Goal: Task Accomplishment & Management: Manage account settings

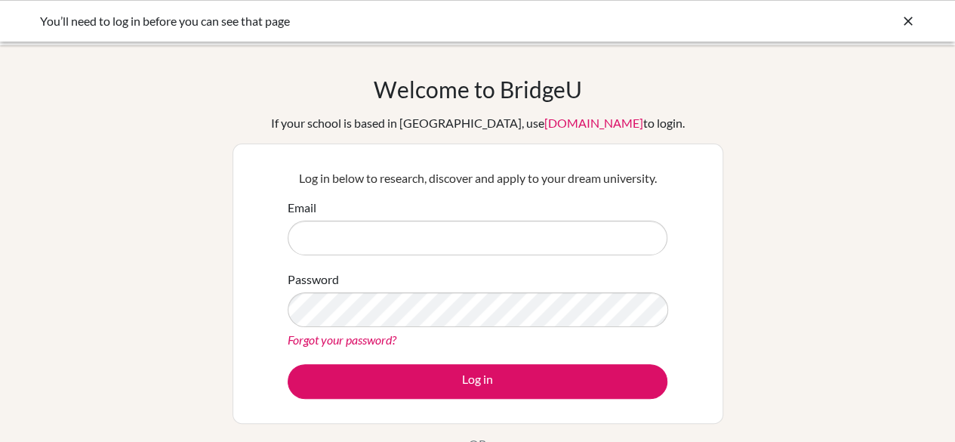
click at [288, 364] on button "Log in" at bounding box center [478, 381] width 380 height 35
click at [377, 241] on input "Email" at bounding box center [478, 237] width 380 height 35
type input "[PERSON_NAME][EMAIL_ADDRESS][DOMAIN_NAME]"
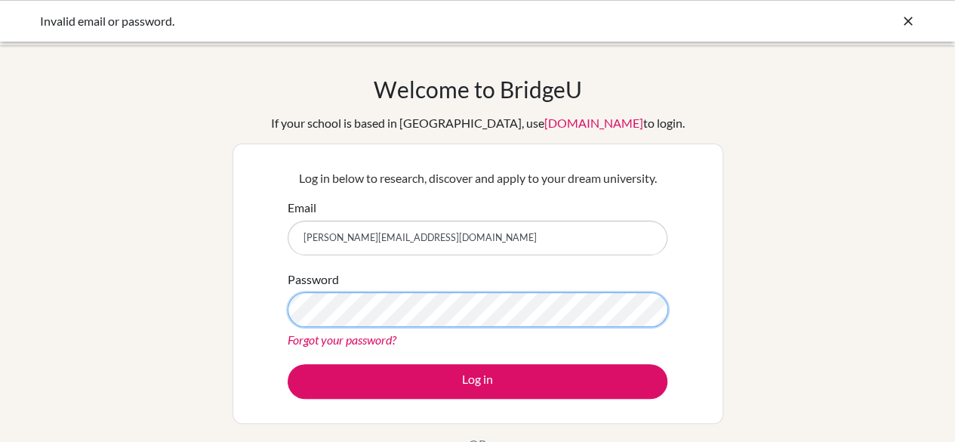
click at [288, 364] on button "Log in" at bounding box center [478, 381] width 380 height 35
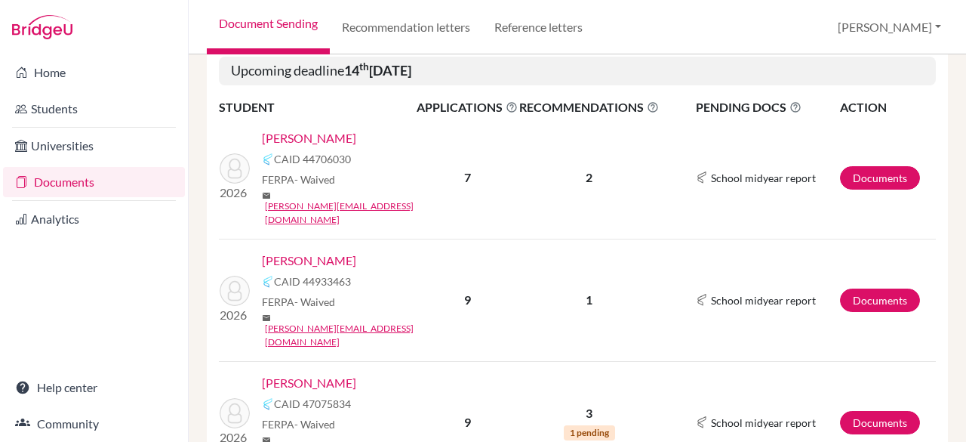
scroll to position [350, 0]
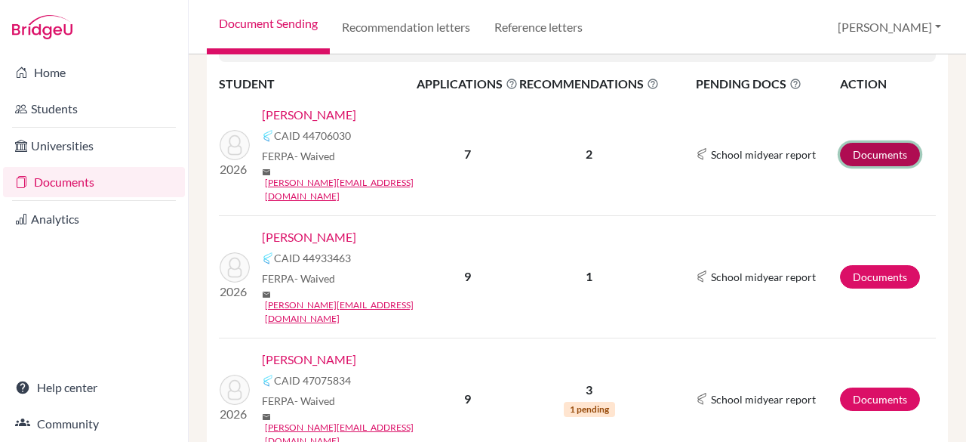
click at [846, 143] on link "Documents" at bounding box center [880, 154] width 80 height 23
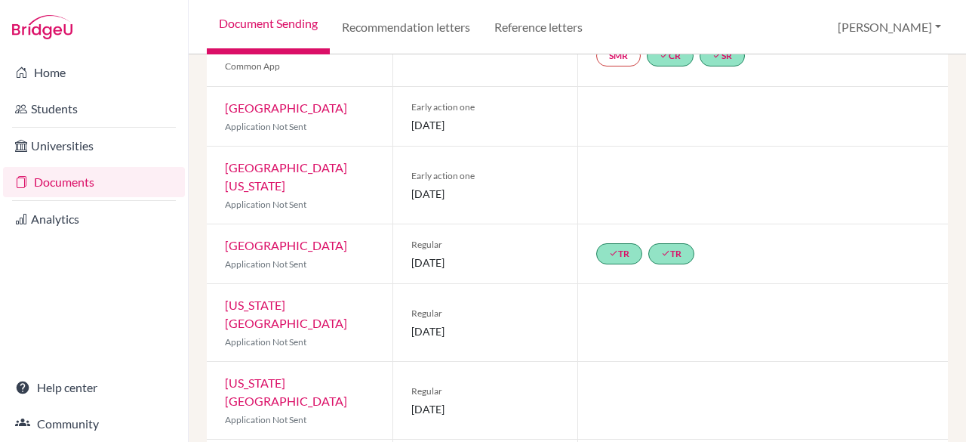
scroll to position [290, 0]
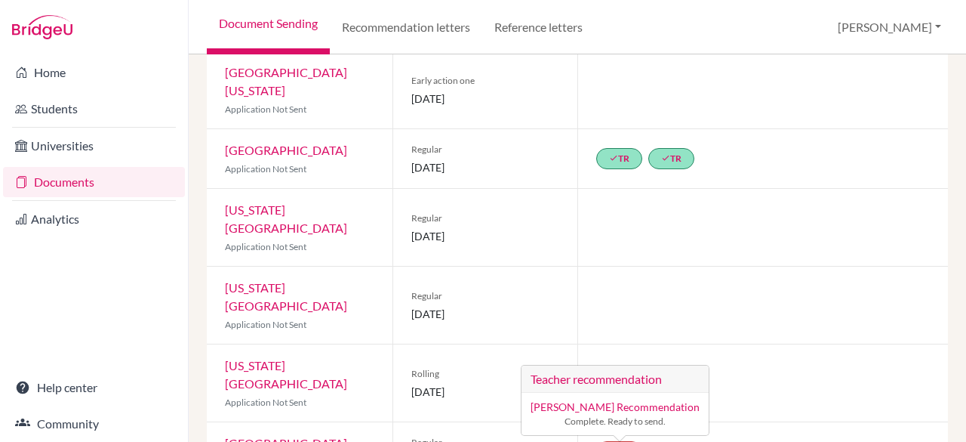
click at [586, 400] on link "Jasmine Wornstaff’s Recommendation" at bounding box center [615, 406] width 169 height 13
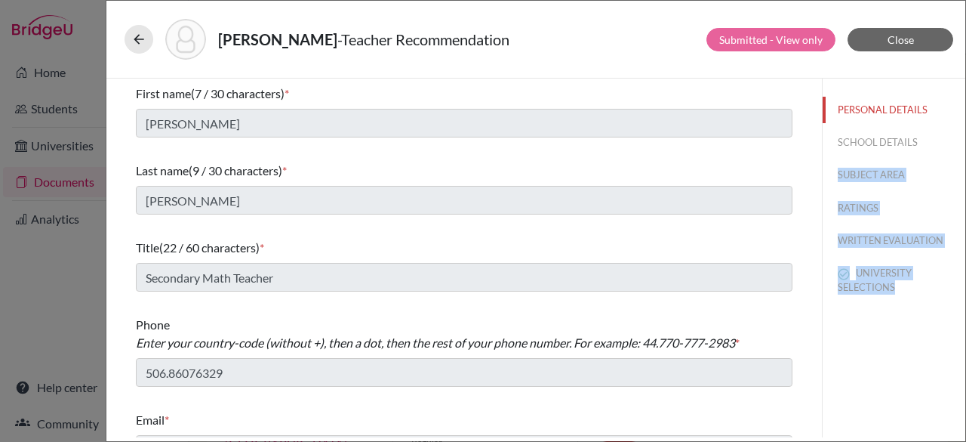
drag, startPoint x: 965, startPoint y: 156, endPoint x: 965, endPoint y: 328, distance: 171.3
click at [965, 328] on div "Borkhuis, Mariana - Teacher Recommendation Submitted - View only Close First na…" at bounding box center [536, 221] width 860 height 442
click at [909, 345] on div "PERSONAL DETAILS SCHOOL DETAILS SUBJECT AREA RATINGS WRITTEN EVALUATION UNIVERS…" at bounding box center [893, 257] width 143 height 359
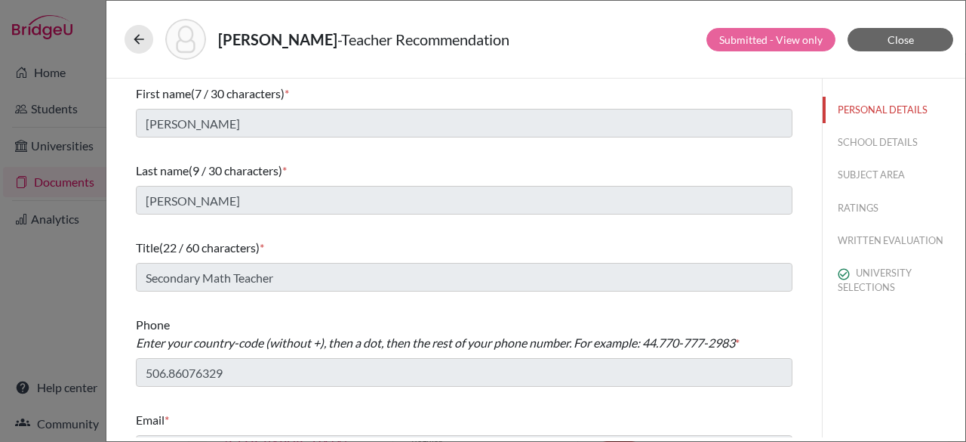
scroll to position [32, 0]
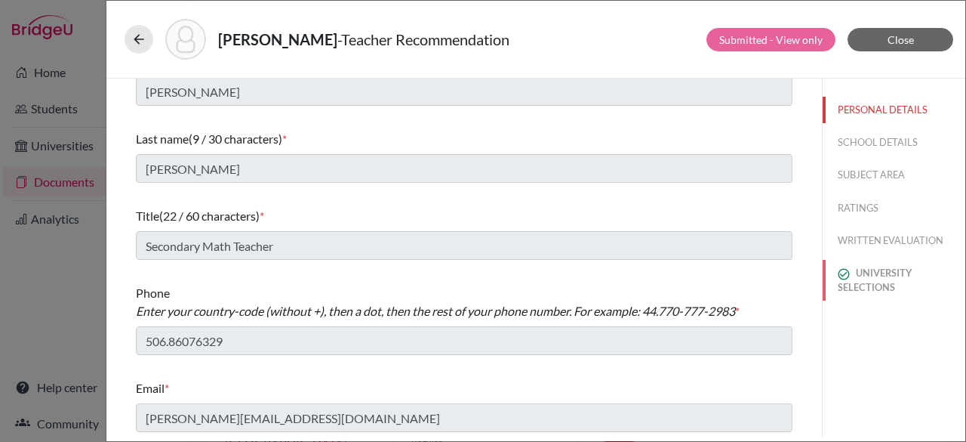
click at [844, 275] on button "UNIVERSITY SELECTIONS" at bounding box center [894, 280] width 143 height 41
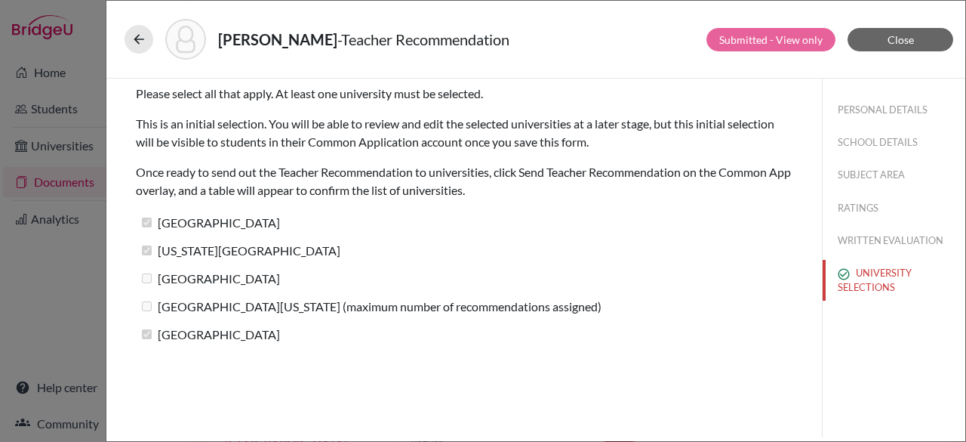
click at [143, 282] on label "[GEOGRAPHIC_DATA]" at bounding box center [208, 278] width 144 height 22
click at [891, 42] on span "Close" at bounding box center [901, 39] width 26 height 13
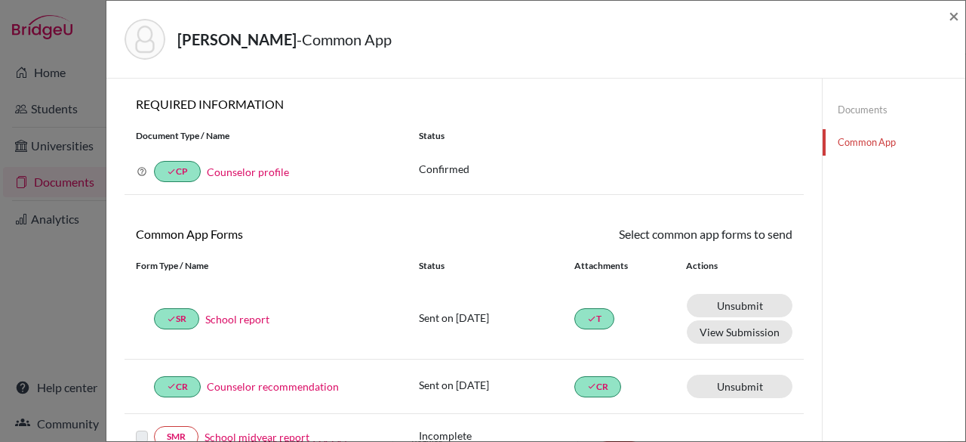
drag, startPoint x: 965, startPoint y: 168, endPoint x: 939, endPoint y: 337, distance: 171.1
click at [939, 337] on div "[PERSON_NAME] - Common App × × REQUIRED INFORMATION Document Type / Name Status…" at bounding box center [536, 221] width 860 height 442
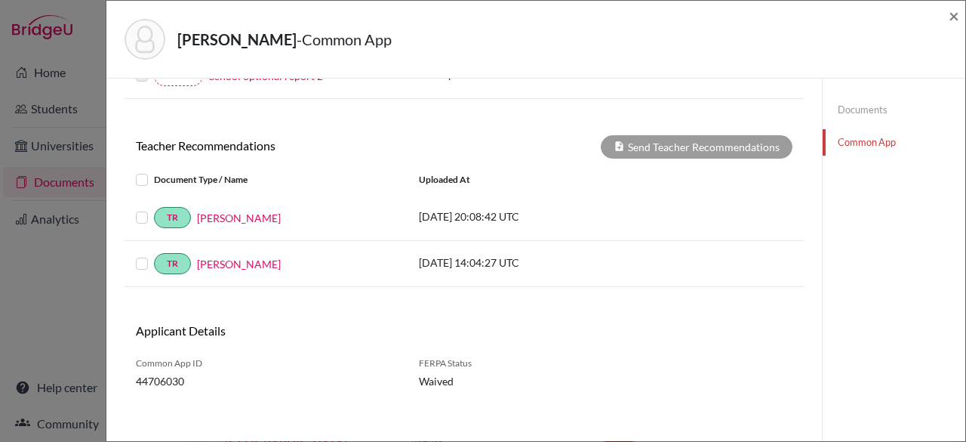
click at [154, 171] on label at bounding box center [154, 171] width 0 height 0
click at [0, 0] on input "checkbox" at bounding box center [0, 0] width 0 height 0
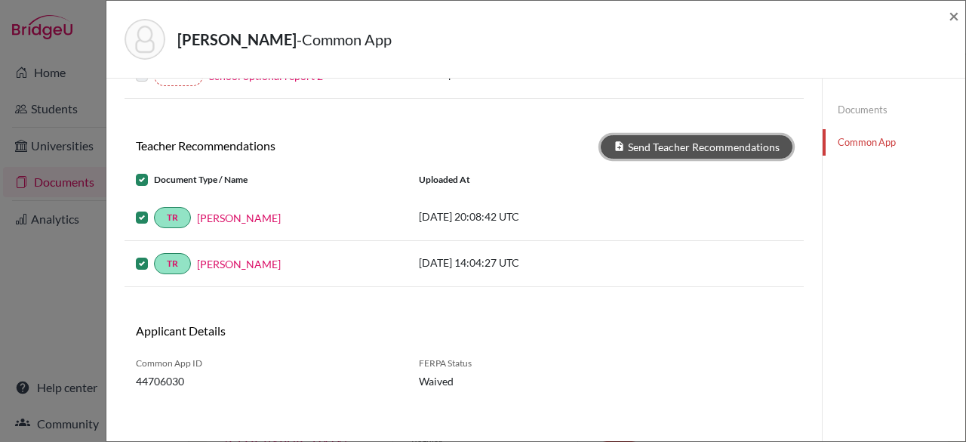
click at [661, 144] on button "Send Teacher Recommendations" at bounding box center [697, 146] width 192 height 23
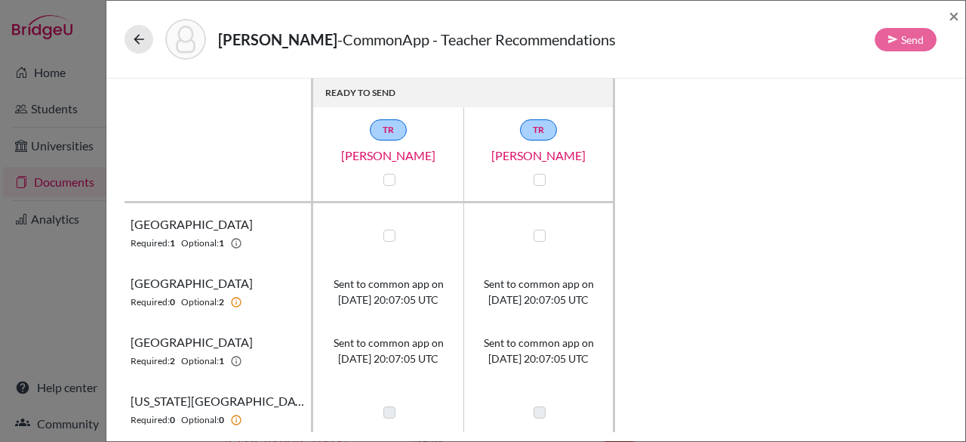
click at [391, 234] on label at bounding box center [389, 235] width 12 height 12
click at [391, 234] on input "checkbox" at bounding box center [386, 233] width 12 height 15
checkbox input "true"
click at [537, 235] on label at bounding box center [540, 235] width 12 height 12
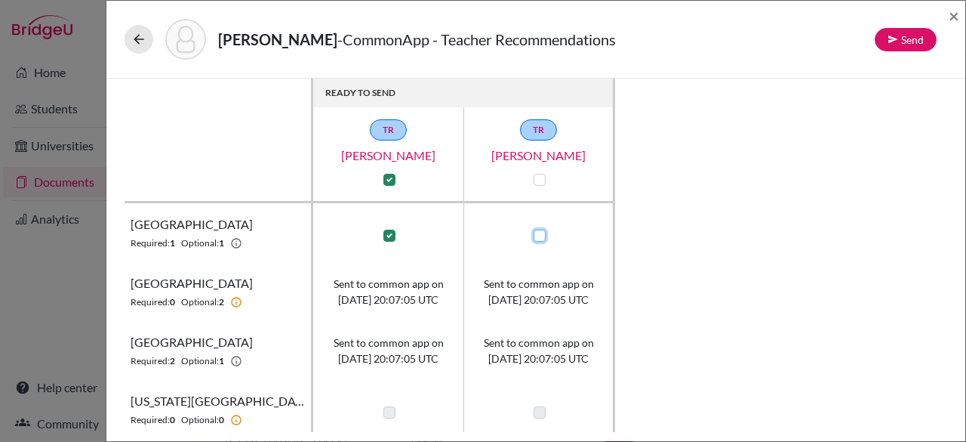
click at [537, 235] on input "checkbox" at bounding box center [536, 233] width 12 height 15
checkbox input "true"
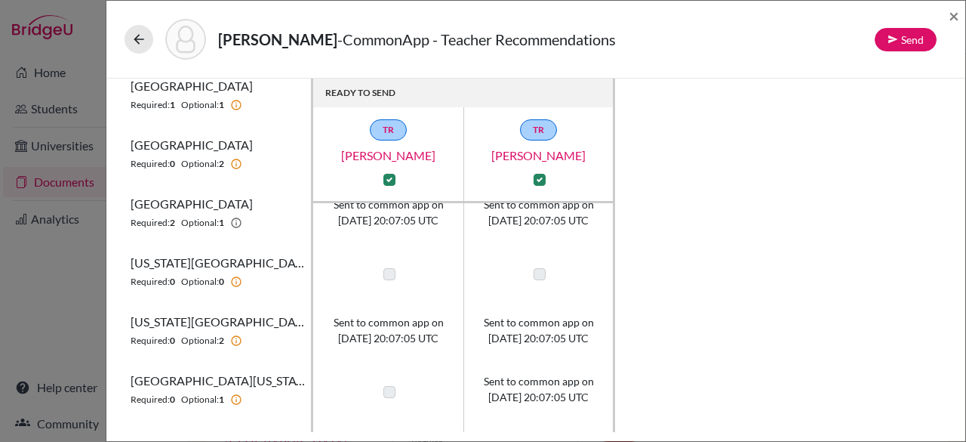
scroll to position [183, 0]
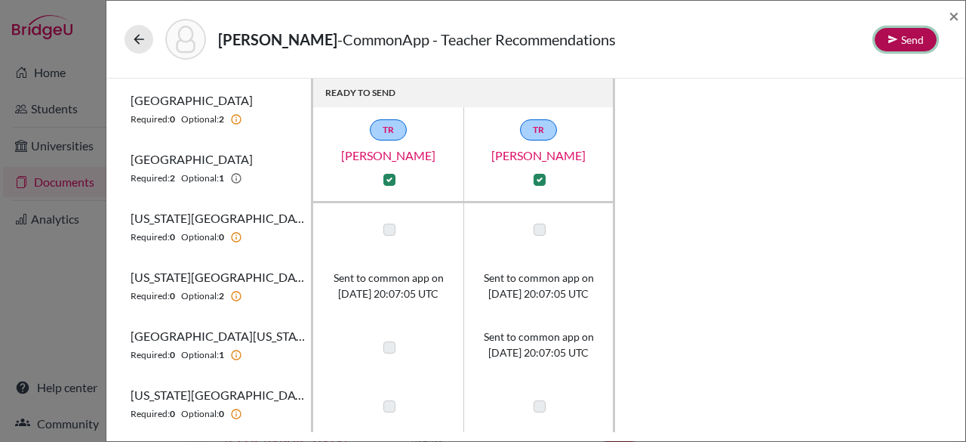
click at [901, 43] on button "Send" at bounding box center [906, 39] width 62 height 23
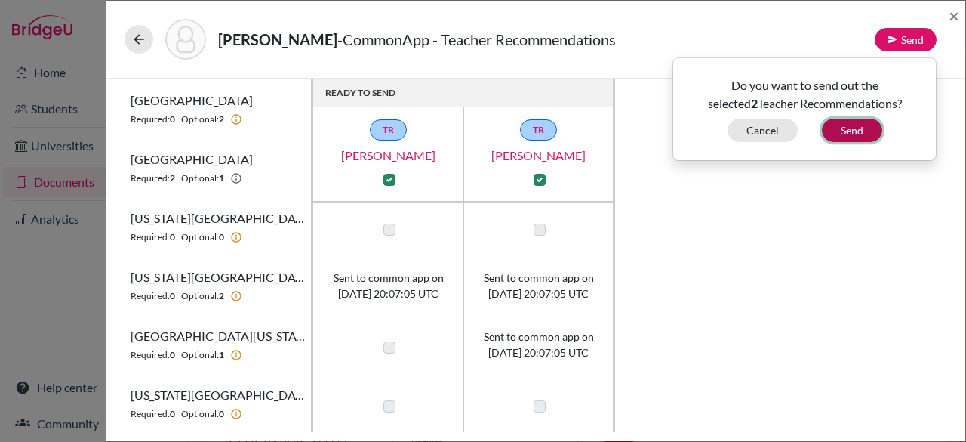
click at [842, 134] on button "Send" at bounding box center [852, 130] width 60 height 23
checkbox input "false"
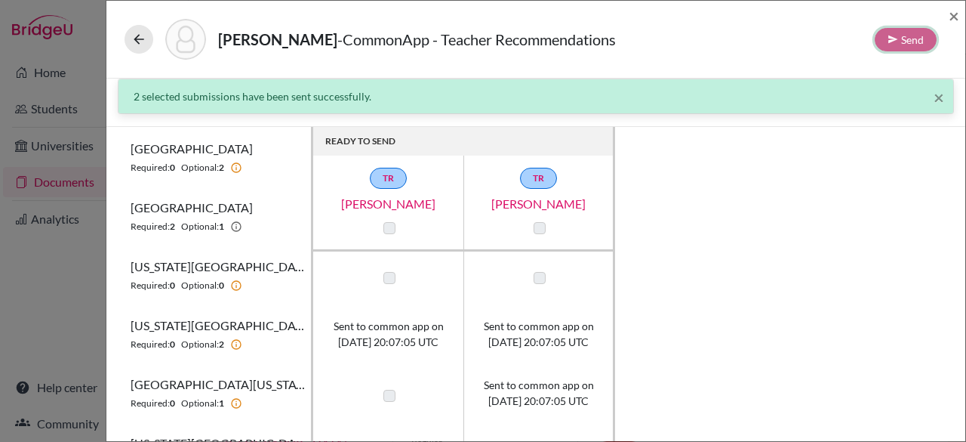
click at [896, 31] on div "Send" at bounding box center [906, 39] width 62 height 23
click at [951, 16] on span "×" at bounding box center [954, 16] width 11 height 22
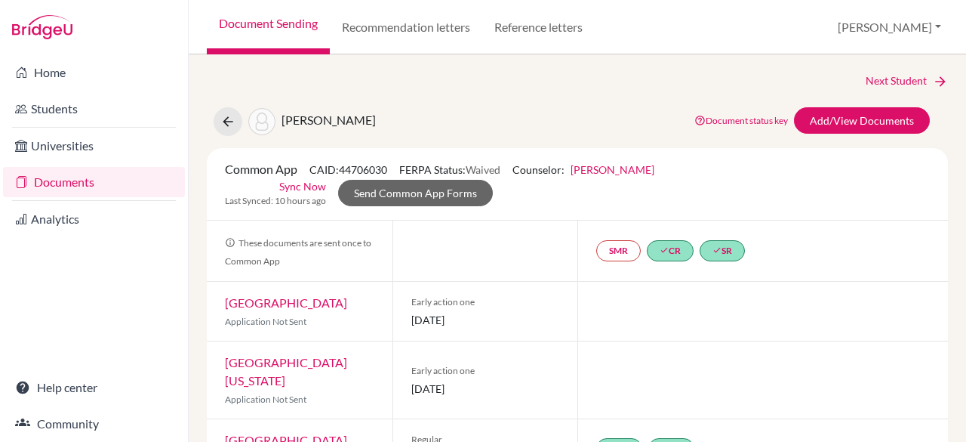
click at [95, 171] on link "Documents" at bounding box center [94, 182] width 182 height 30
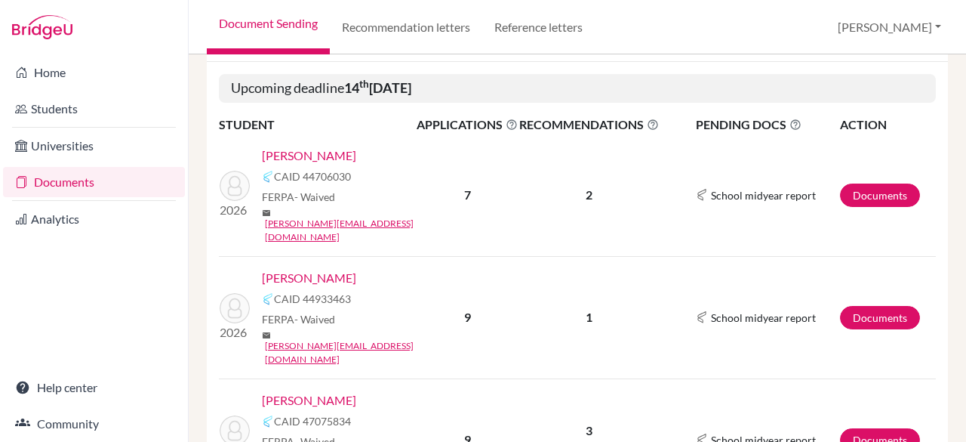
scroll to position [279, 0]
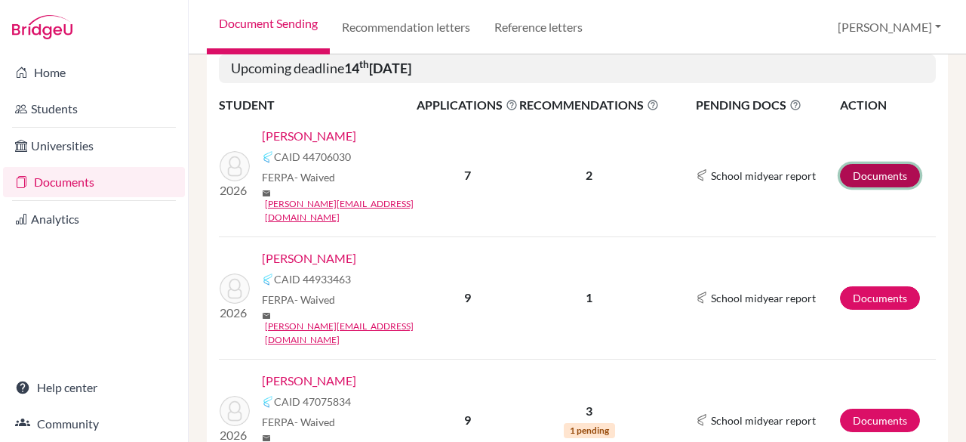
click at [862, 164] on link "Documents" at bounding box center [880, 175] width 80 height 23
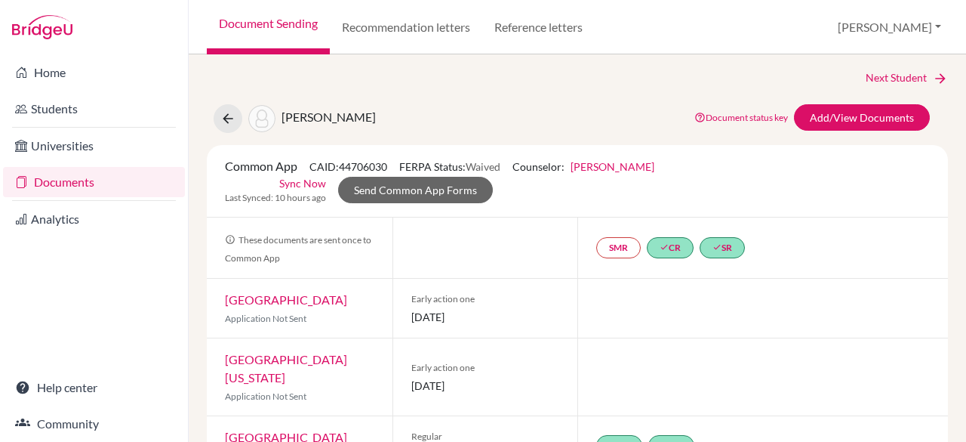
scroll to position [2, 0]
click at [880, 125] on link "Add/View Documents" at bounding box center [862, 118] width 136 height 26
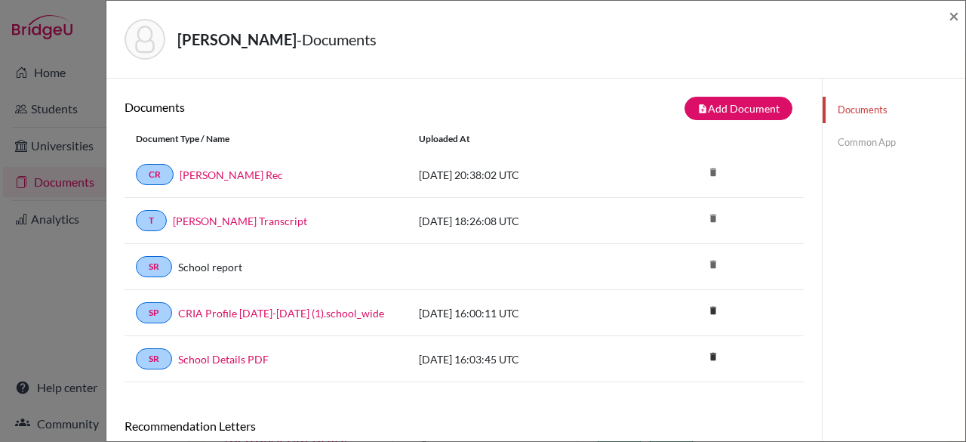
drag, startPoint x: 965, startPoint y: 131, endPoint x: 965, endPoint y: 371, distance: 240.8
click at [965, 371] on div "[PERSON_NAME] - Documents × Documents note_add Add Document Document type Chang…" at bounding box center [536, 221] width 860 height 442
click at [856, 145] on link "Common App" at bounding box center [894, 142] width 143 height 26
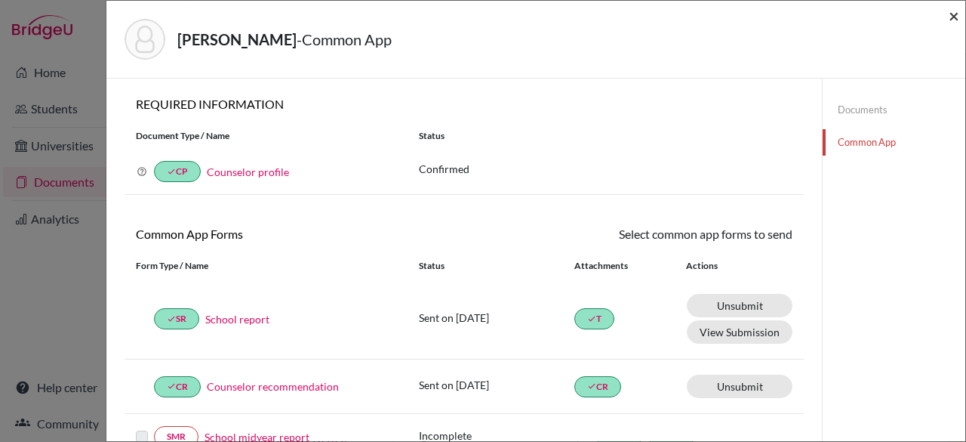
click at [956, 14] on span "×" at bounding box center [954, 16] width 11 height 22
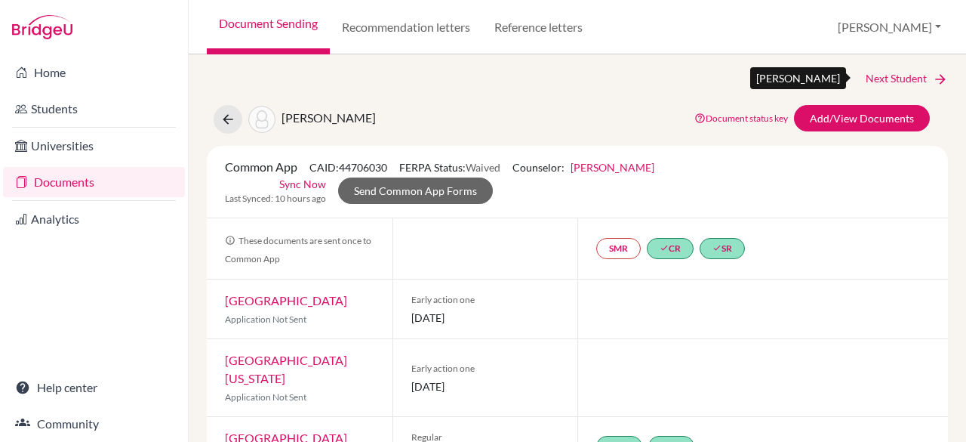
click at [883, 77] on link "Next Student" at bounding box center [907, 78] width 82 height 17
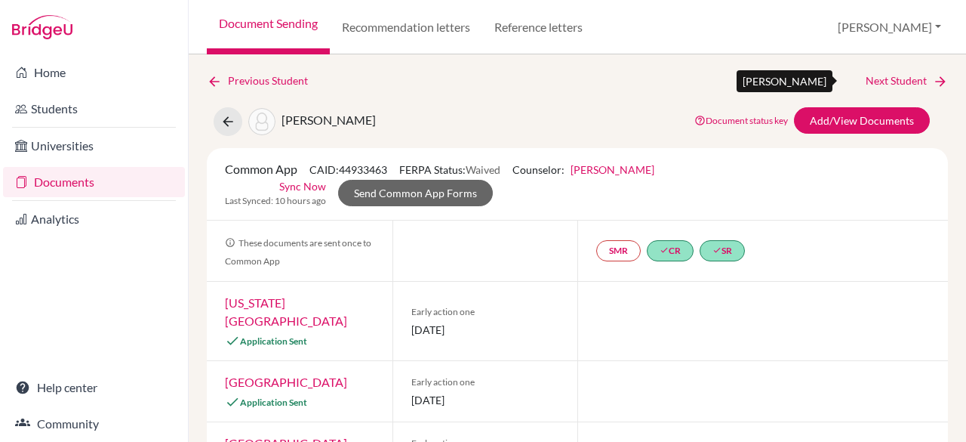
click at [876, 78] on link "Next Student" at bounding box center [907, 80] width 82 height 17
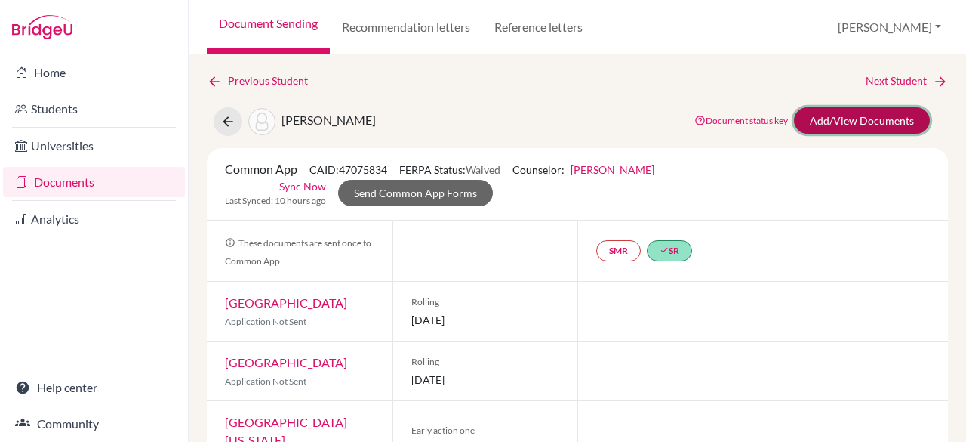
click at [867, 122] on link "Add/View Documents" at bounding box center [862, 120] width 136 height 26
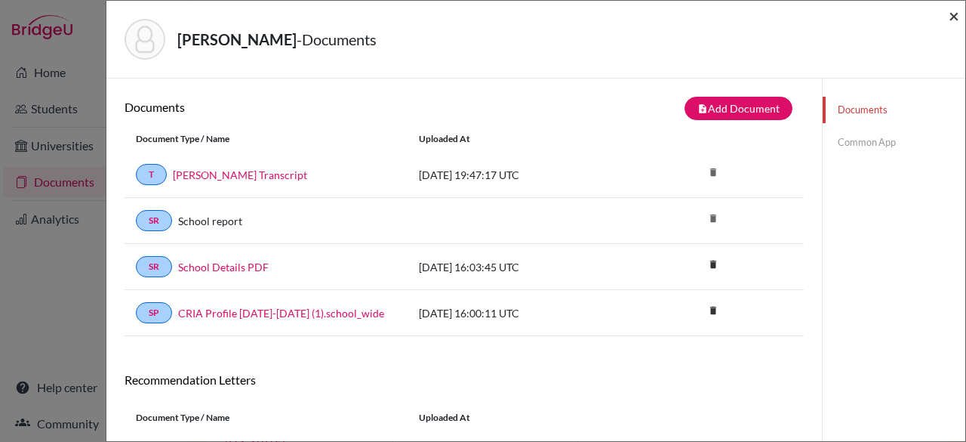
click at [951, 15] on span "×" at bounding box center [954, 16] width 11 height 22
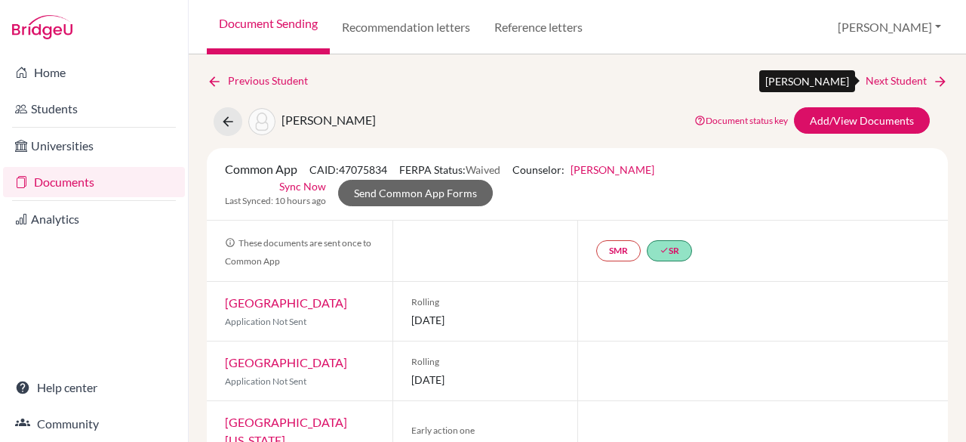
click at [879, 79] on link "Next Student" at bounding box center [907, 80] width 82 height 17
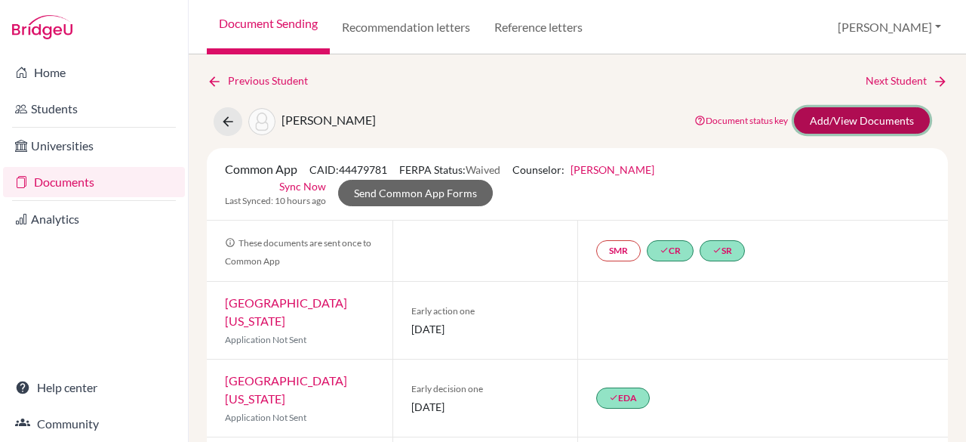
click at [835, 122] on link "Add/View Documents" at bounding box center [862, 120] width 136 height 26
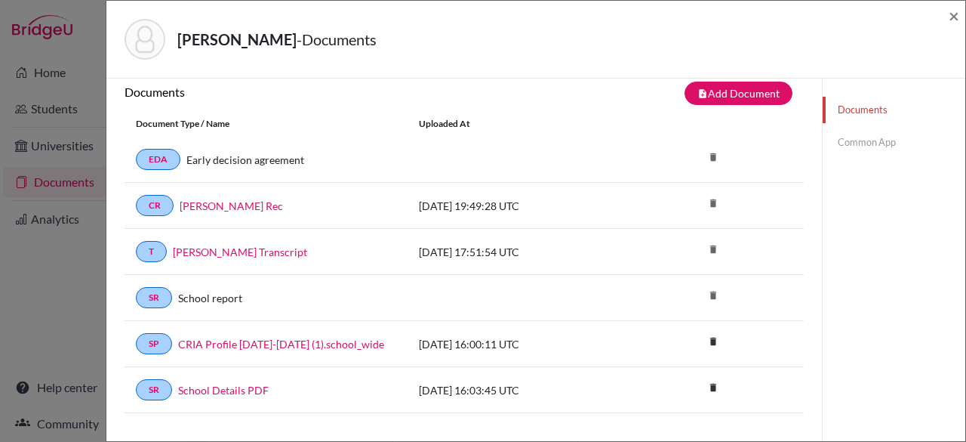
scroll to position [15, 0]
click at [873, 146] on link "Common App" at bounding box center [894, 142] width 143 height 26
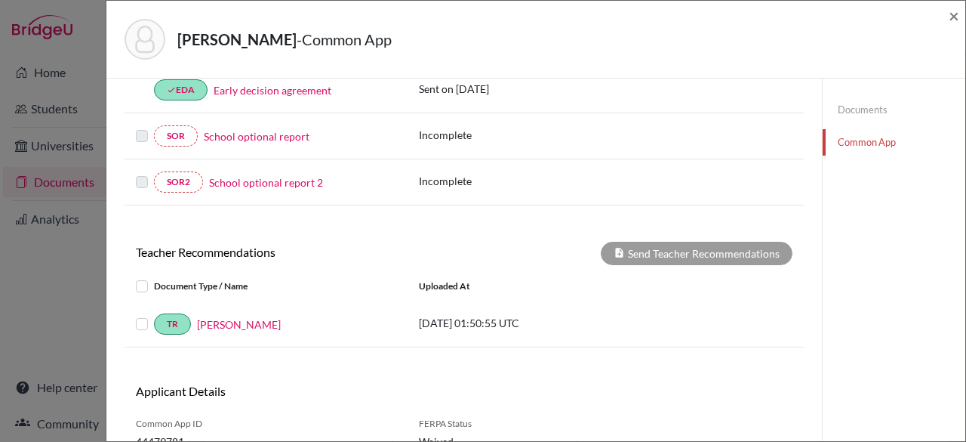
scroll to position [409, 0]
click at [154, 278] on label at bounding box center [154, 278] width 0 height 0
click at [0, 0] on input "checkbox" at bounding box center [0, 0] width 0 height 0
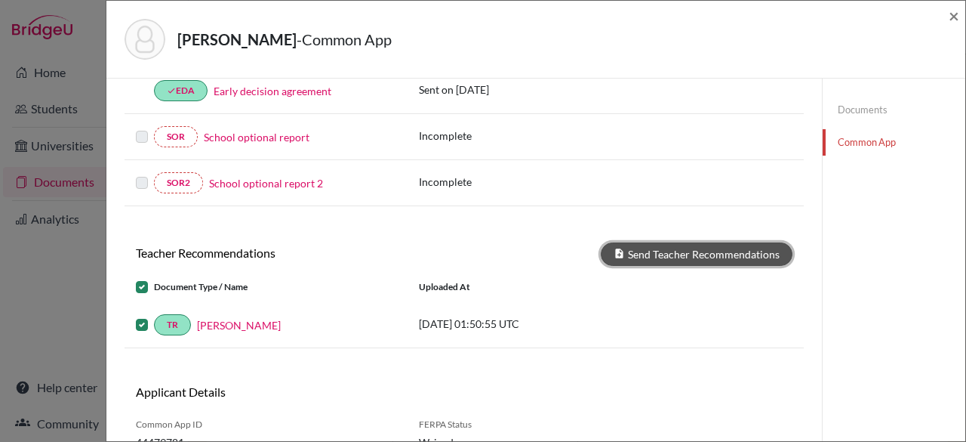
click at [678, 251] on button "Send Teacher Recommendations" at bounding box center [697, 253] width 192 height 23
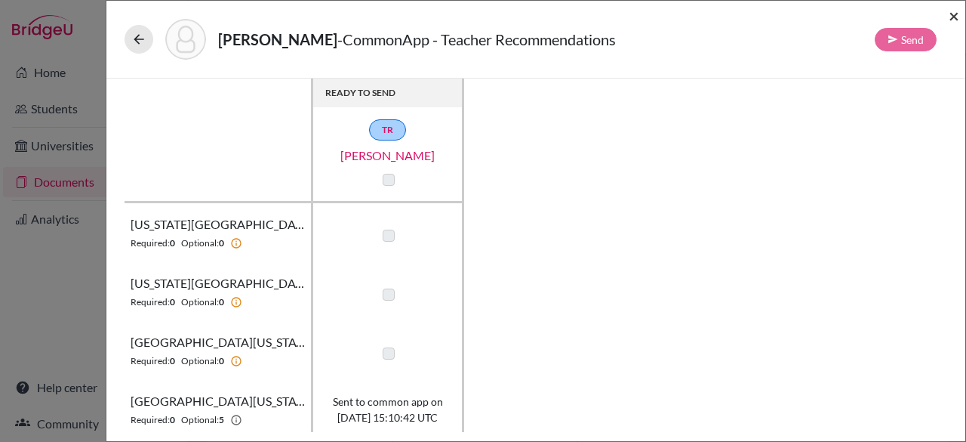
click at [950, 11] on span "×" at bounding box center [954, 16] width 11 height 22
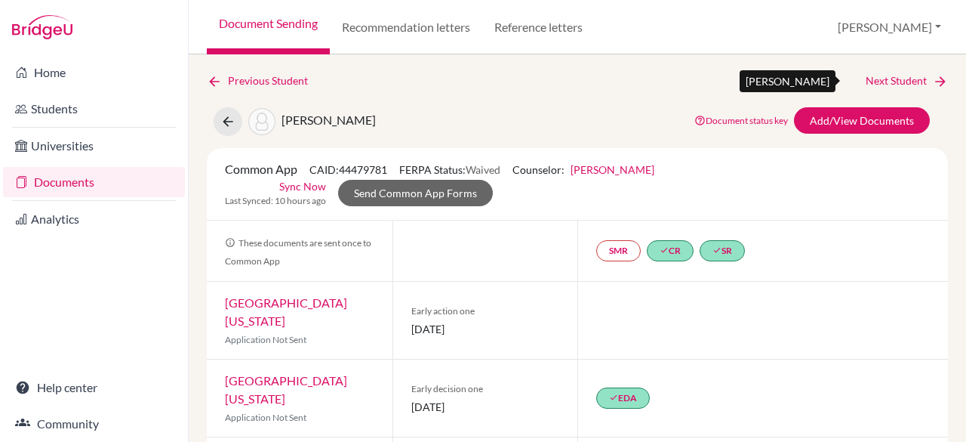
click at [891, 82] on link "Next Student" at bounding box center [907, 80] width 82 height 17
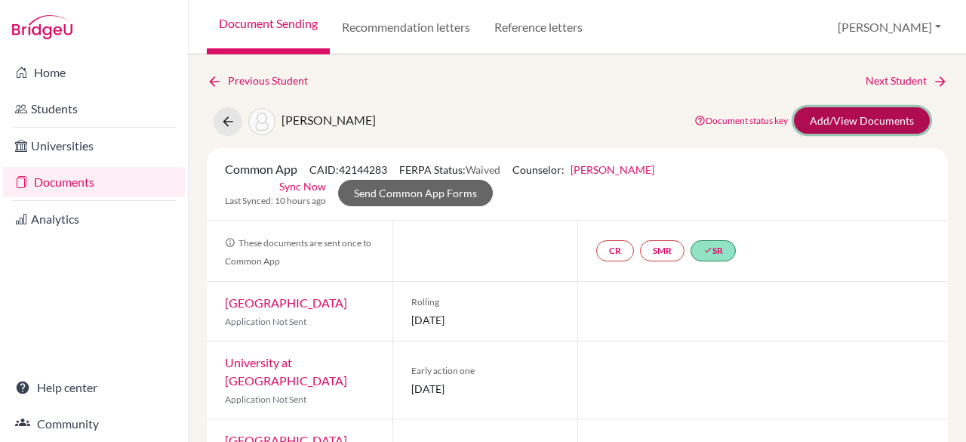
click at [815, 124] on link "Add/View Documents" at bounding box center [862, 120] width 136 height 26
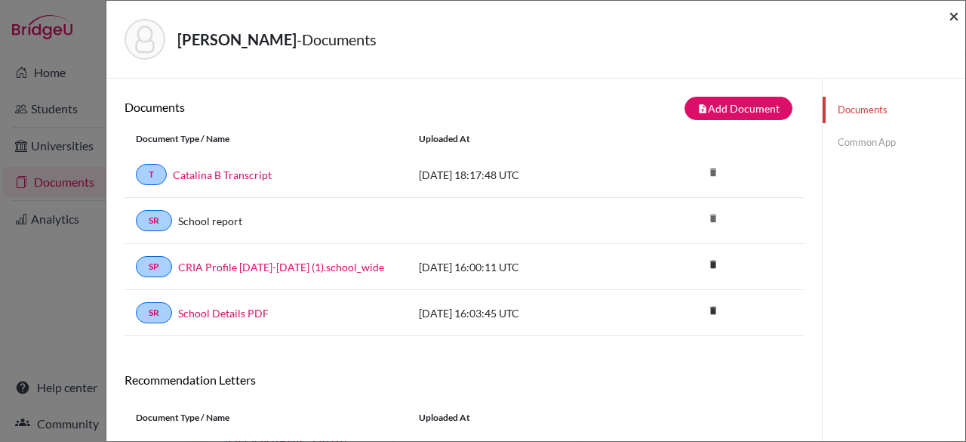
click at [956, 19] on span "×" at bounding box center [954, 16] width 11 height 22
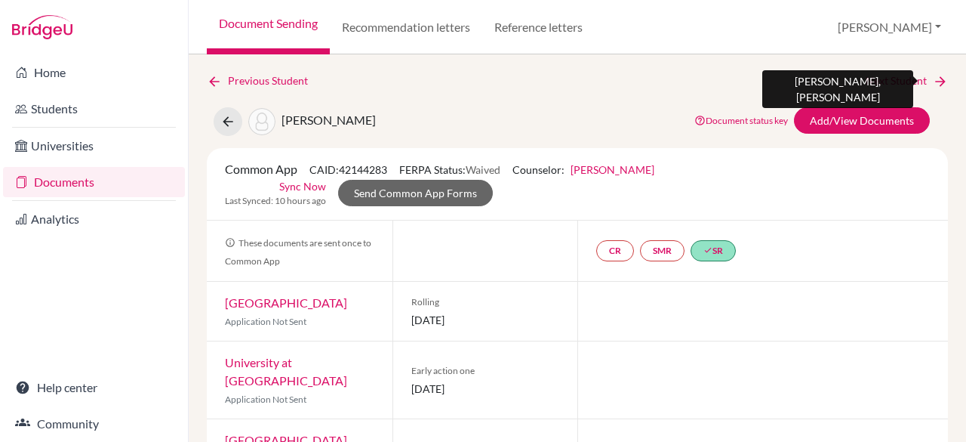
click at [897, 79] on link "Next Student" at bounding box center [907, 80] width 82 height 17
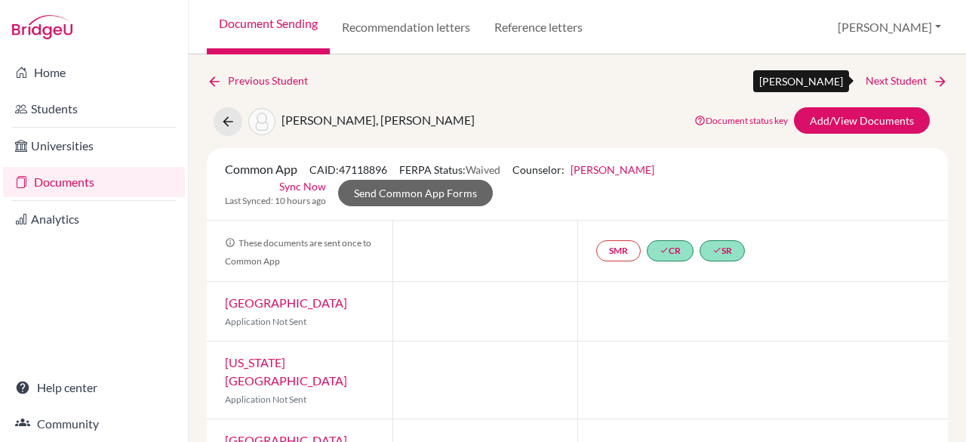
click at [891, 73] on link "Next Student" at bounding box center [907, 80] width 82 height 17
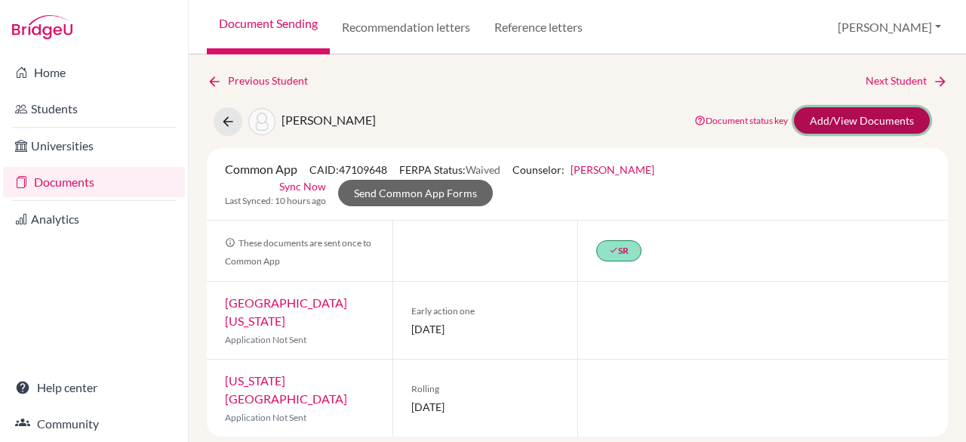
click at [845, 122] on link "Add/View Documents" at bounding box center [862, 120] width 136 height 26
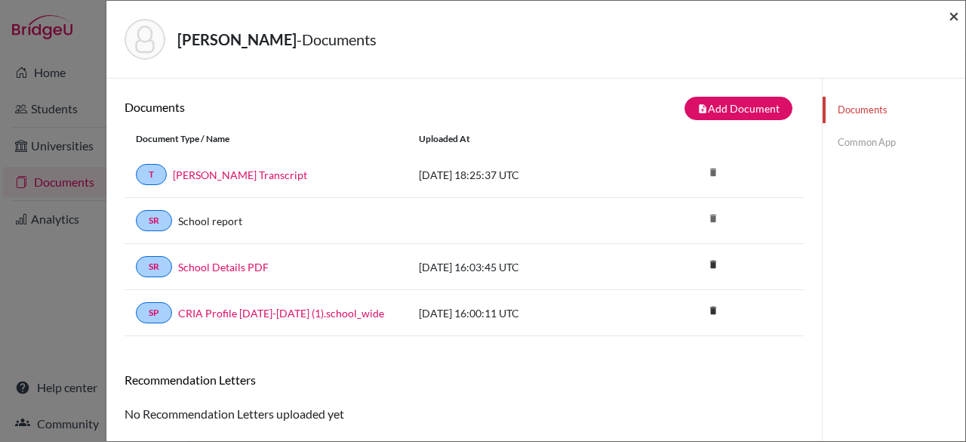
click at [959, 19] on span "×" at bounding box center [954, 16] width 11 height 22
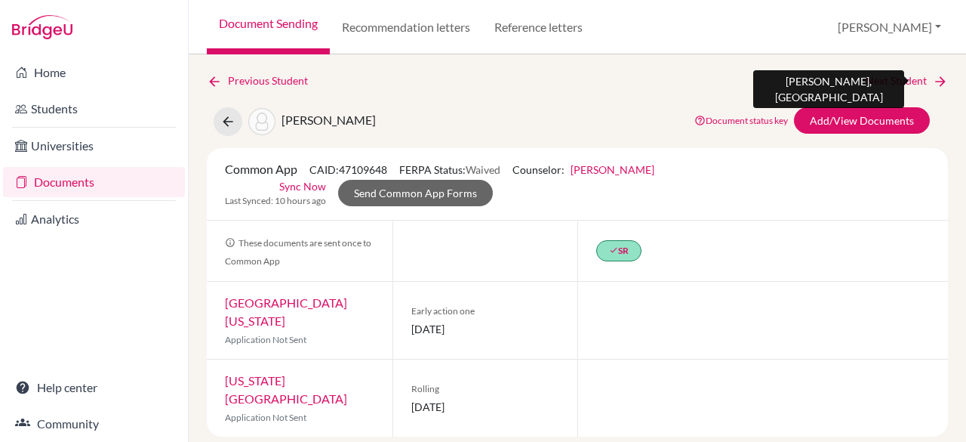
click at [904, 77] on link "Next Student" at bounding box center [907, 80] width 82 height 17
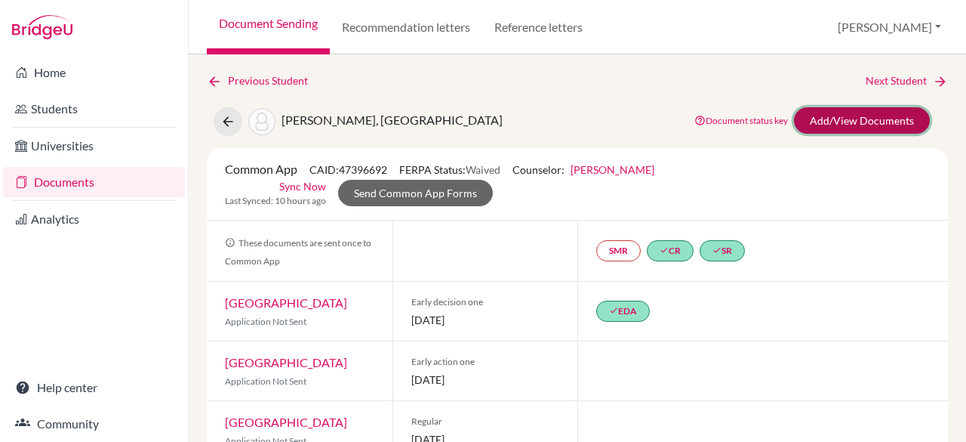
click at [876, 123] on link "Add/View Documents" at bounding box center [862, 120] width 136 height 26
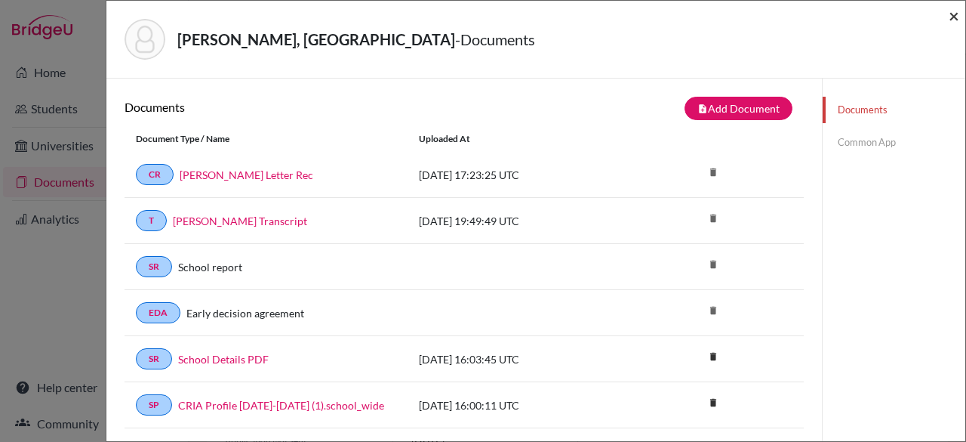
click at [952, 10] on span "×" at bounding box center [954, 16] width 11 height 22
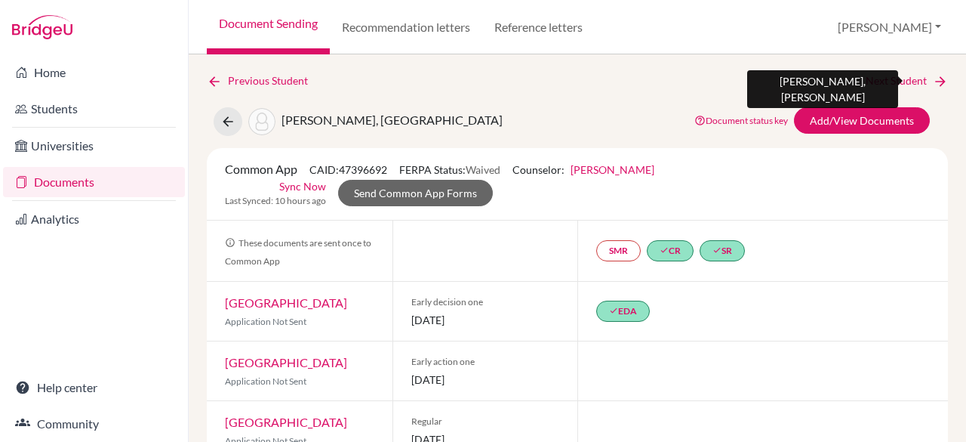
click at [894, 81] on link "Next Student" at bounding box center [907, 80] width 82 height 17
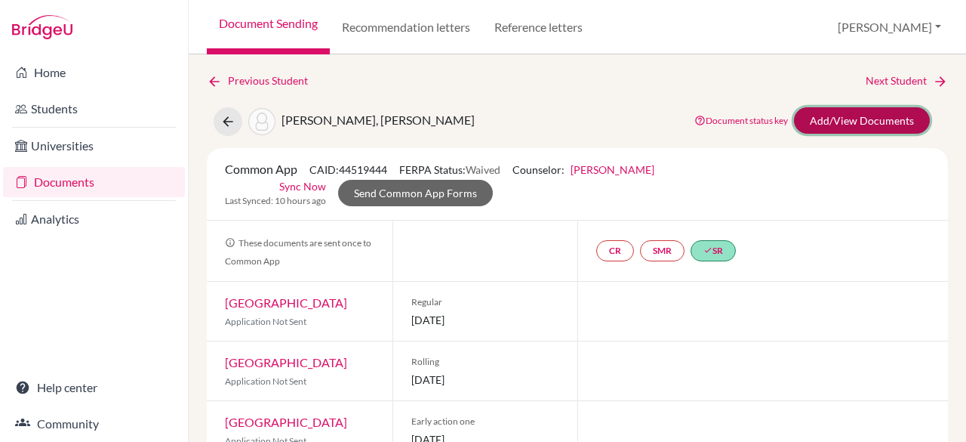
click at [863, 126] on link "Add/View Documents" at bounding box center [862, 120] width 136 height 26
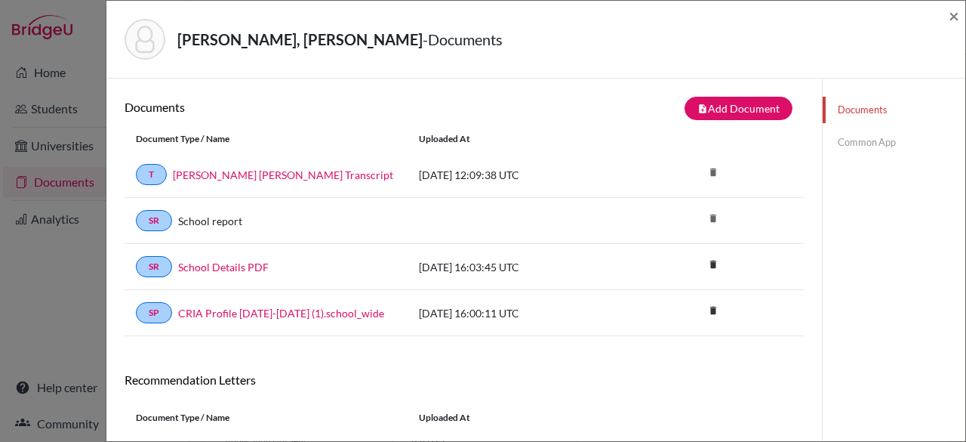
click at [962, 13] on div "Ruzicka, Rihanna - Documents ×" at bounding box center [535, 40] width 859 height 78
click at [950, 16] on span "×" at bounding box center [954, 16] width 11 height 22
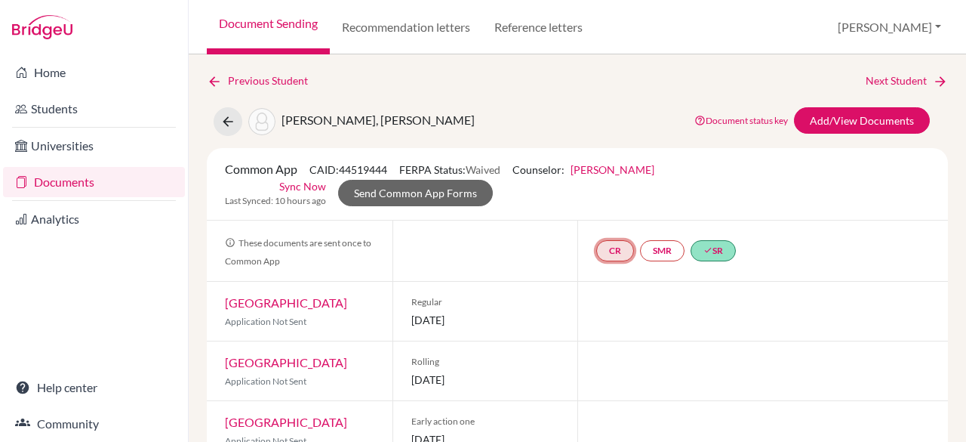
click at [614, 250] on link "CR" at bounding box center [615, 250] width 38 height 21
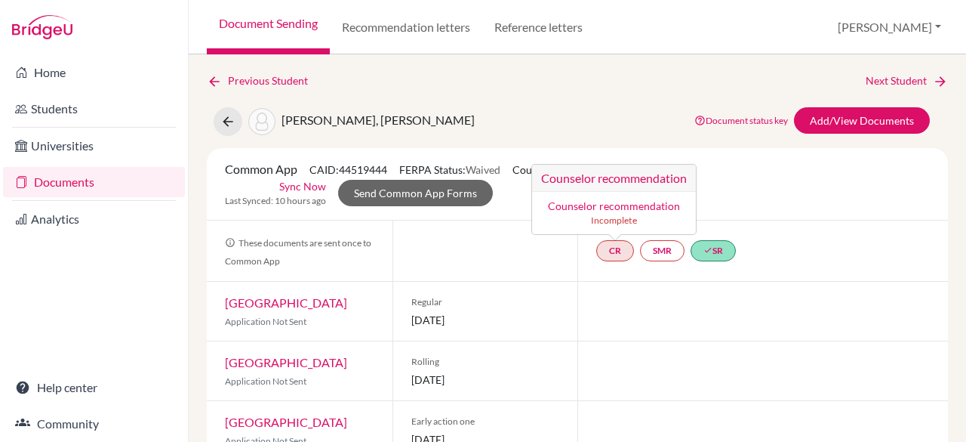
click at [595, 205] on link "Counselor recommendation" at bounding box center [614, 205] width 132 height 13
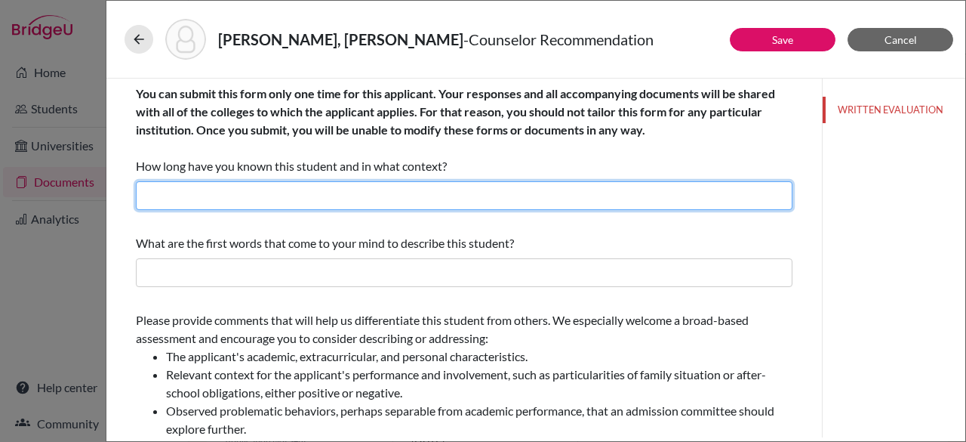
click at [233, 189] on input "text" at bounding box center [464, 195] width 657 height 29
type input "2"
type input "A little over 2 years - as her college counselor"
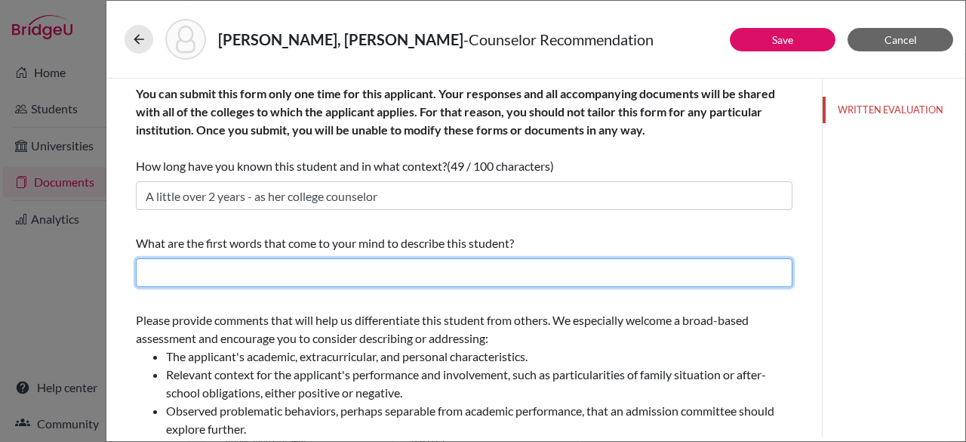
click at [207, 282] on input "text" at bounding box center [464, 272] width 657 height 29
click at [202, 273] on input "text" at bounding box center [464, 272] width 657 height 29
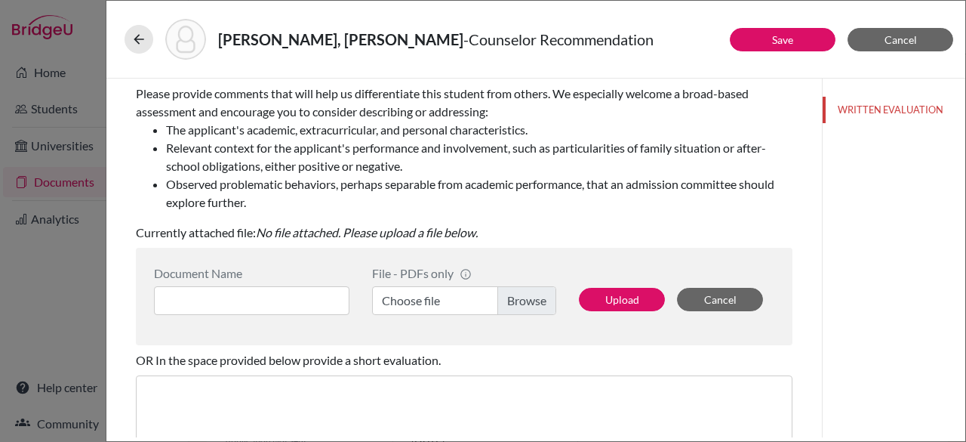
scroll to position [229, 0]
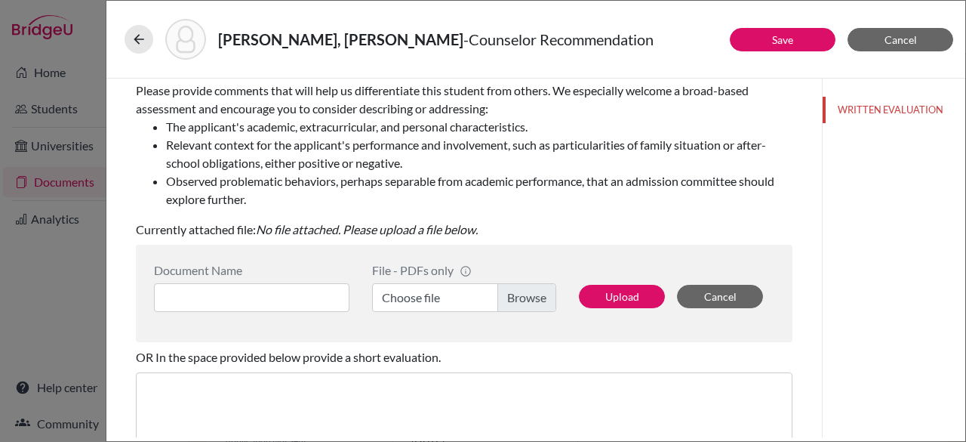
type input "Responsible and focused"
click at [528, 295] on label "Choose file" at bounding box center [464, 297] width 184 height 29
click at [528, 295] on input "Choose file" at bounding box center [464, 297] width 184 height 29
click at [215, 299] on input at bounding box center [251, 297] width 195 height 29
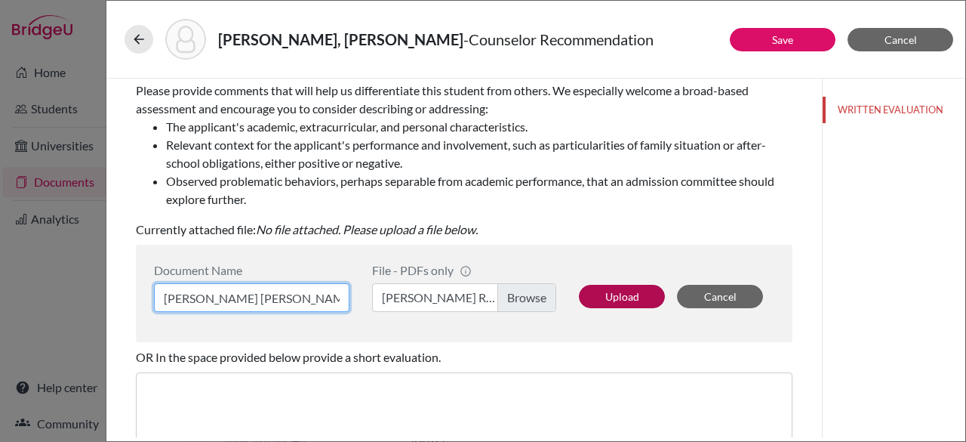
type input "Rihanna Ruzicka Letter Rec"
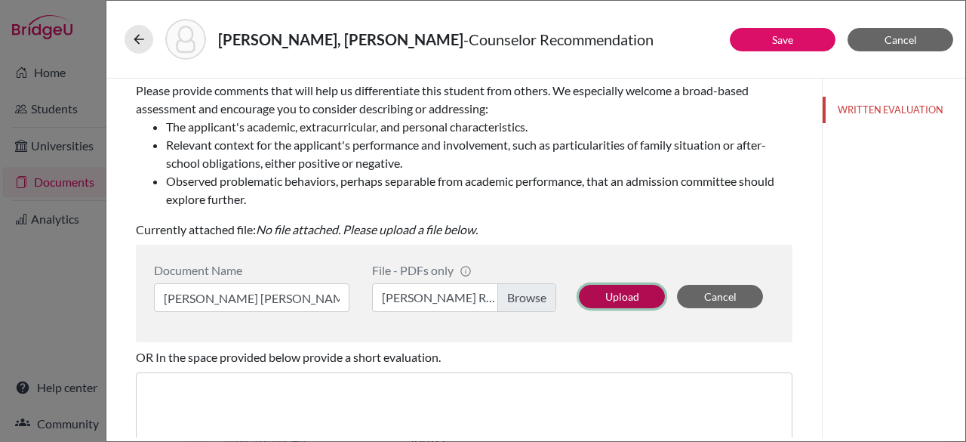
click at [626, 294] on button "Upload" at bounding box center [622, 296] width 86 height 23
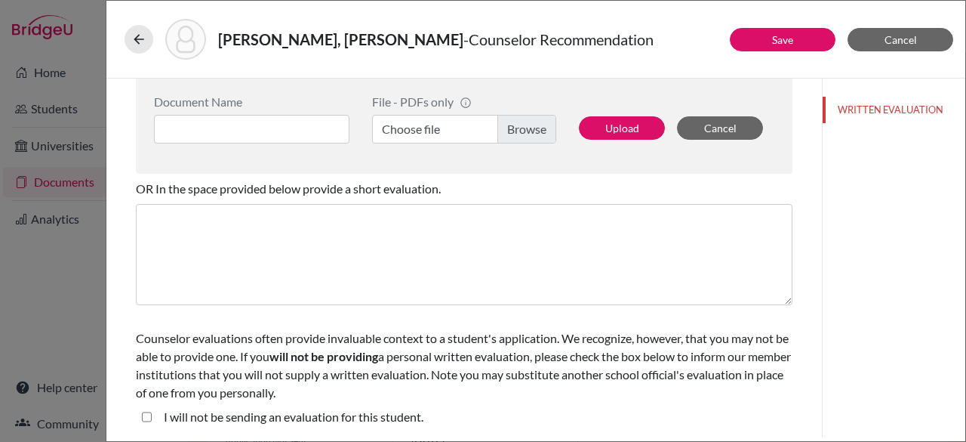
scroll to position [0, 0]
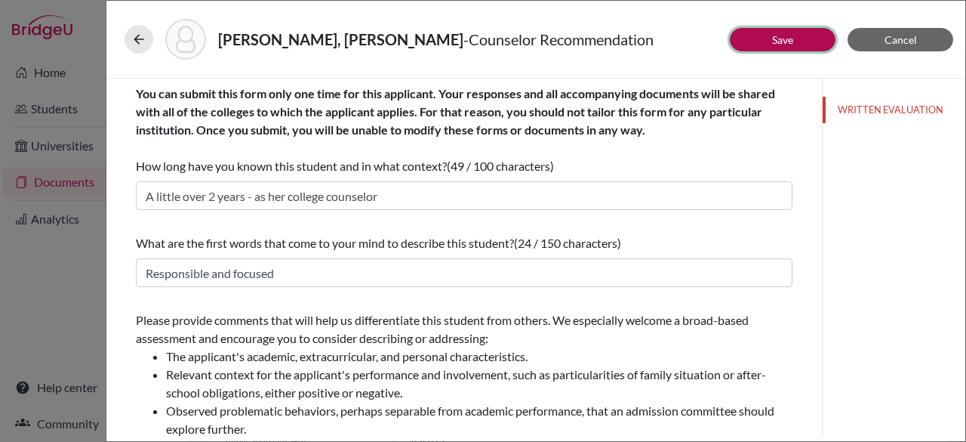
click at [747, 40] on button "Save" at bounding box center [783, 39] width 106 height 23
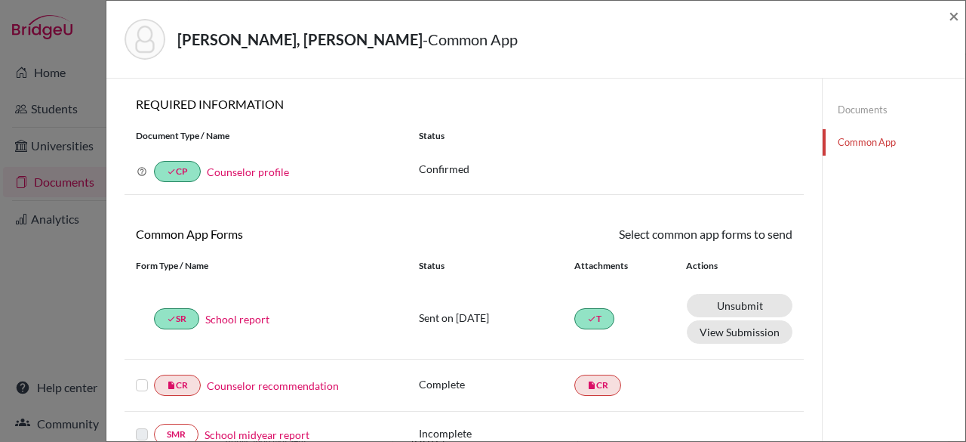
click at [139, 376] on label at bounding box center [142, 376] width 12 height 0
click at [0, 0] on input "checkbox" at bounding box center [0, 0] width 0 height 0
click at [743, 235] on icon at bounding box center [748, 235] width 11 height 11
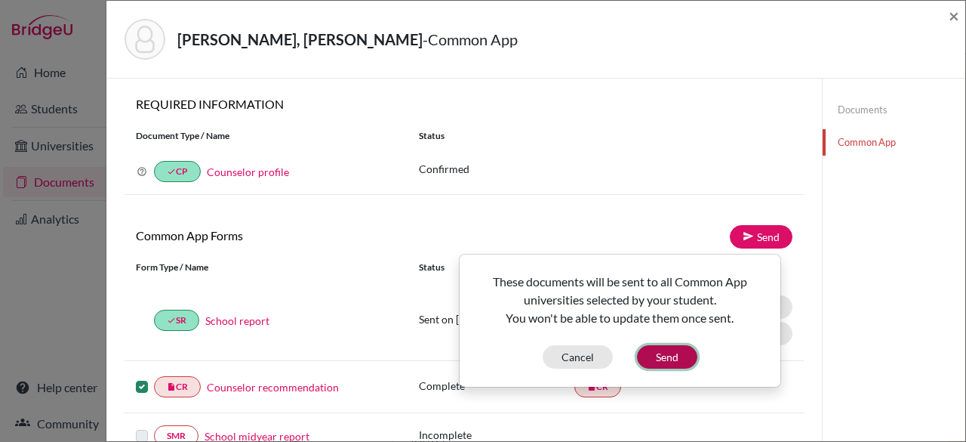
click at [656, 352] on button "Send" at bounding box center [667, 356] width 60 height 23
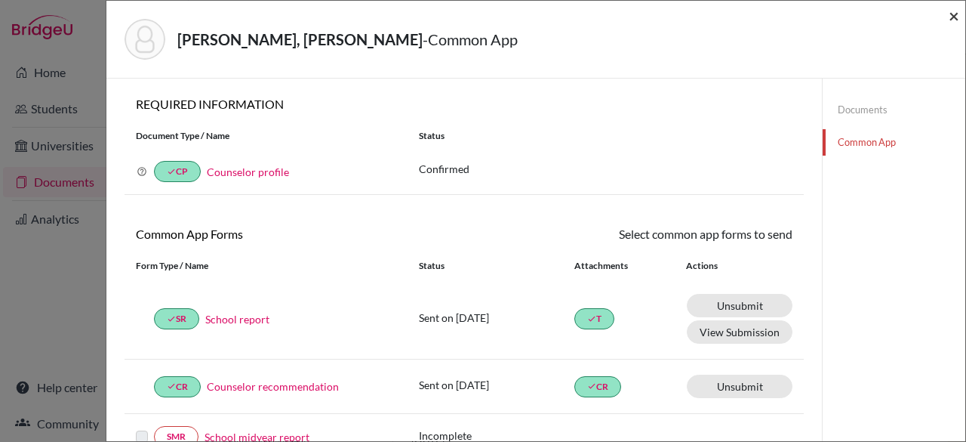
click at [953, 14] on span "×" at bounding box center [954, 16] width 11 height 22
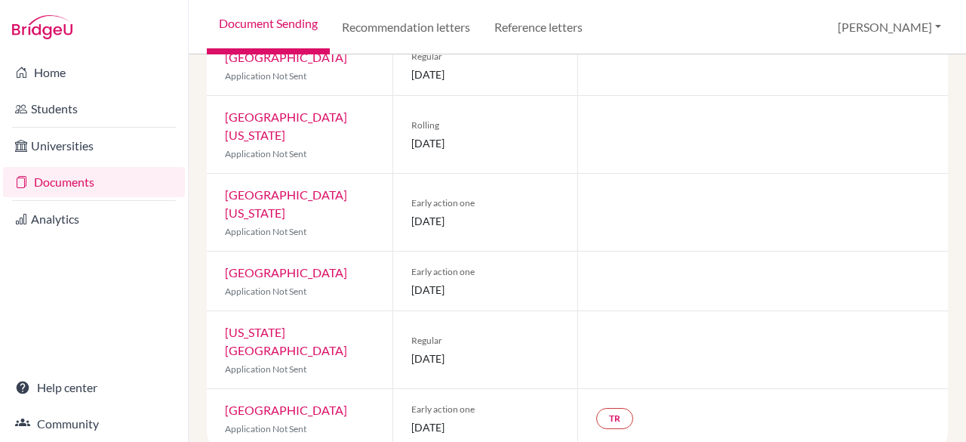
scroll to position [427, 0]
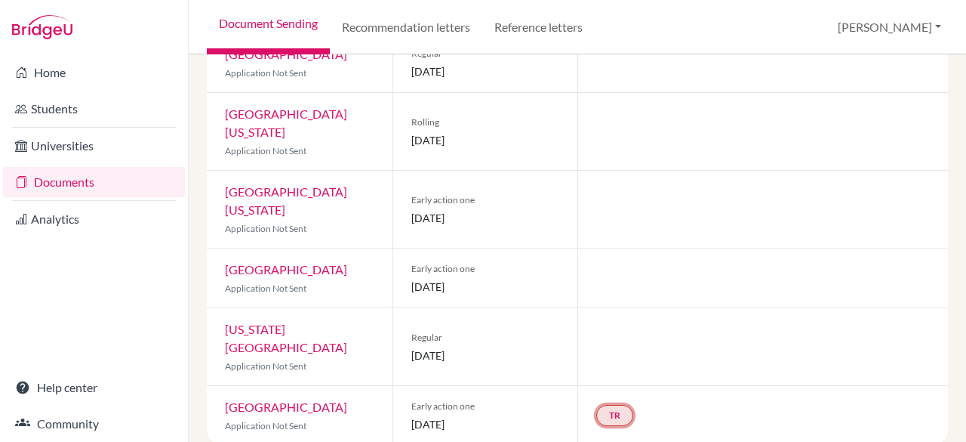
click at [601, 405] on link "TR" at bounding box center [614, 415] width 37 height 21
click at [601, 345] on h3 "Teacher recommendation" at bounding box center [613, 358] width 149 height 27
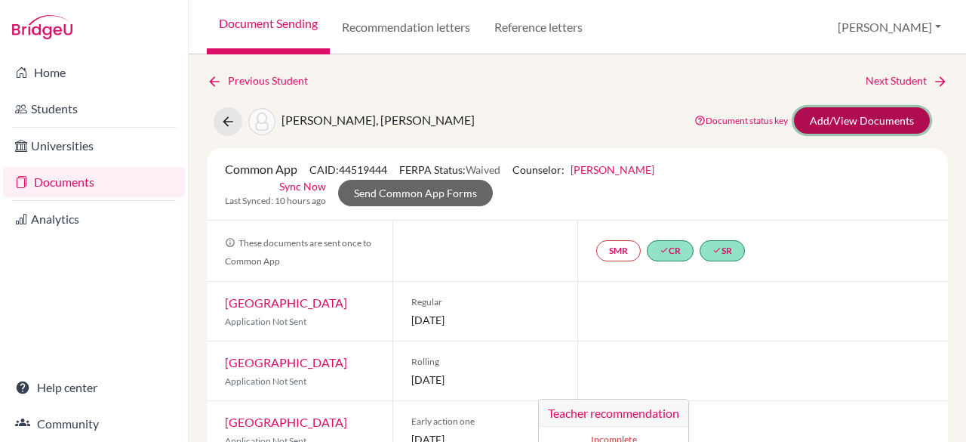
click at [817, 126] on link "Add/View Documents" at bounding box center [862, 120] width 136 height 26
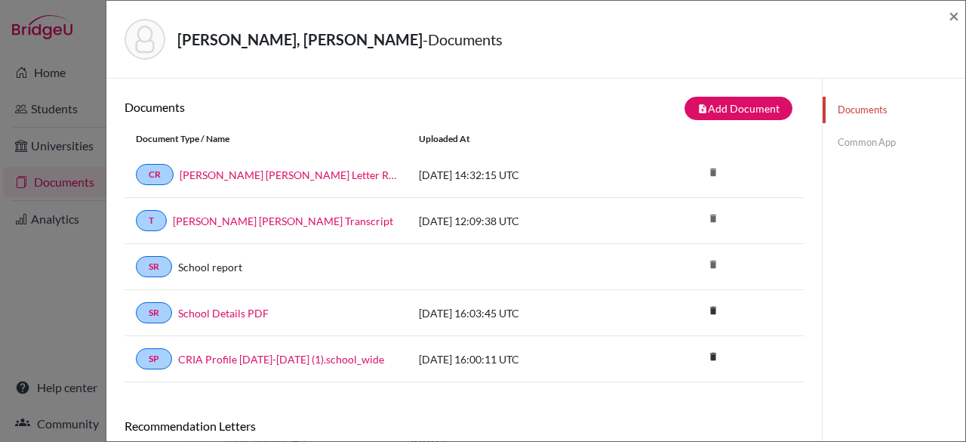
drag, startPoint x: 965, startPoint y: 145, endPoint x: 965, endPoint y: 357, distance: 212.1
click at [965, 357] on div "Ruzicka, Rihanna - Documents × Documents note_add Add Document Document type Ch…" at bounding box center [536, 221] width 860 height 442
click at [954, 16] on span "×" at bounding box center [954, 16] width 11 height 22
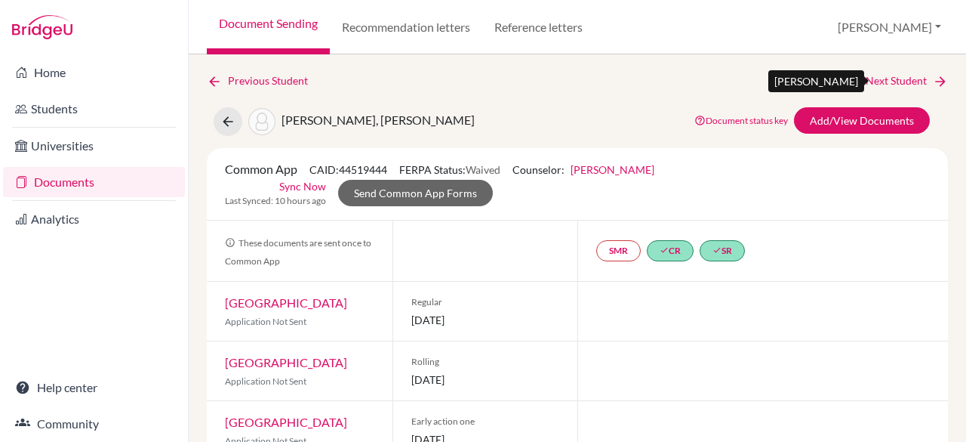
click at [890, 81] on link "Next Student" at bounding box center [907, 80] width 82 height 17
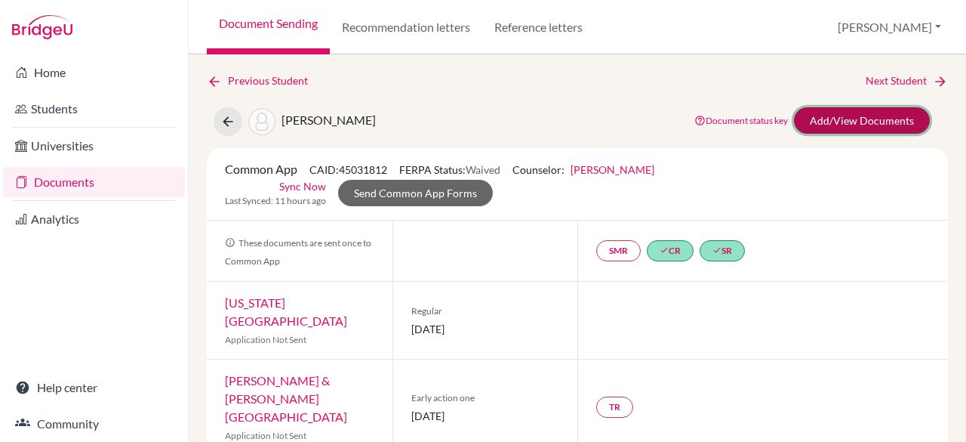
click at [810, 129] on link "Add/View Documents" at bounding box center [862, 120] width 136 height 26
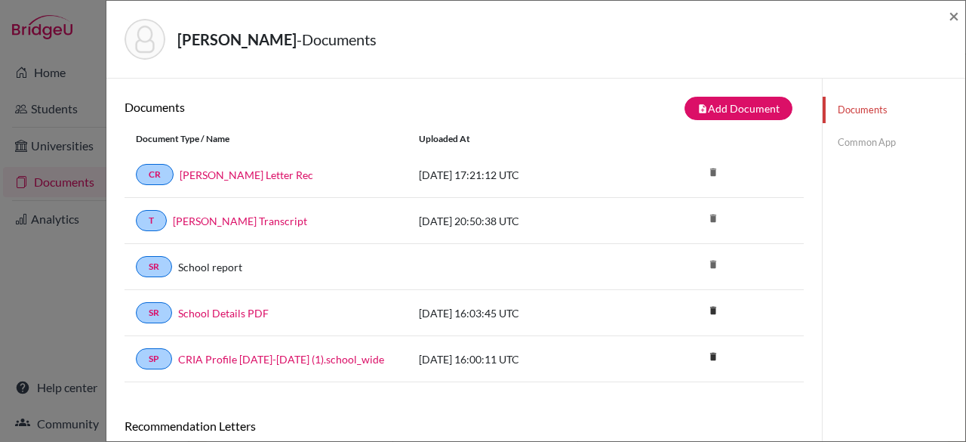
click at [854, 146] on link "Common App" at bounding box center [894, 142] width 143 height 26
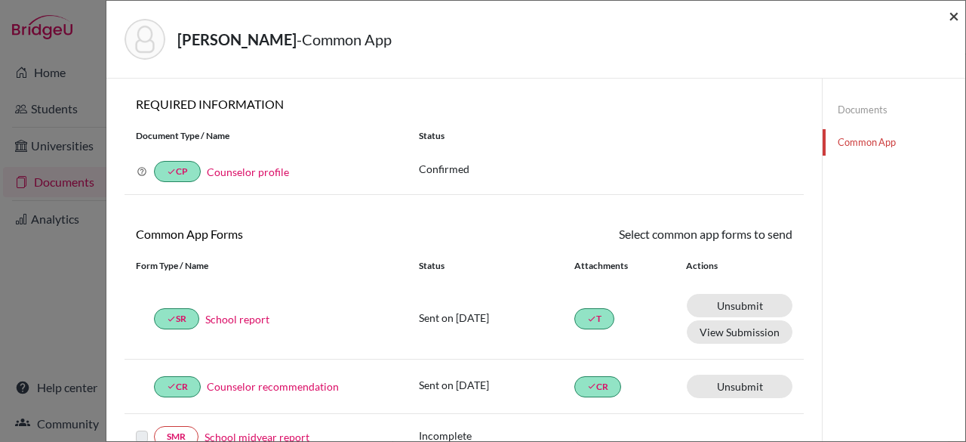
click at [955, 18] on span "×" at bounding box center [954, 16] width 11 height 22
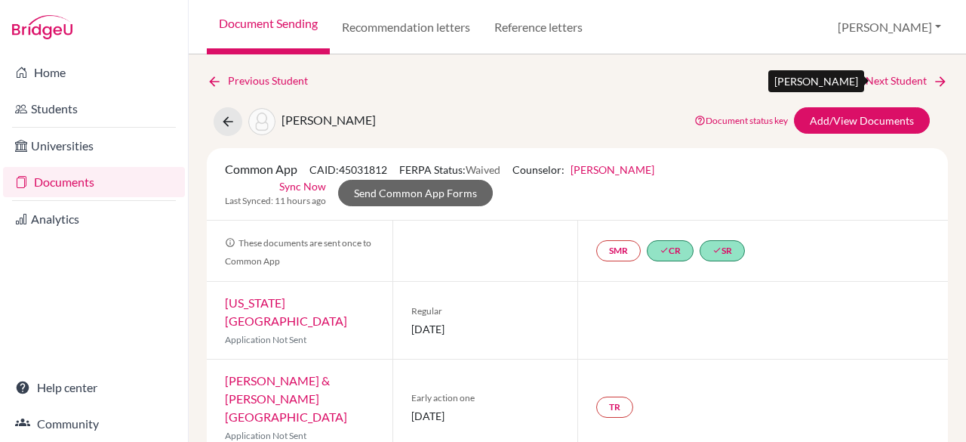
click at [866, 78] on link "Next Student" at bounding box center [907, 80] width 82 height 17
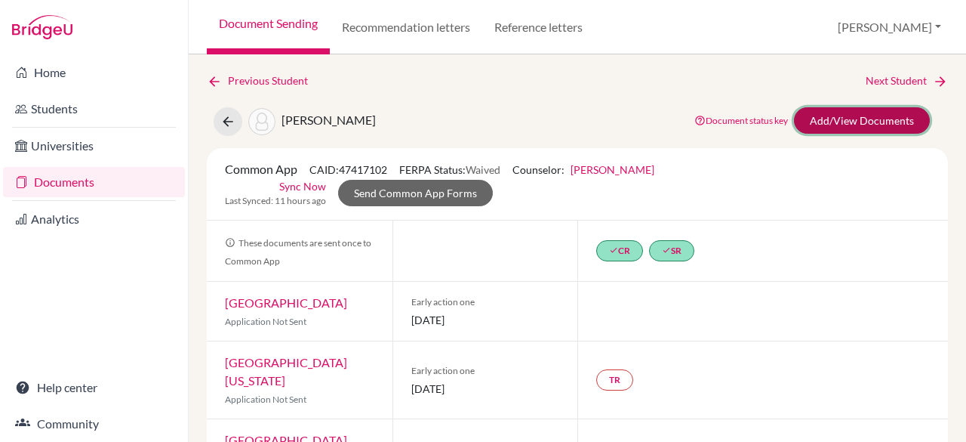
click at [876, 123] on link "Add/View Documents" at bounding box center [862, 120] width 136 height 26
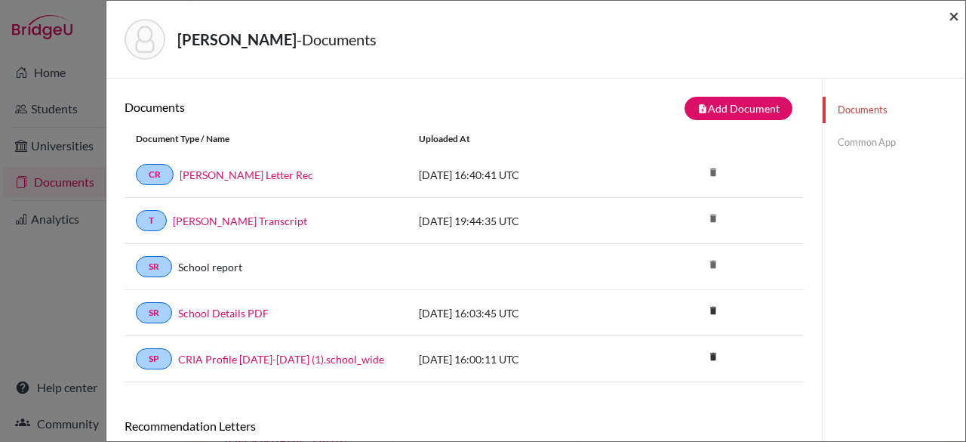
click at [955, 17] on span "×" at bounding box center [954, 16] width 11 height 22
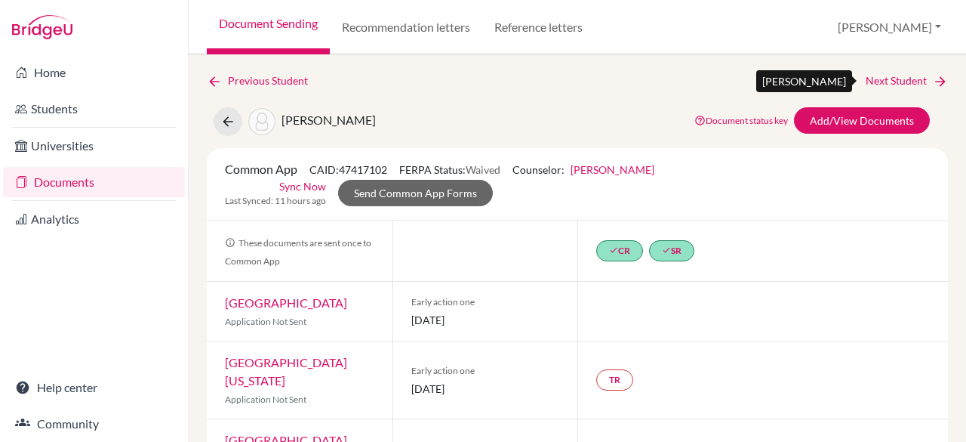
click at [883, 79] on link "Next Student" at bounding box center [907, 80] width 82 height 17
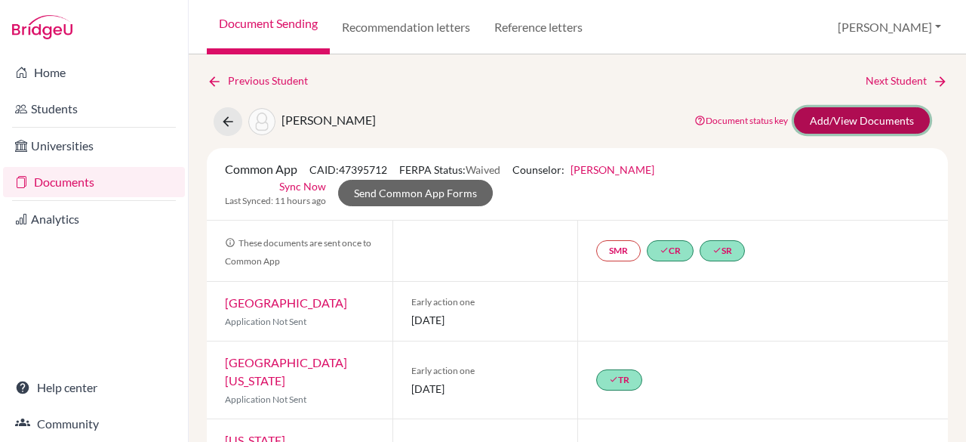
click at [812, 115] on link "Add/View Documents" at bounding box center [862, 120] width 136 height 26
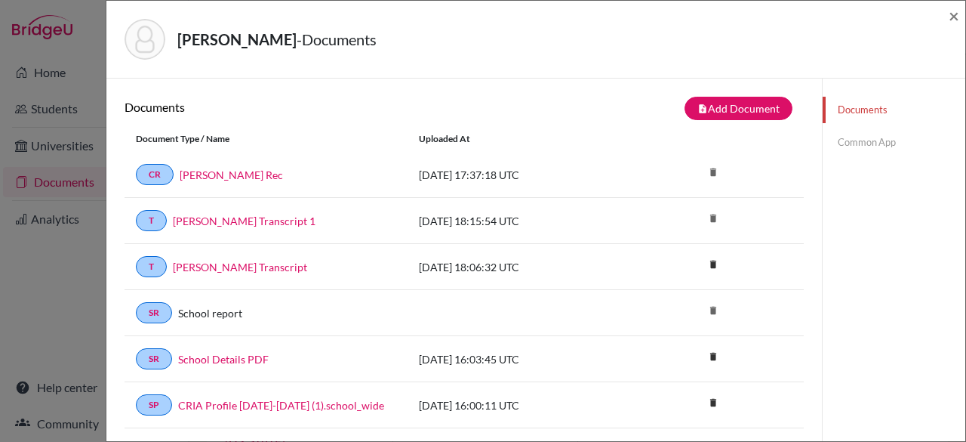
scroll to position [266, 0]
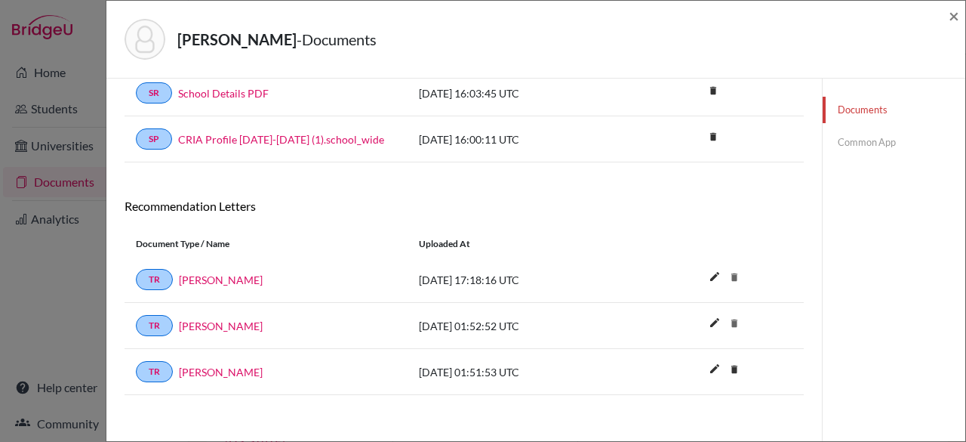
click at [855, 143] on link "Common App" at bounding box center [894, 142] width 143 height 26
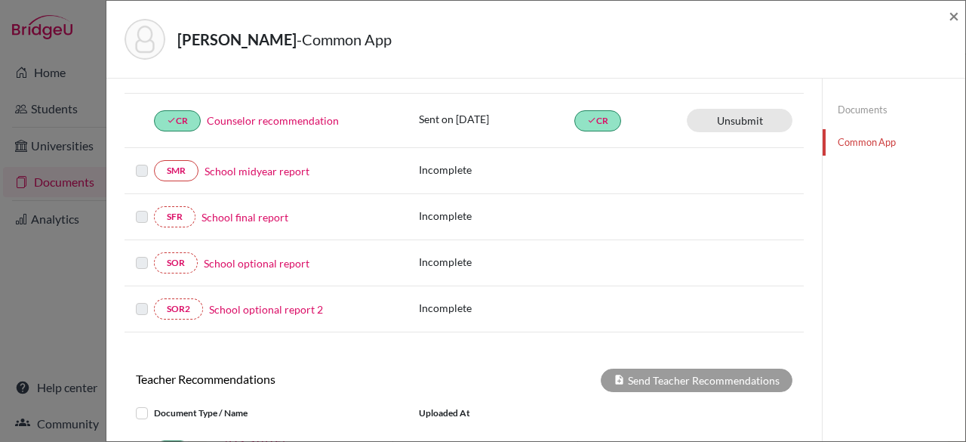
scroll to position [544, 0]
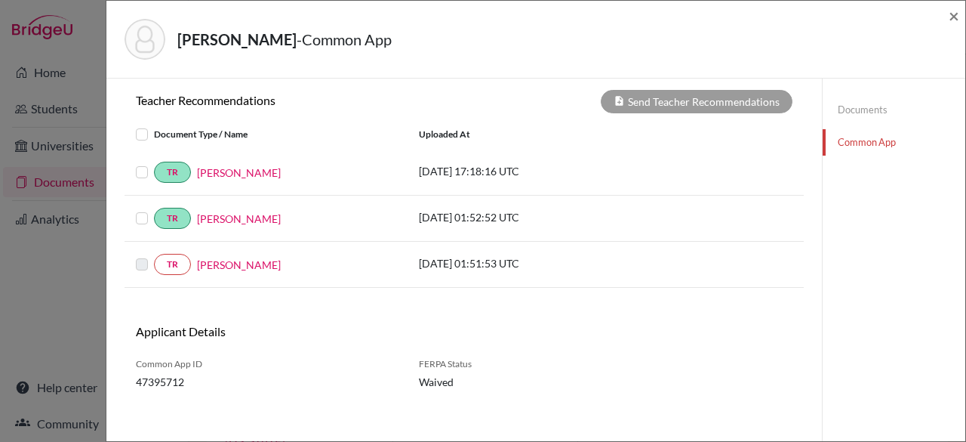
click at [154, 125] on label at bounding box center [154, 125] width 0 height 0
click at [0, 0] on input "checkbox" at bounding box center [0, 0] width 0 height 0
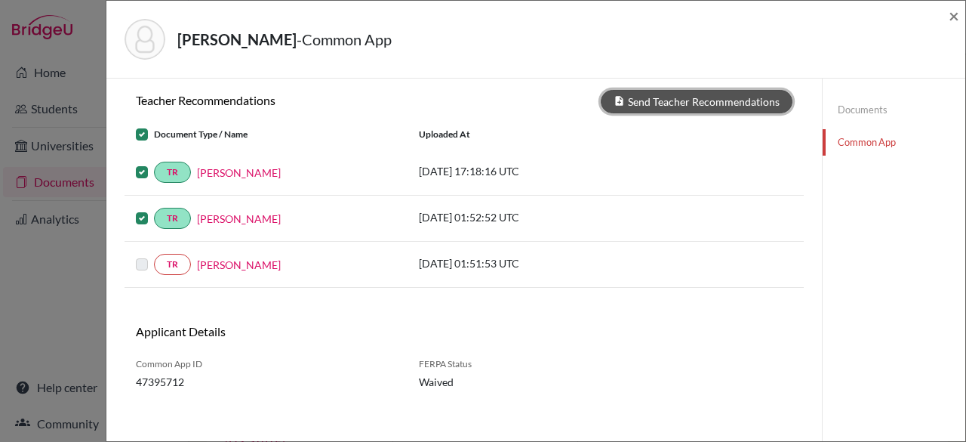
click at [676, 93] on button "Send Teacher Recommendations" at bounding box center [697, 101] width 192 height 23
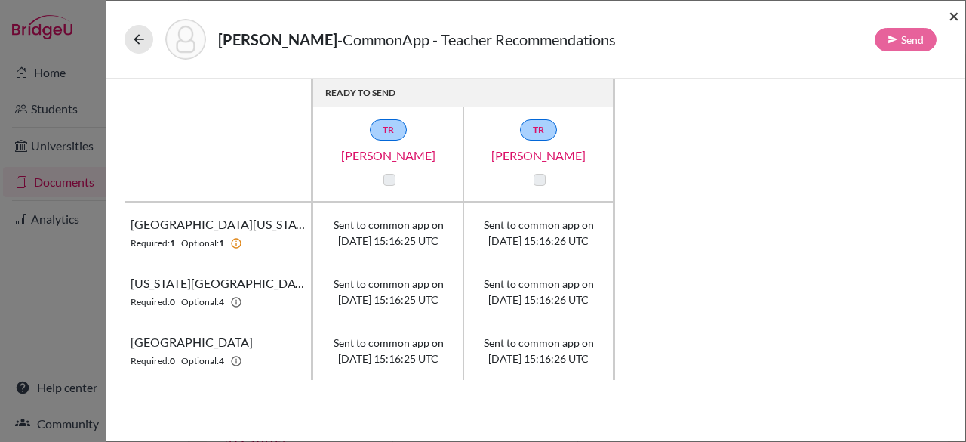
click at [956, 13] on span "×" at bounding box center [954, 16] width 11 height 22
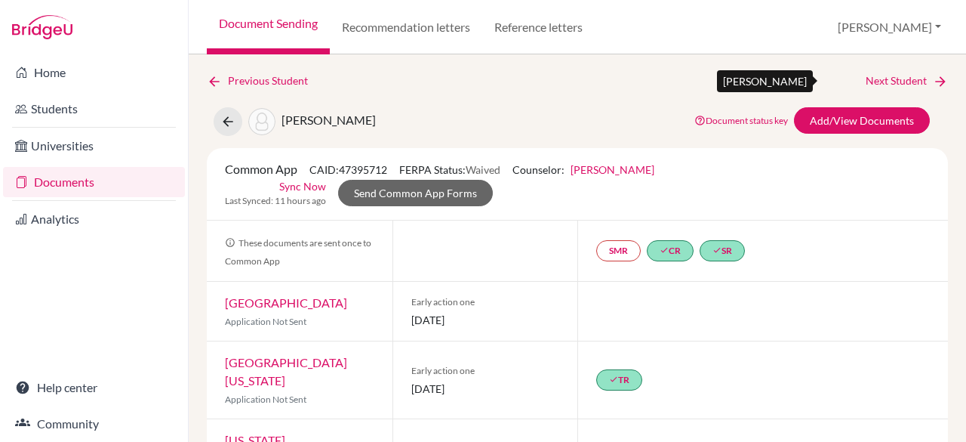
click at [894, 76] on link "Next Student" at bounding box center [907, 80] width 82 height 17
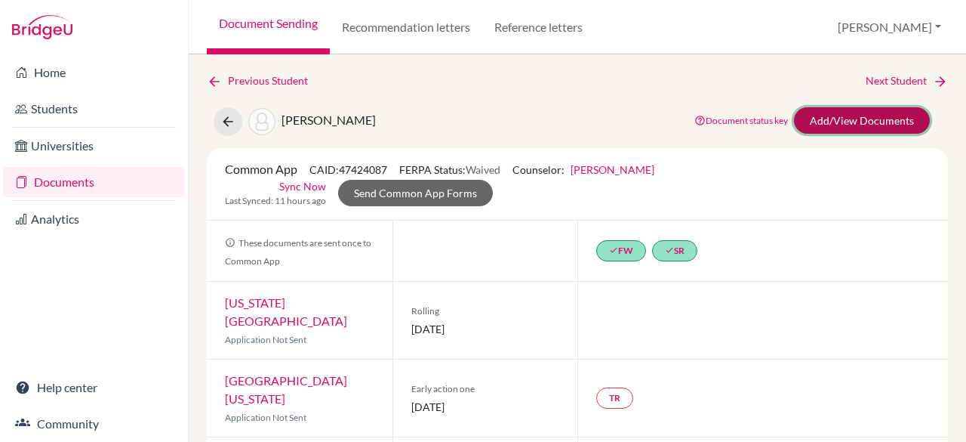
click at [819, 120] on link "Add/View Documents" at bounding box center [862, 120] width 136 height 26
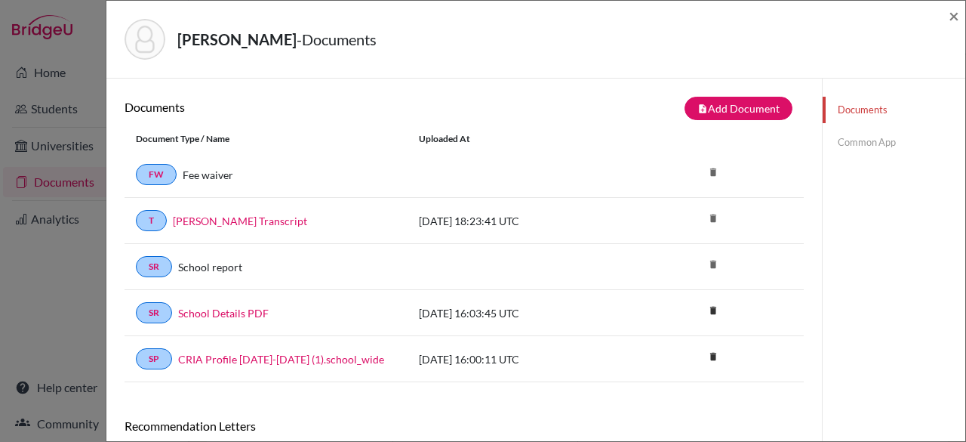
click at [871, 149] on link "Common App" at bounding box center [894, 142] width 143 height 26
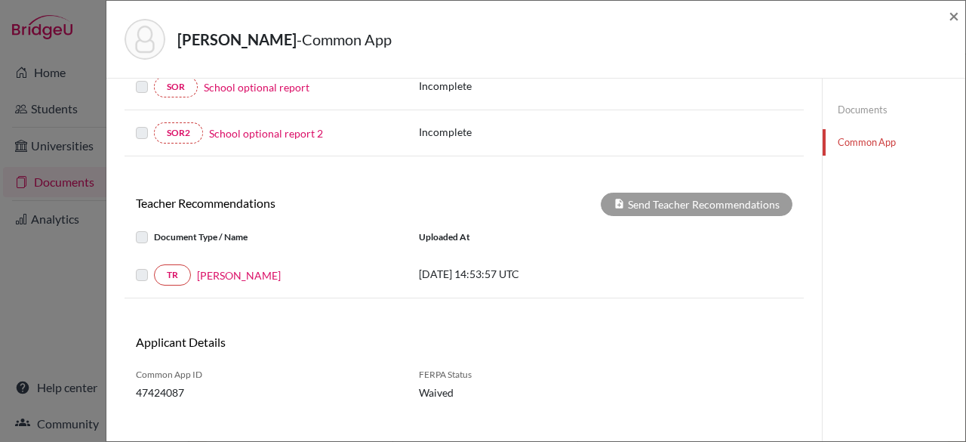
scroll to position [485, 0]
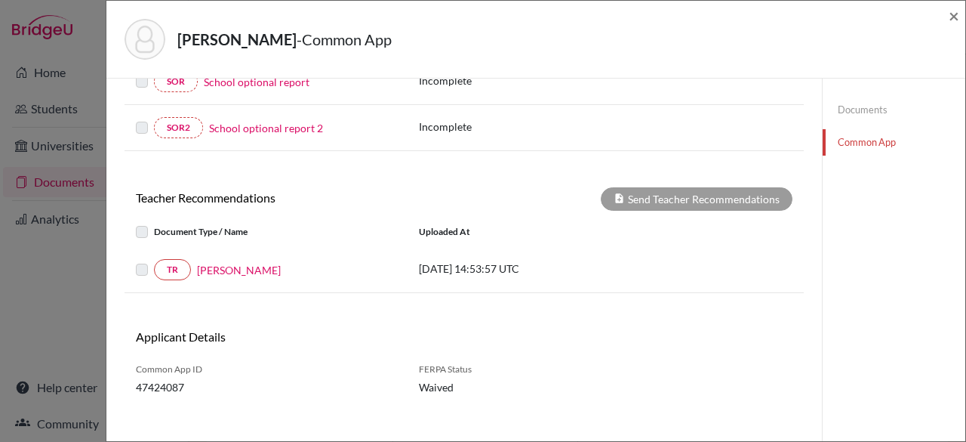
click at [154, 223] on label at bounding box center [154, 223] width 0 height 0
click at [154, 260] on label at bounding box center [154, 260] width 0 height 0
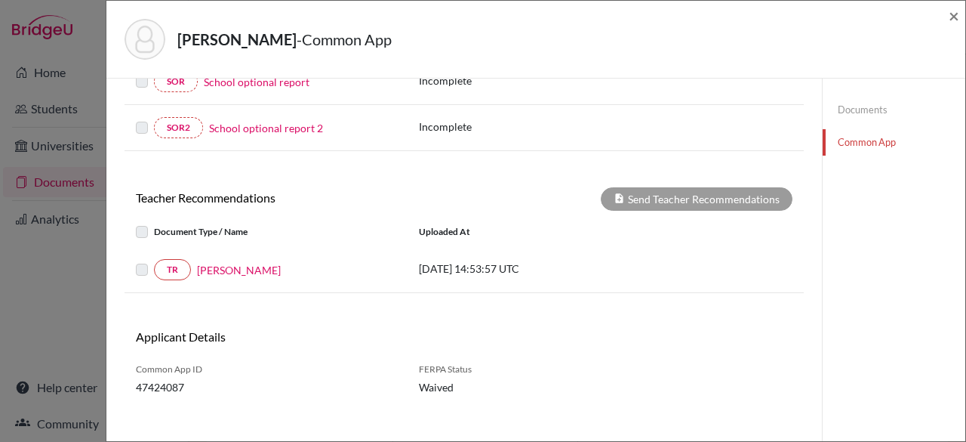
click at [154, 223] on label at bounding box center [154, 223] width 0 height 0
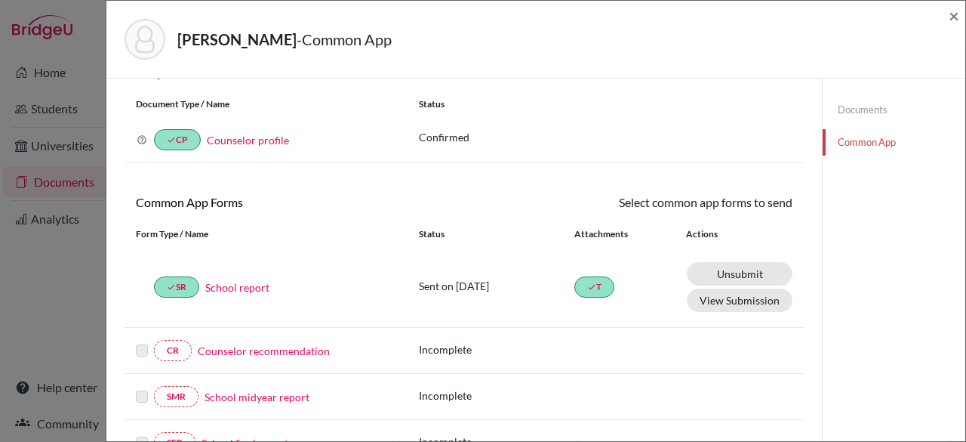
scroll to position [29, 0]
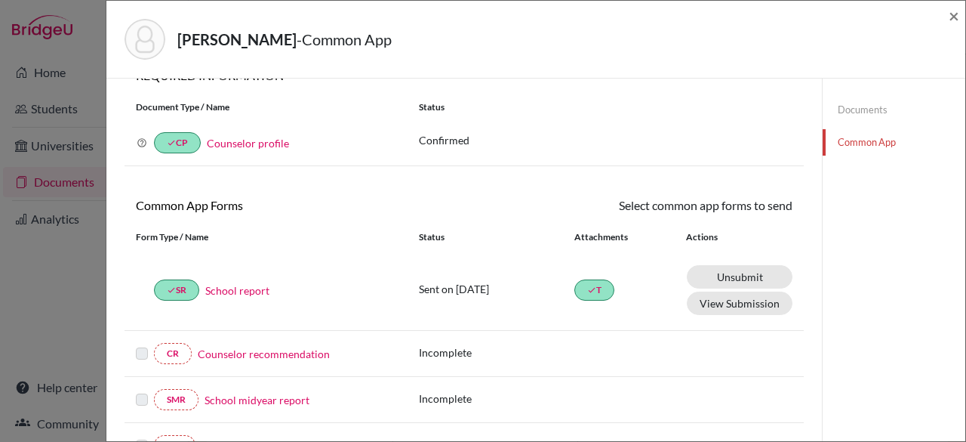
click at [835, 109] on link "Documents" at bounding box center [894, 110] width 143 height 26
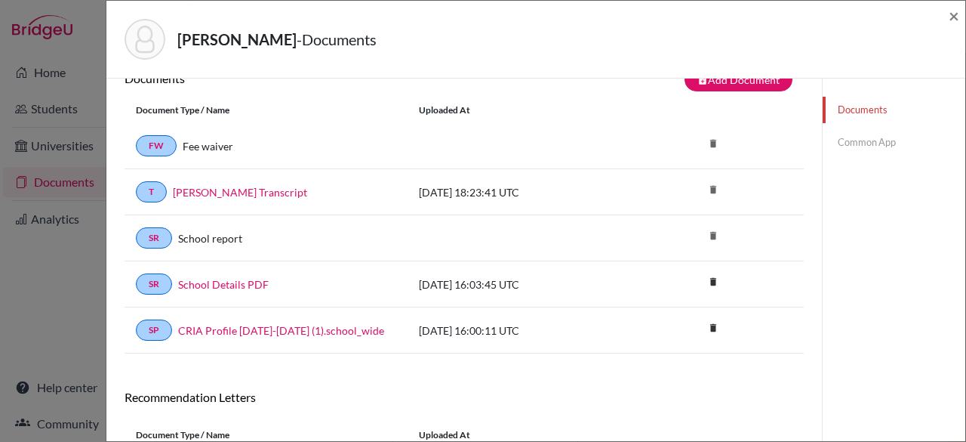
click at [965, 155] on div "Faerron Haugen, James - Documents × Documents note_add Add Document Document ty…" at bounding box center [536, 221] width 860 height 442
click at [953, 18] on span "×" at bounding box center [954, 16] width 11 height 22
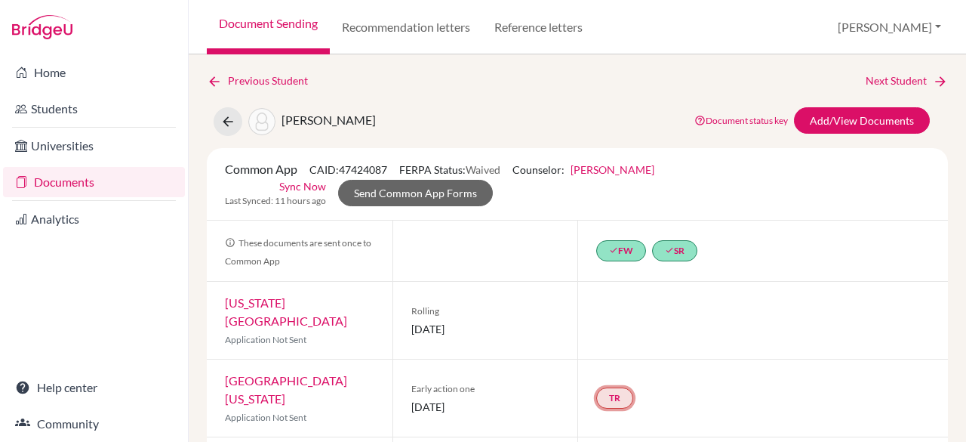
click at [617, 387] on link "TR" at bounding box center [614, 397] width 37 height 21
click at [598, 328] on h3 "Teacher recommendation" at bounding box center [613, 341] width 149 height 27
click at [602, 361] on small "Incomplete" at bounding box center [613, 368] width 131 height 14
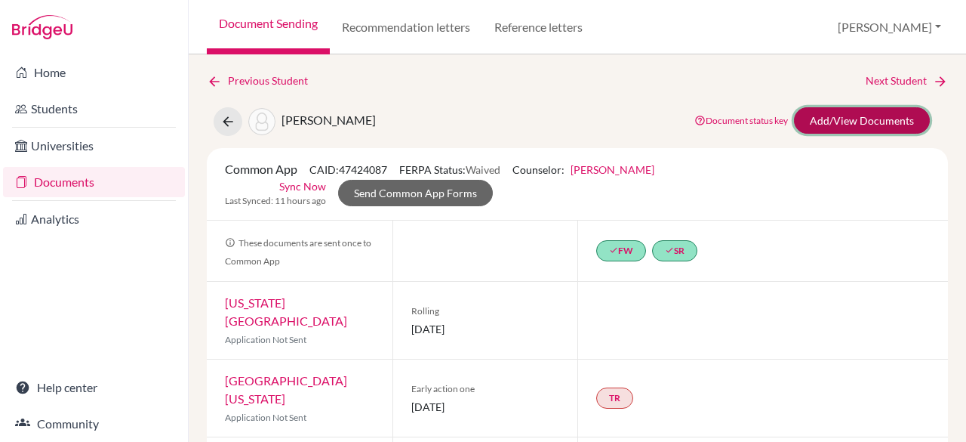
click at [838, 127] on link "Add/View Documents" at bounding box center [862, 120] width 136 height 26
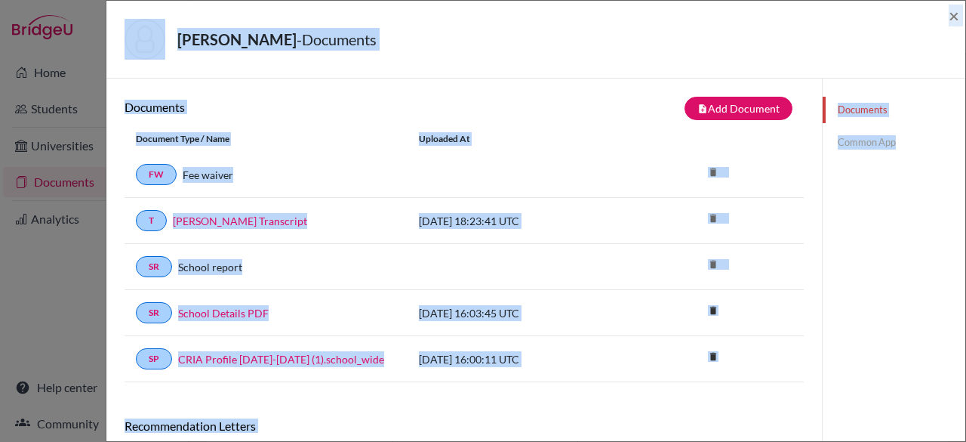
drag, startPoint x: 965, startPoint y: 217, endPoint x: 959, endPoint y: 455, distance: 238.6
click at [959, 441] on html "Home Students Universities Documents Analytics Help center Community Document S…" at bounding box center [483, 221] width 966 height 442
click at [904, 318] on div "Documents Common App" at bounding box center [893, 327] width 143 height 498
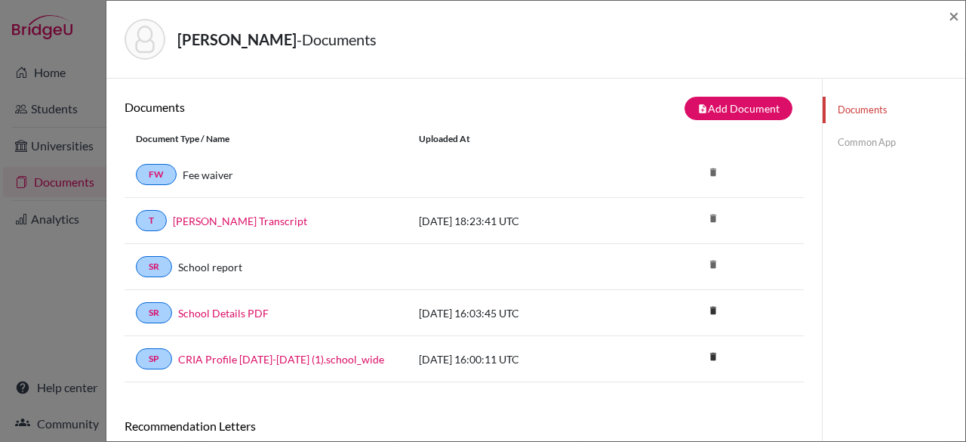
scroll to position [130, 0]
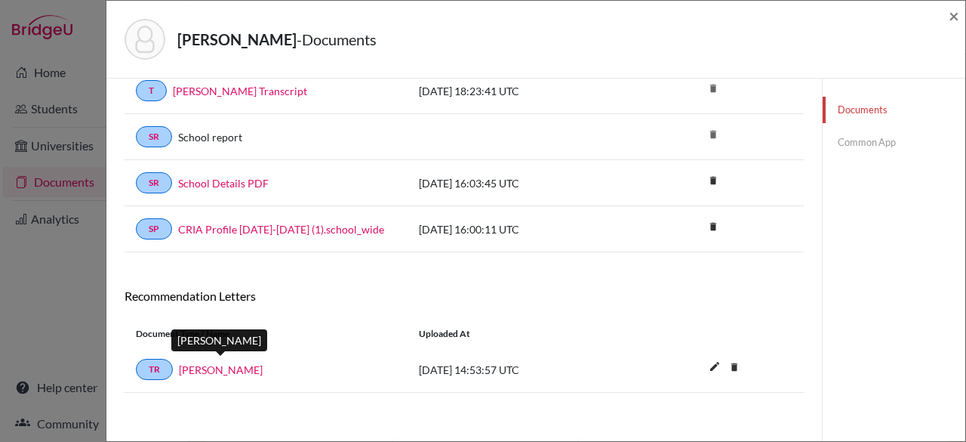
click at [241, 364] on link "Jasmine Wornstaff" at bounding box center [221, 370] width 84 height 16
click at [472, 363] on span "2025-10-04 14:53:57 UTC" at bounding box center [469, 369] width 100 height 13
click at [862, 141] on link "Common App" at bounding box center [894, 142] width 143 height 26
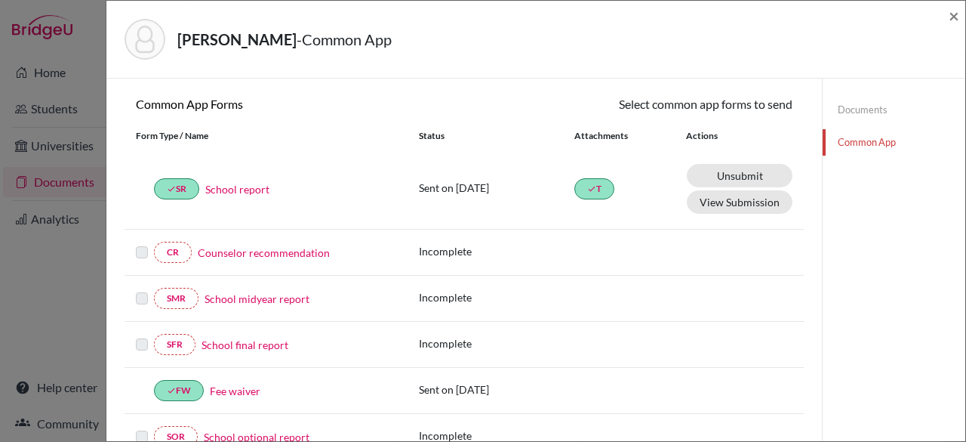
scroll to position [491, 0]
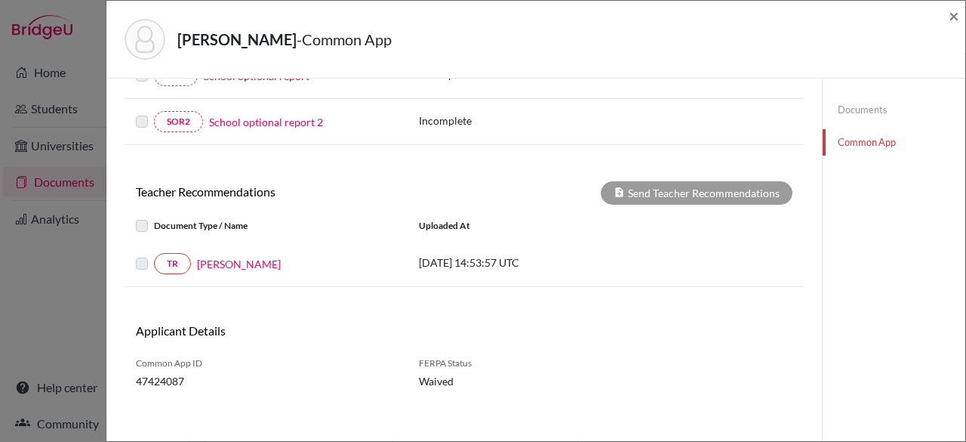
click at [154, 254] on label at bounding box center [154, 254] width 0 height 0
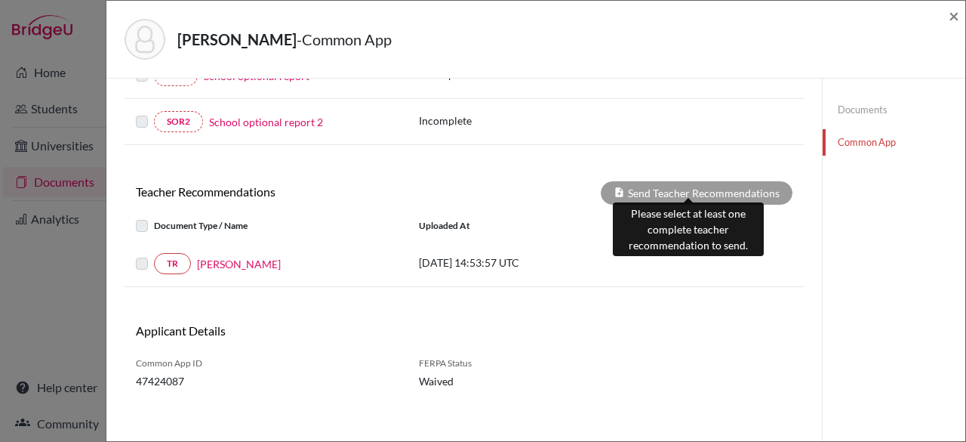
click at [663, 186] on div "Send Teacher Recommendations" at bounding box center [697, 192] width 192 height 23
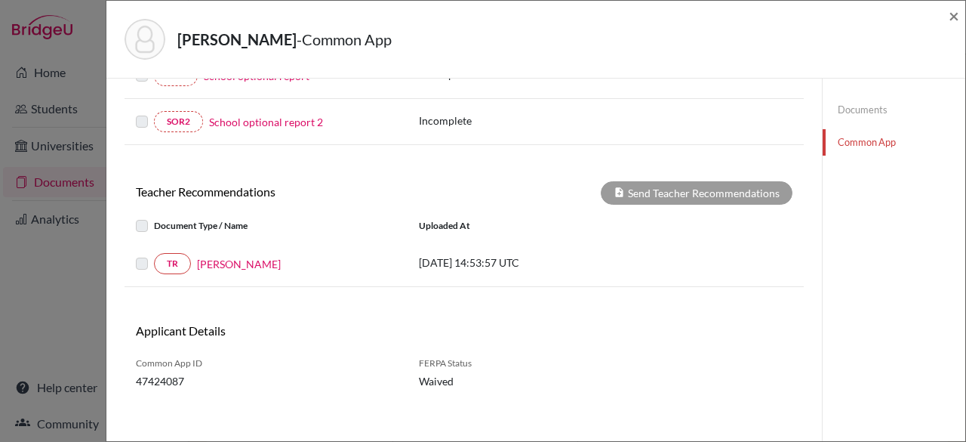
click at [494, 254] on p "2025-10-04 14:53:57 UTC" at bounding box center [521, 262] width 204 height 16
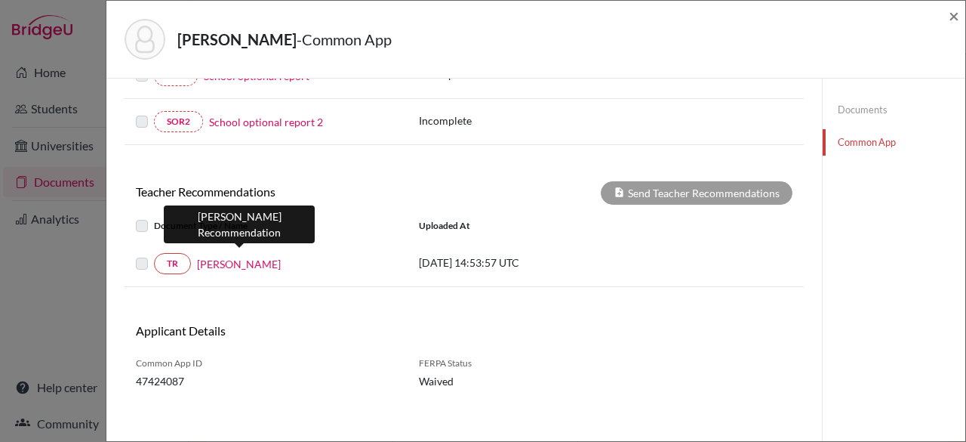
click at [214, 256] on link "Jasmine Wornstaff" at bounding box center [239, 264] width 84 height 16
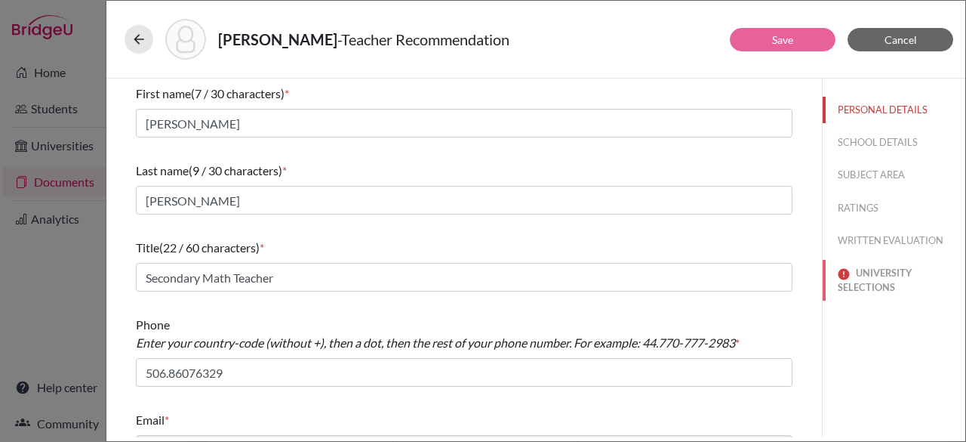
click at [863, 286] on button "UNIVERSITY SELECTIONS" at bounding box center [894, 280] width 143 height 41
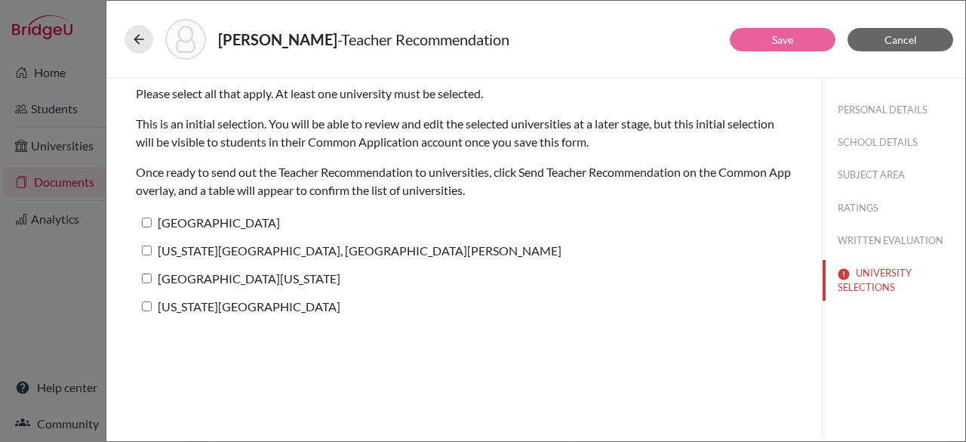
click at [145, 222] on input "University of Louisville" at bounding box center [147, 222] width 10 height 10
checkbox input "true"
click at [145, 249] on input "Colorado State University, Fort Collins" at bounding box center [147, 250] width 10 height 10
checkbox input "true"
click at [146, 279] on input "University of Colorado Boulder" at bounding box center [147, 278] width 10 height 10
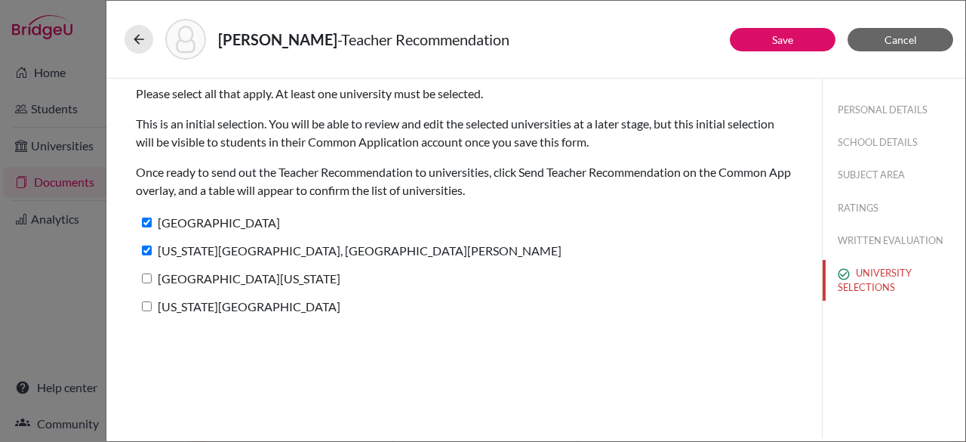
checkbox input "true"
click at [146, 307] on input "Texas Tech University" at bounding box center [147, 306] width 10 height 10
checkbox input "true"
click at [783, 42] on link "Save" at bounding box center [782, 39] width 21 height 13
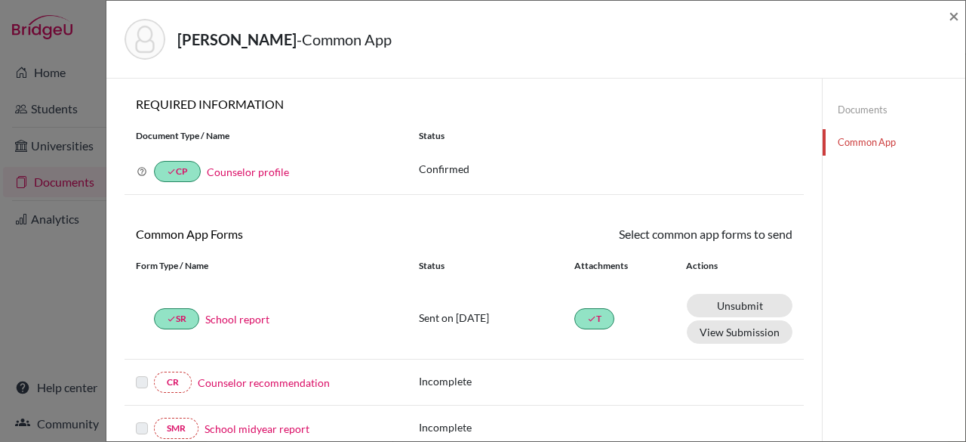
scroll to position [491, 0]
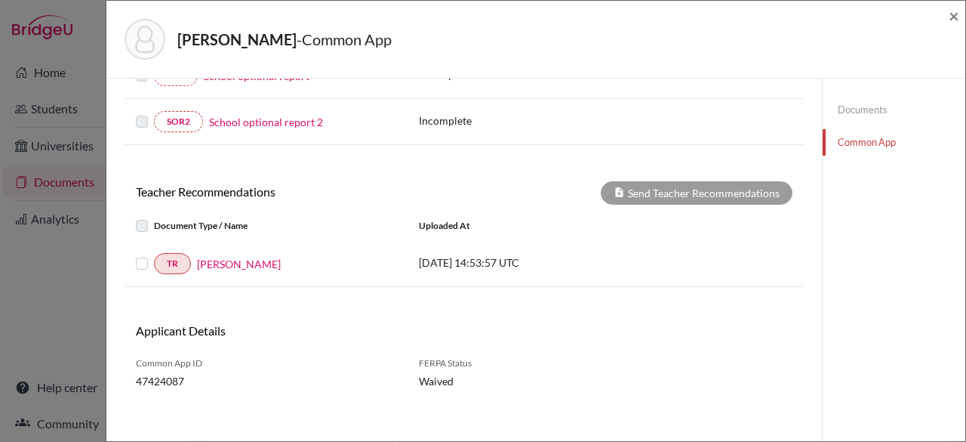
click at [149, 256] on div at bounding box center [145, 263] width 18 height 18
click at [154, 254] on label at bounding box center [154, 254] width 0 height 0
click at [0, 0] on input "checkbox" at bounding box center [0, 0] width 0 height 0
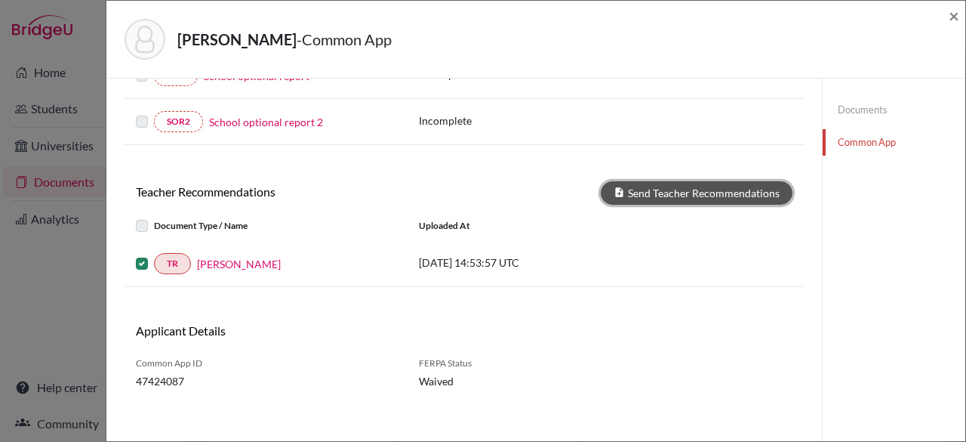
click at [605, 181] on button "Send Teacher Recommendations" at bounding box center [697, 192] width 192 height 23
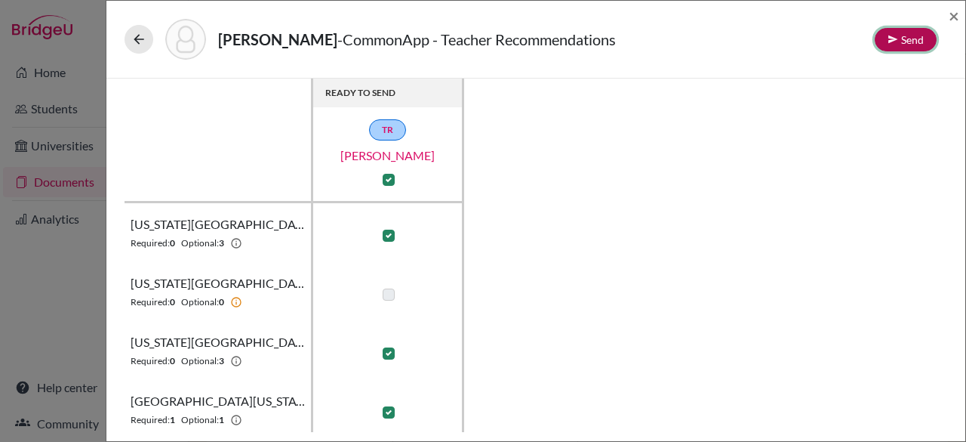
click at [891, 42] on icon at bounding box center [893, 39] width 11 height 11
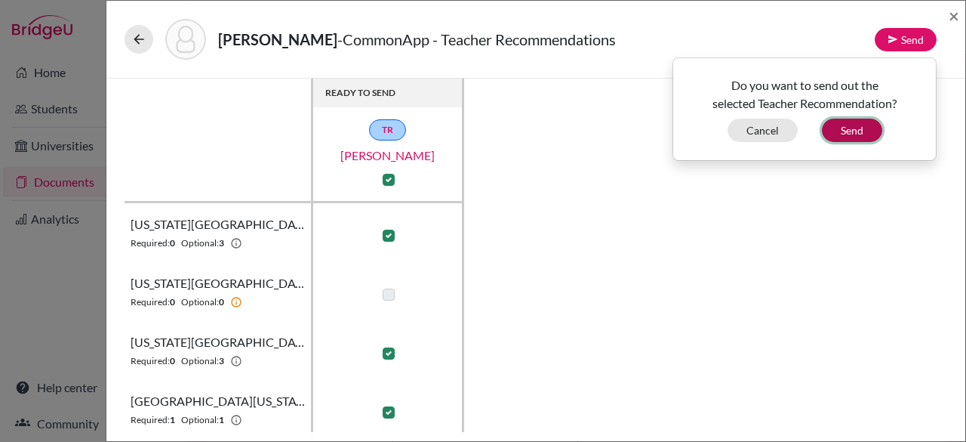
click at [845, 128] on button "Send" at bounding box center [852, 130] width 60 height 23
checkbox input "false"
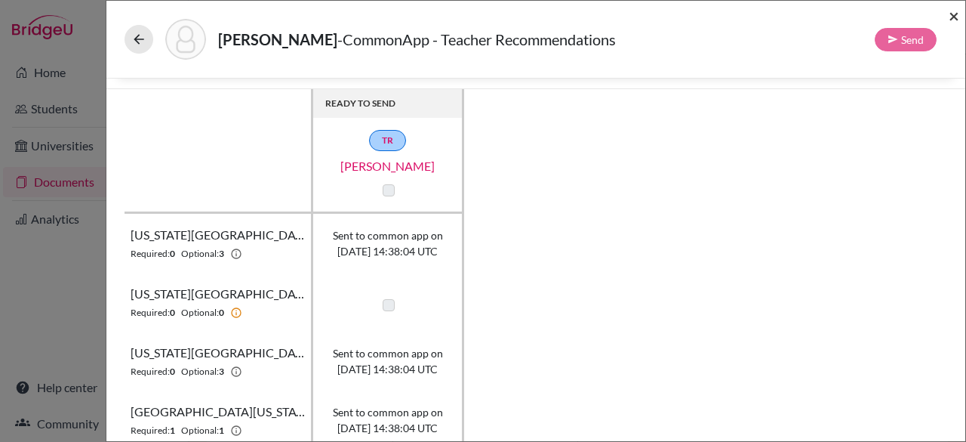
click at [953, 12] on span "×" at bounding box center [954, 16] width 11 height 22
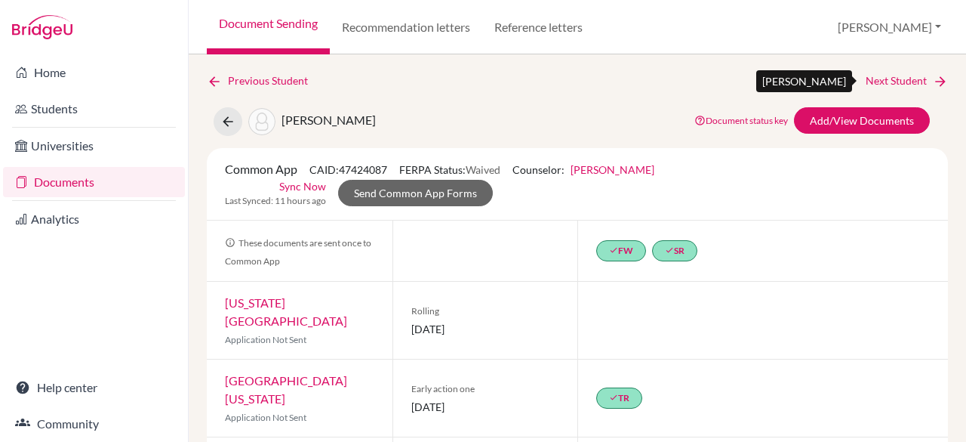
click at [870, 82] on link "Next Student" at bounding box center [907, 80] width 82 height 17
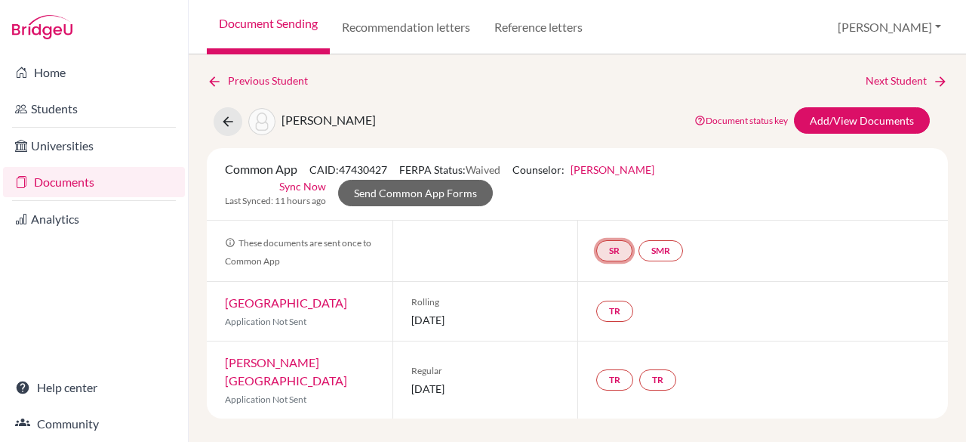
click at [620, 254] on link "SR" at bounding box center [614, 250] width 36 height 21
click at [601, 207] on link "School report" at bounding box center [615, 205] width 64 height 13
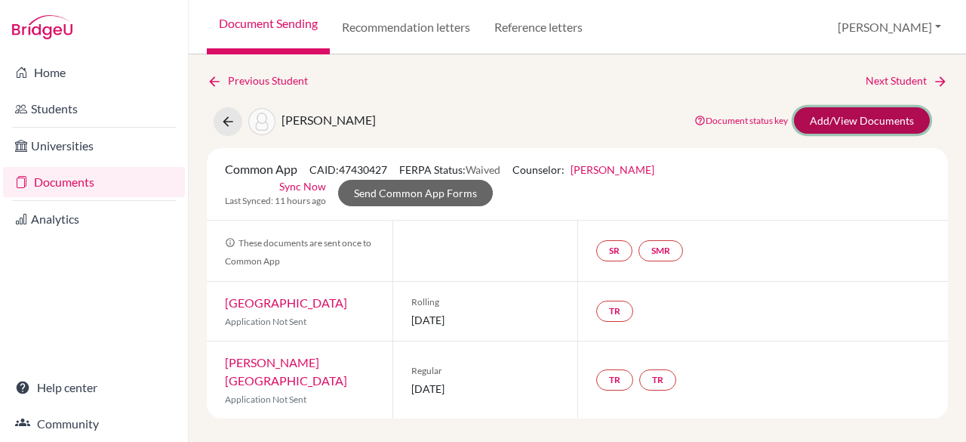
click at [859, 113] on link "Add/View Documents" at bounding box center [862, 120] width 136 height 26
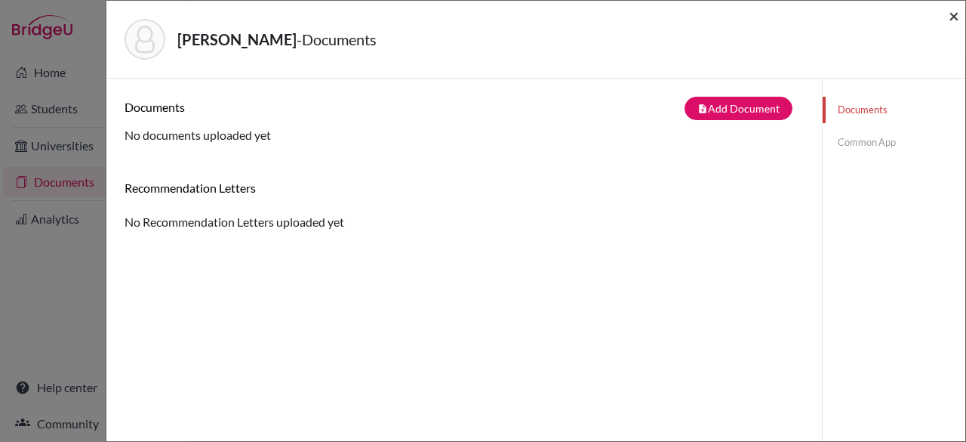
click at [955, 19] on span "×" at bounding box center [954, 16] width 11 height 22
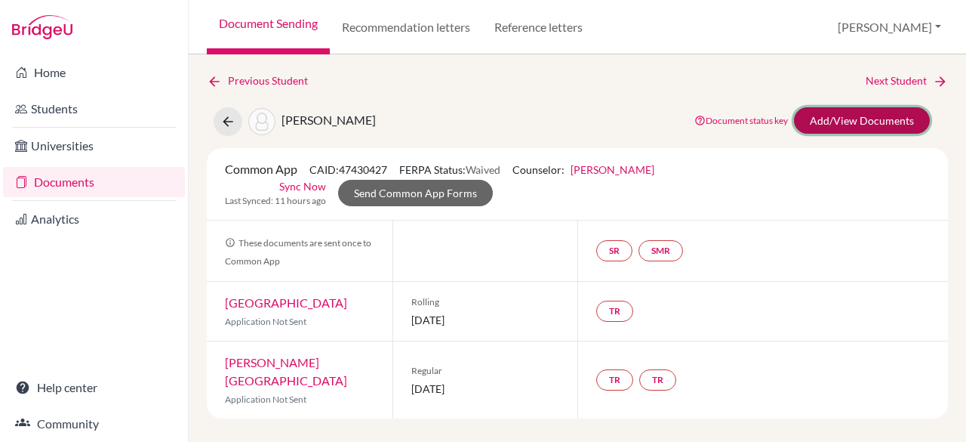
click at [847, 122] on link "Add/View Documents" at bounding box center [862, 120] width 136 height 26
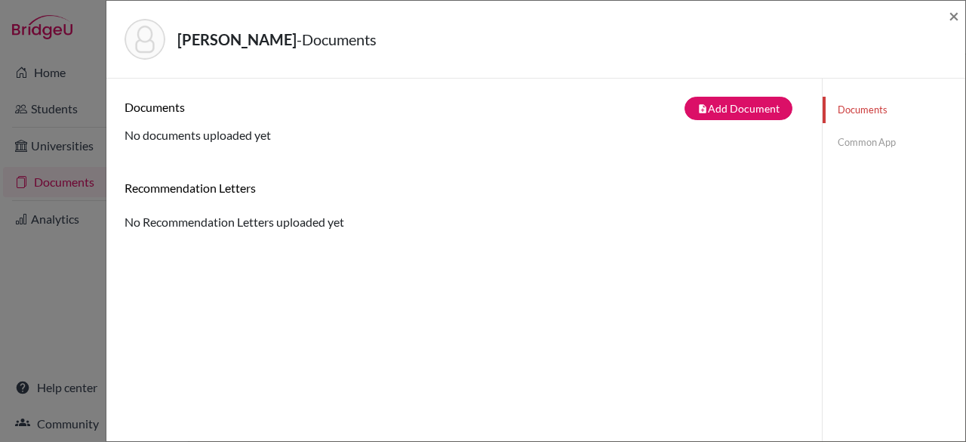
click at [854, 142] on link "Common App" at bounding box center [894, 142] width 143 height 26
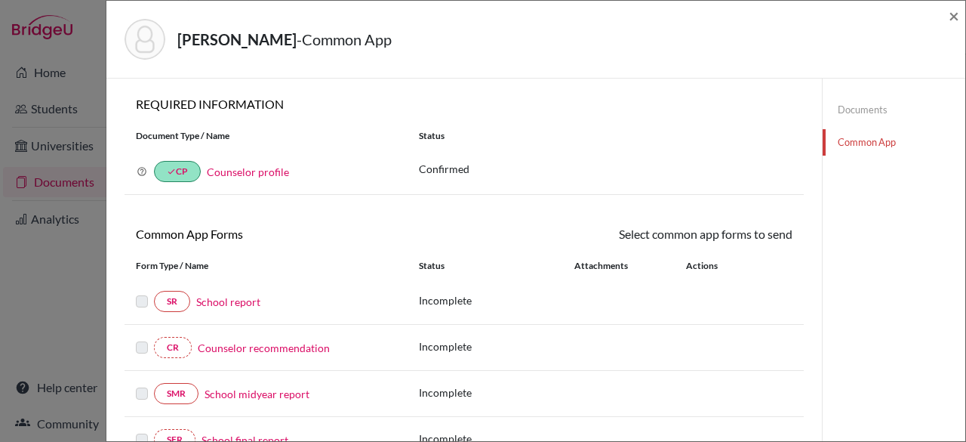
click at [876, 105] on link "Documents" at bounding box center [894, 110] width 143 height 26
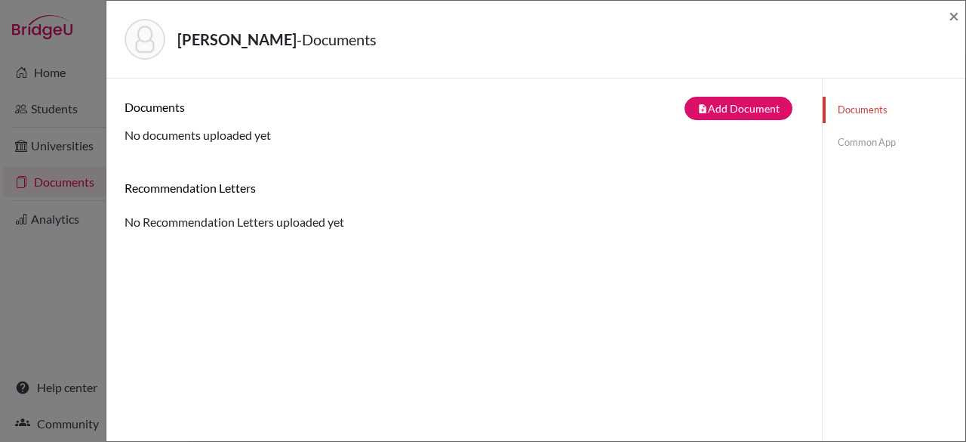
click at [836, 141] on link "Common App" at bounding box center [894, 142] width 143 height 26
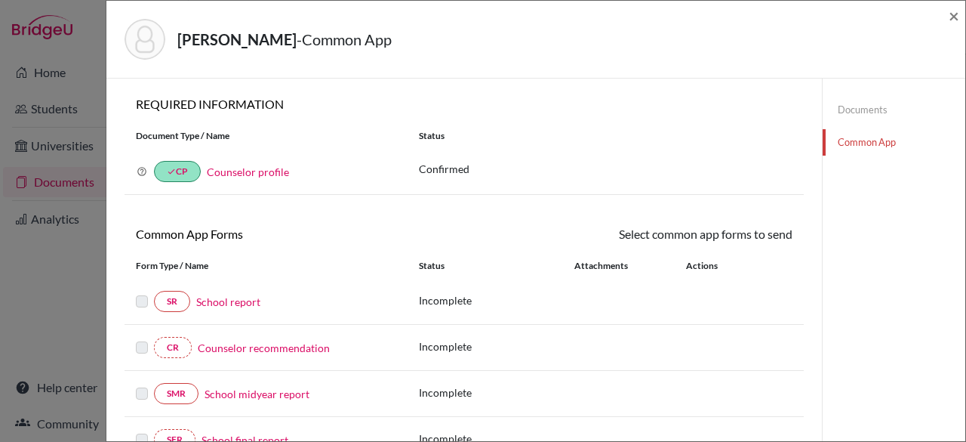
click at [226, 303] on link "School report" at bounding box center [228, 302] width 64 height 16
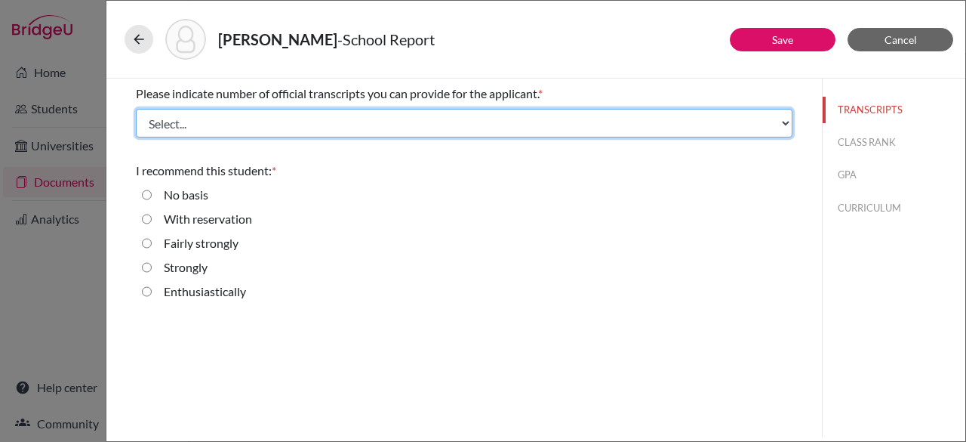
click at [414, 125] on select "Select... 1 2 3 4" at bounding box center [464, 123] width 657 height 29
click at [136, 109] on select "Select... 1 2 3 4" at bounding box center [464, 123] width 657 height 29
click at [373, 122] on select "Select... 1 2 3 4" at bounding box center [464, 123] width 657 height 29
select select "1"
click at [136, 109] on select "Select... 1 2 3 4" at bounding box center [464, 123] width 657 height 29
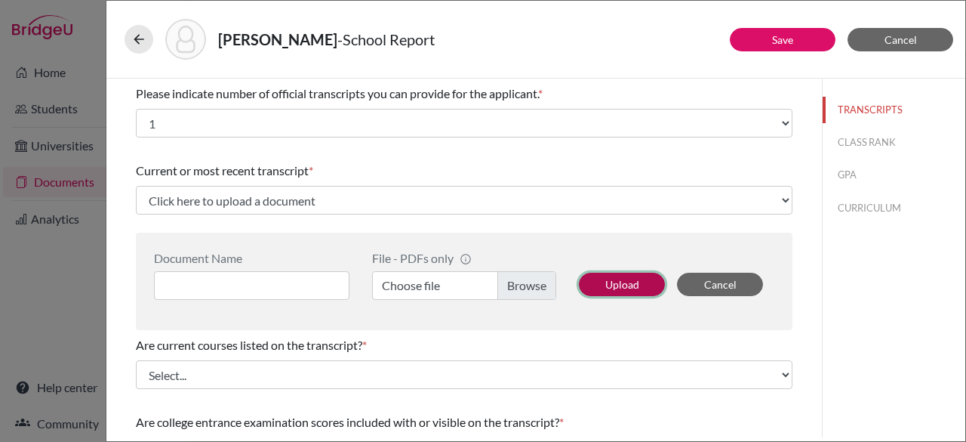
click at [601, 280] on button "Upload" at bounding box center [622, 283] width 86 height 23
click at [519, 279] on label "Choose file" at bounding box center [464, 285] width 184 height 29
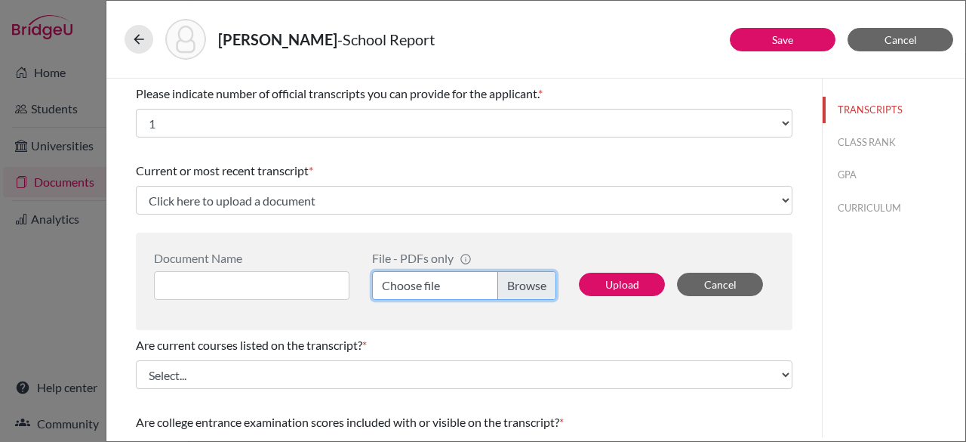
click at [519, 279] on input "Choose file" at bounding box center [464, 285] width 184 height 29
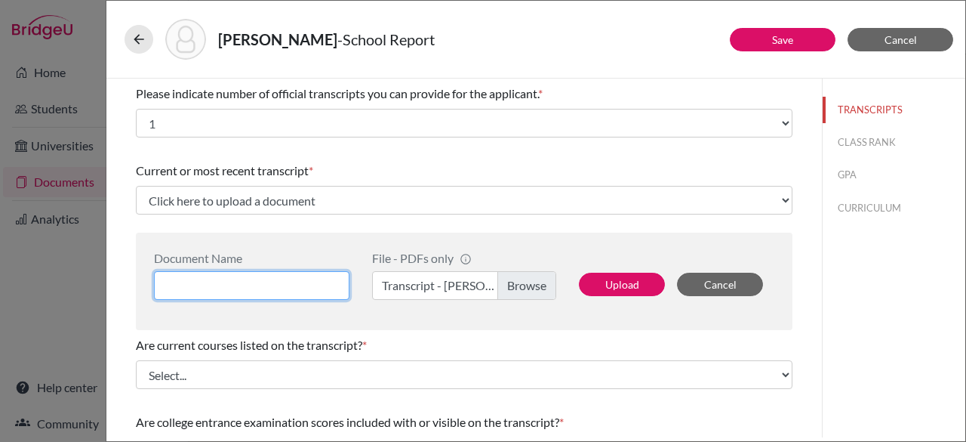
click at [246, 277] on input at bounding box center [251, 285] width 195 height 29
type input "[PERSON_NAME] Transcript"
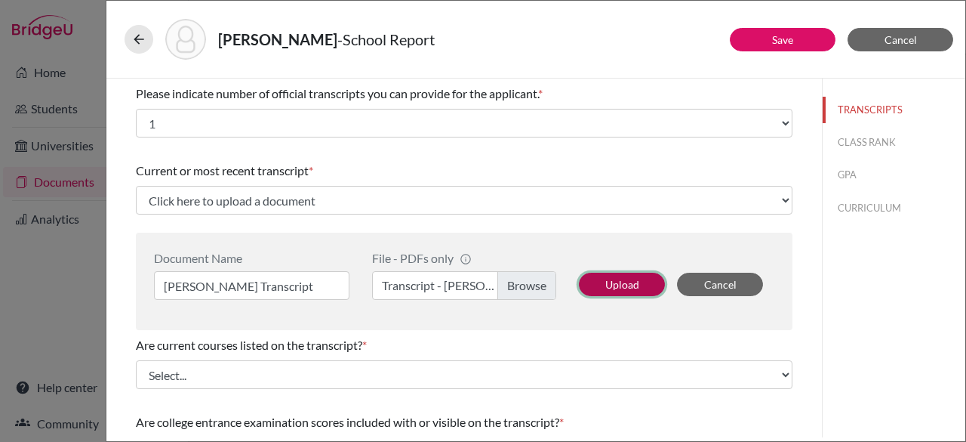
click at [633, 280] on button "Upload" at bounding box center [622, 283] width 86 height 23
select select "678650"
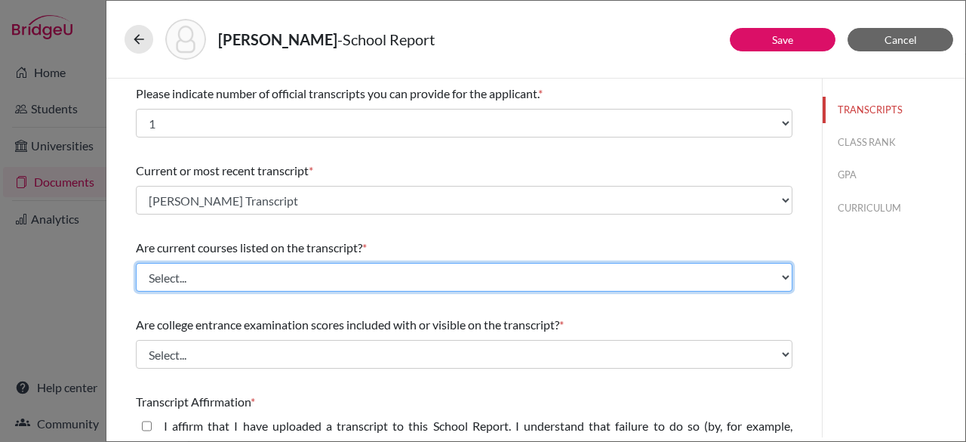
click at [400, 269] on select "Select... Yes No" at bounding box center [464, 277] width 657 height 29
select select "0"
click at [136, 263] on select "Select... Yes No" at bounding box center [464, 277] width 657 height 29
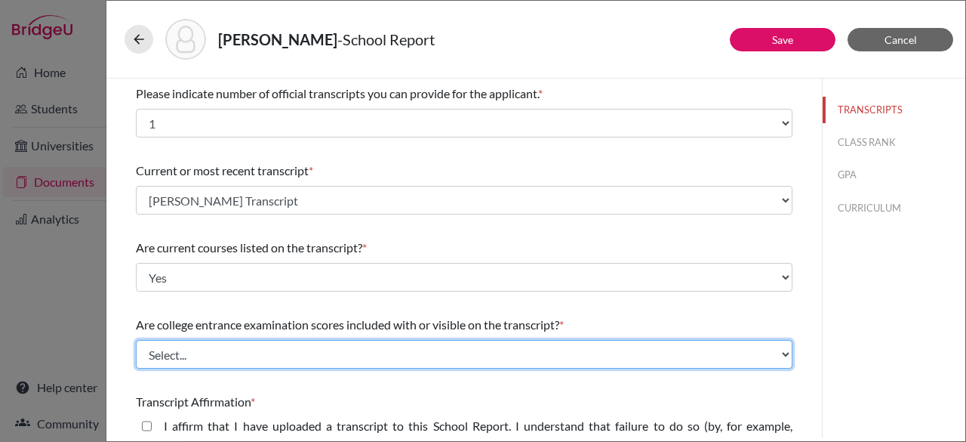
click at [374, 351] on select "Select... Yes No" at bounding box center [464, 354] width 657 height 29
select select "1"
click at [136, 340] on select "Select... Yes No" at bounding box center [464, 354] width 657 height 29
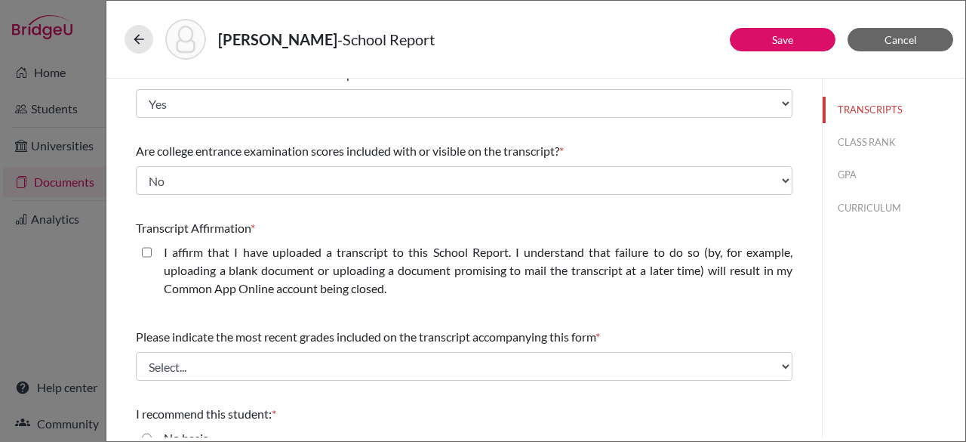
scroll to position [239, 0]
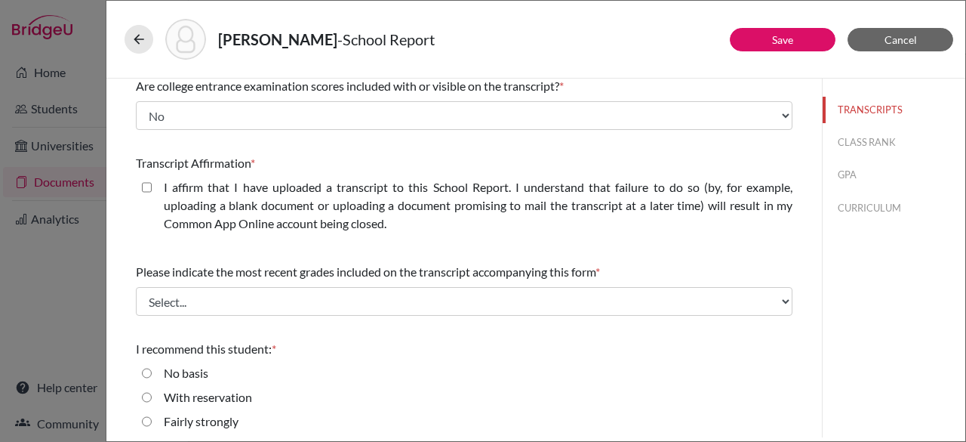
click at [151, 182] on closed\ "I affirm that I have uploaded a transcript to this School Report. I understand …" at bounding box center [147, 187] width 10 height 18
checkbox closed\ "true"
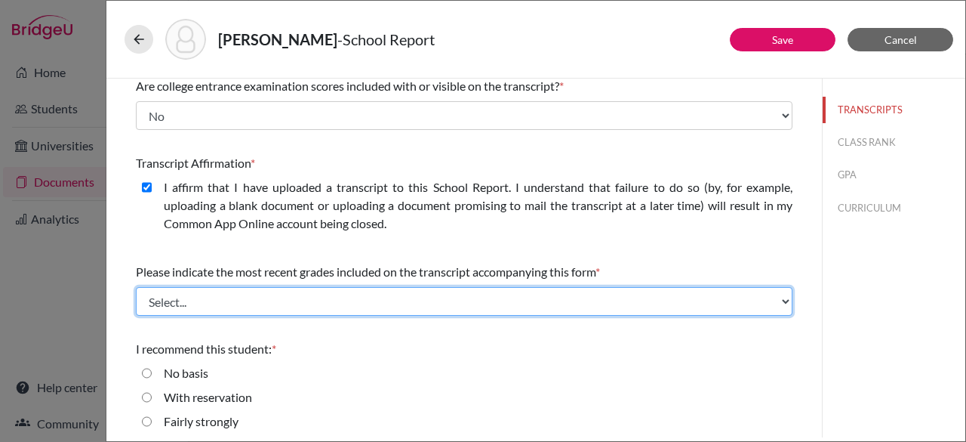
click at [196, 301] on select "Select... Final junior year grades 1st Quarter senior year grades 2nd Quarter/1…" at bounding box center [464, 301] width 657 height 29
select select "0"
click at [136, 287] on select "Select... Final junior year grades 1st Quarter senior year grades 2nd Quarter/1…" at bounding box center [464, 301] width 657 height 29
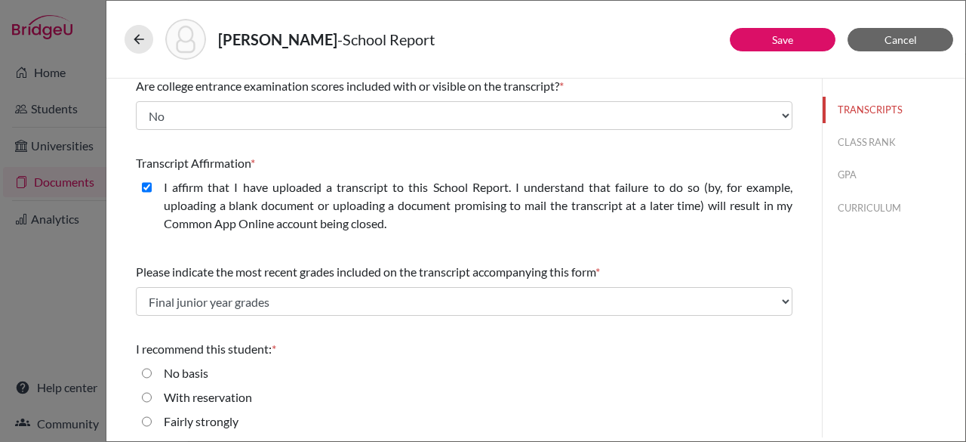
click at [171, 148] on div "Transcript Affirmation * I affirm that I have uploaded a transcript to this Sch…" at bounding box center [464, 196] width 657 height 97
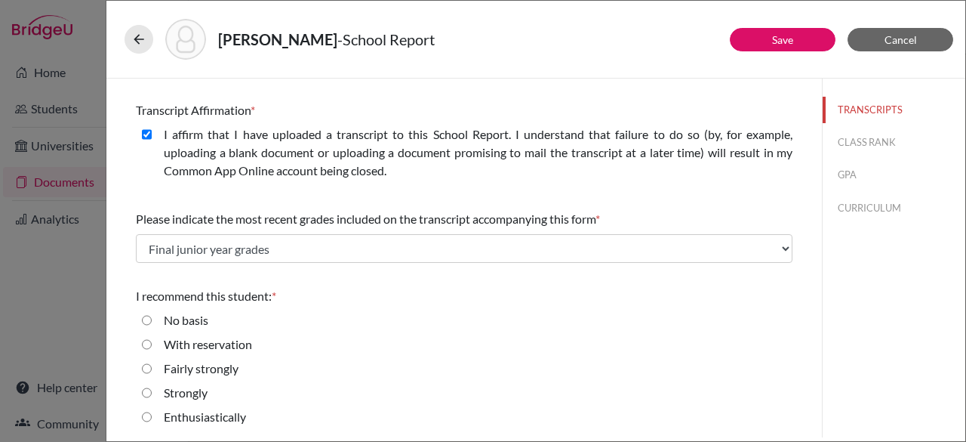
click at [149, 366] on strongly "Fairly strongly" at bounding box center [147, 368] width 10 height 18
radio strongly "true"
click at [780, 45] on link "Save" at bounding box center [782, 39] width 21 height 13
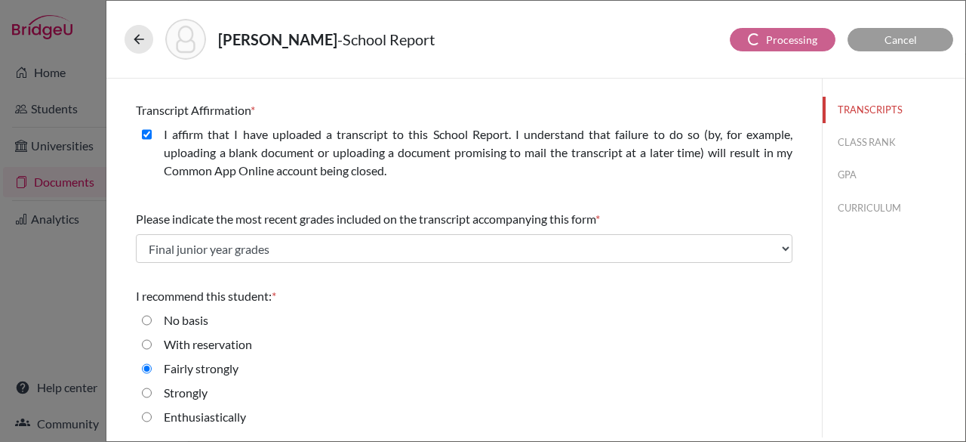
scroll to position [0, 0]
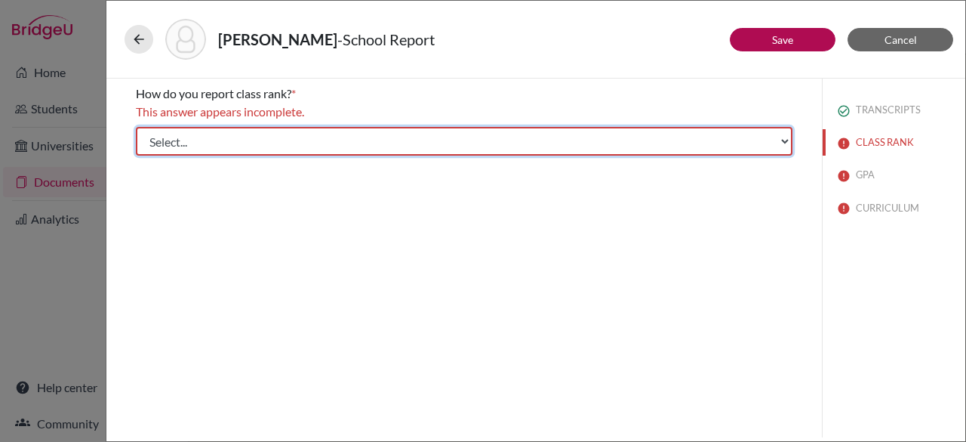
click at [346, 140] on select "Select... Exact Decile Quintile Quartile None" at bounding box center [464, 141] width 657 height 29
select select "5"
click at [136, 127] on select "Select... Exact Decile Quintile Quartile None" at bounding box center [464, 141] width 657 height 29
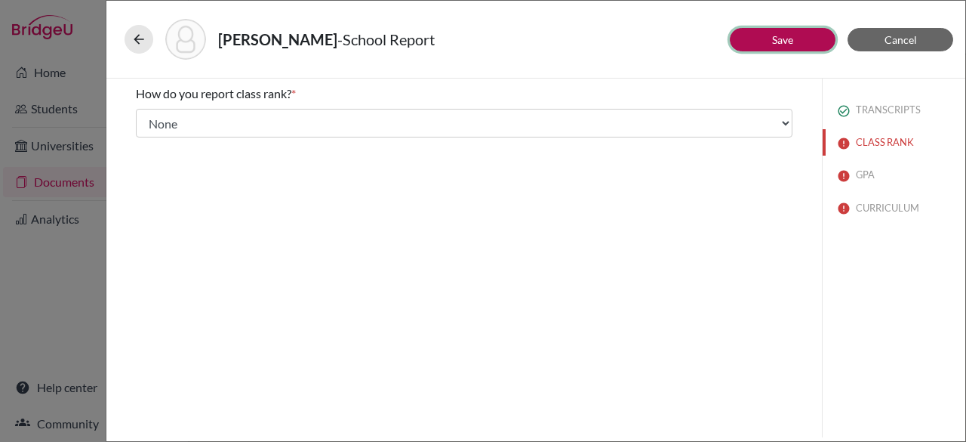
click at [782, 38] on link "Save" at bounding box center [782, 39] width 21 height 13
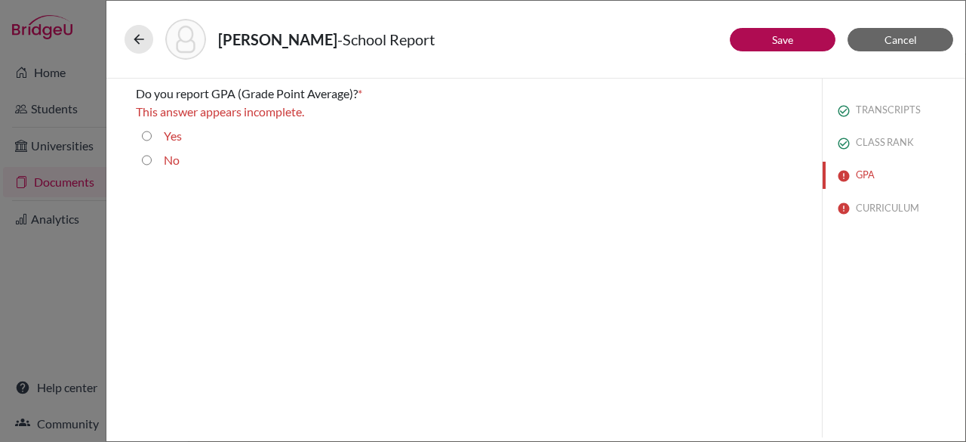
click at [148, 137] on input "Yes" at bounding box center [147, 136] width 10 height 18
radio input "true"
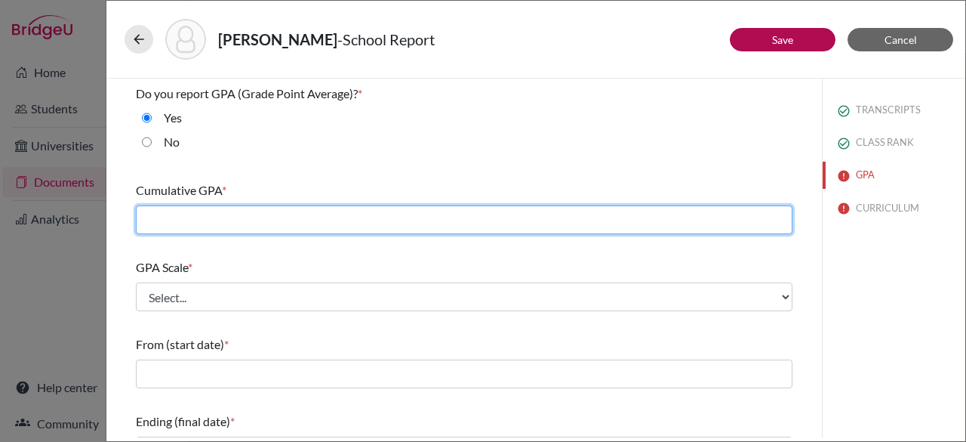
click at [181, 223] on input "text" at bounding box center [464, 219] width 657 height 29
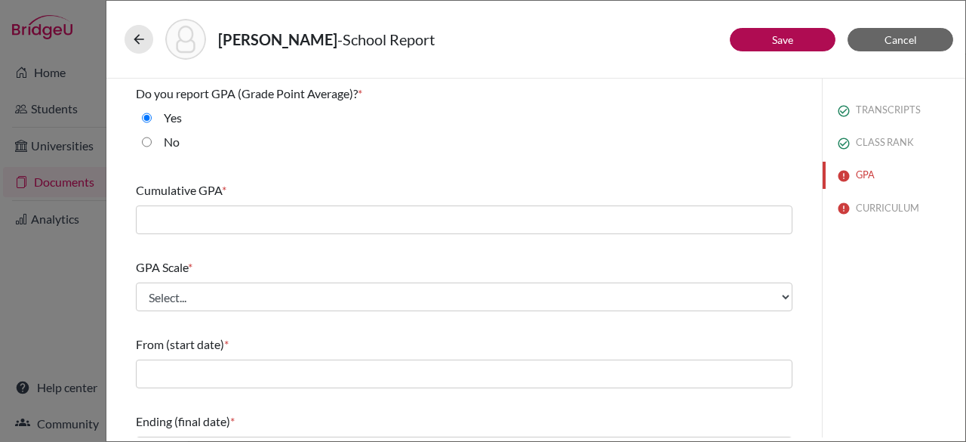
click at [391, 151] on div "No" at bounding box center [464, 145] width 657 height 24
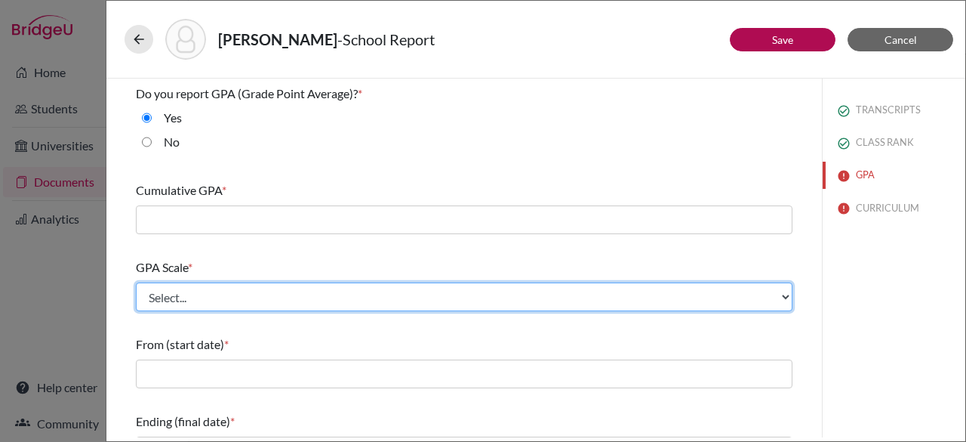
click at [193, 293] on select "Select... 4 5 6 7 8 9 10 11 12 13 14 15 16 17 18 19 20 100" at bounding box center [464, 296] width 657 height 29
select select "4"
click at [136, 282] on select "Select... 4 5 6 7 8 9 10 11 12 13 14 15 16 17 18 19 20 100" at bounding box center [464, 296] width 657 height 29
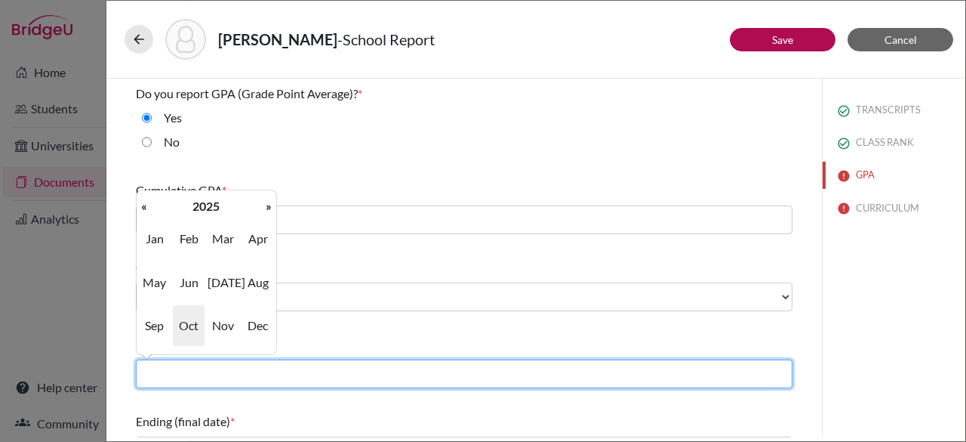
click at [196, 363] on input "text" at bounding box center [464, 373] width 657 height 29
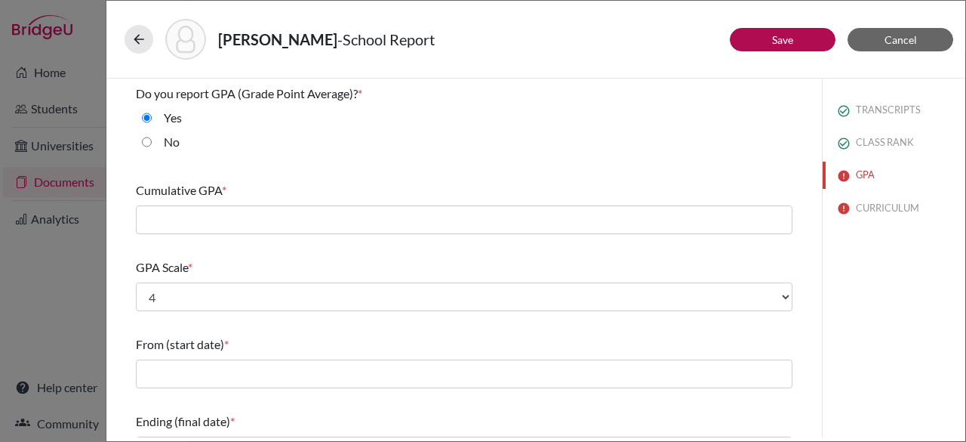
click at [461, 337] on div "From (start date) *" at bounding box center [464, 344] width 657 height 18
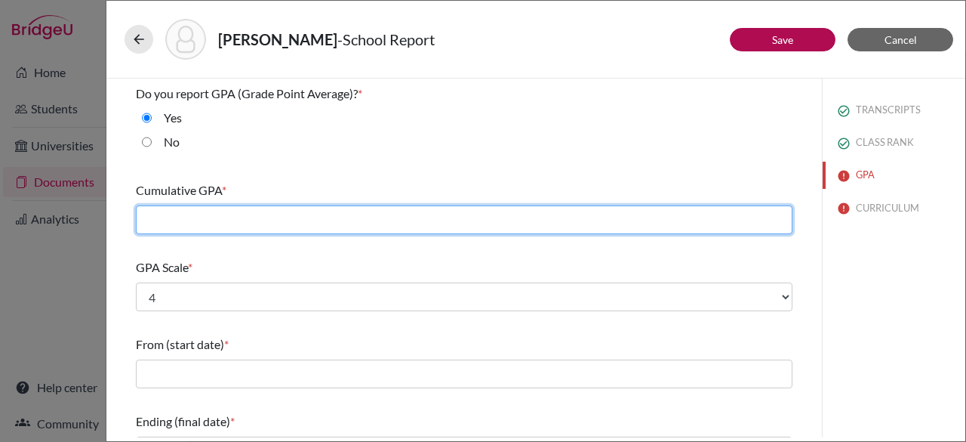
click at [223, 208] on input "text" at bounding box center [464, 219] width 657 height 29
type input "4.0"
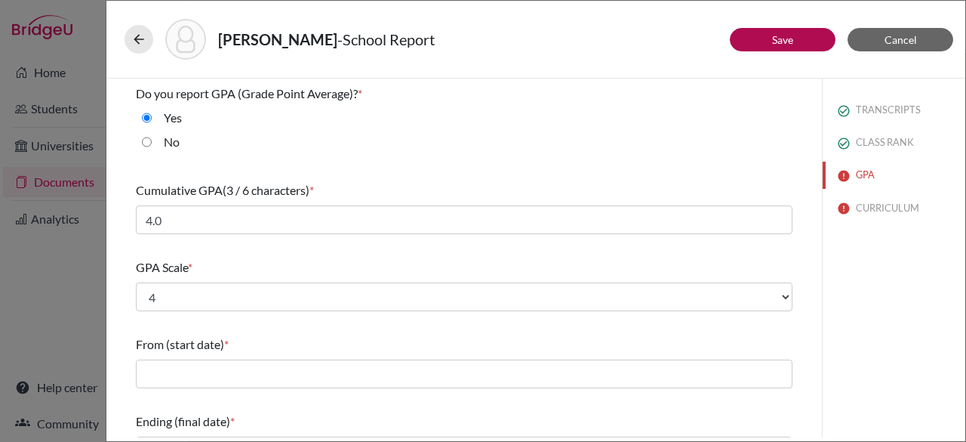
click at [142, 253] on div "GPA Scale * Select... 4 5 6 7 8 9 10 11 12 13 14 15 16 17 18 19 20 100" at bounding box center [464, 284] width 657 height 65
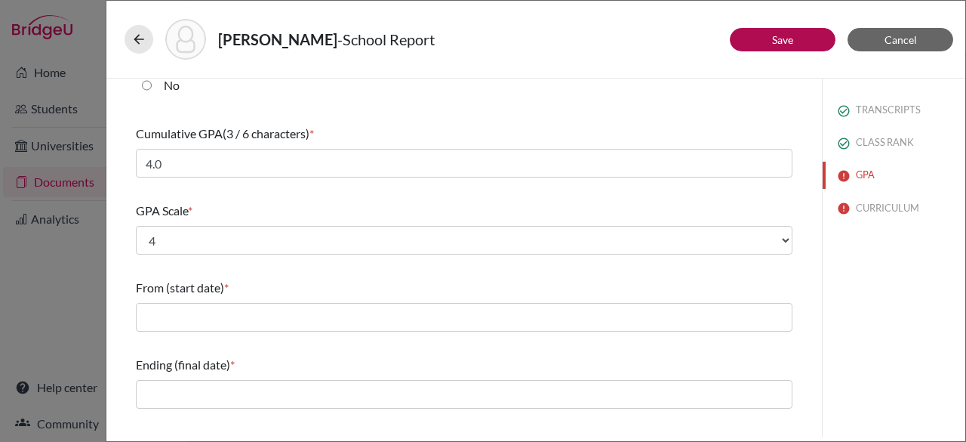
scroll to position [84, 0]
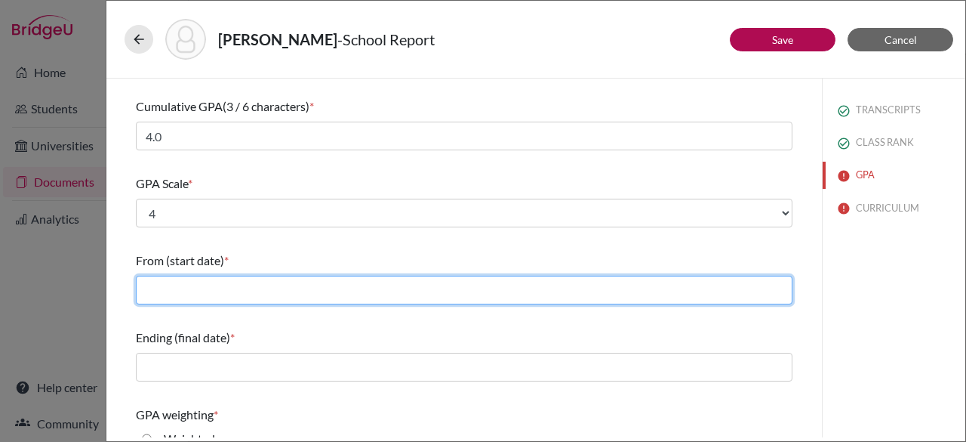
click at [145, 291] on input "text" at bounding box center [464, 289] width 657 height 29
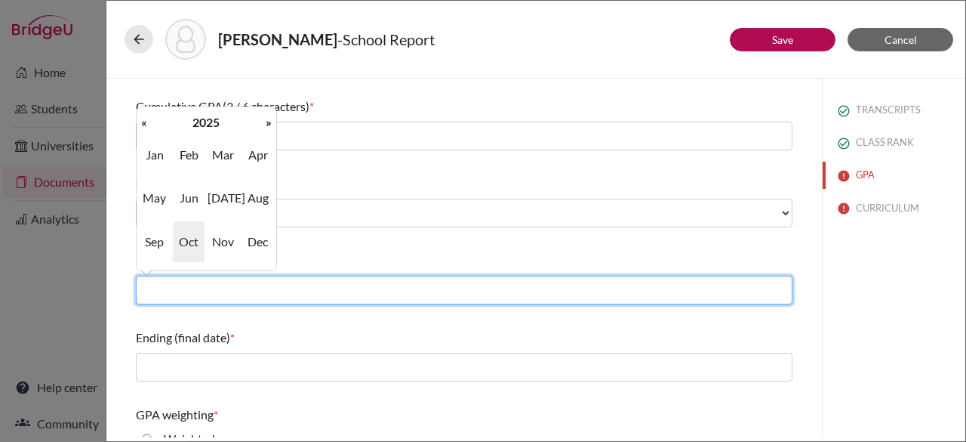
type input "08/2022"
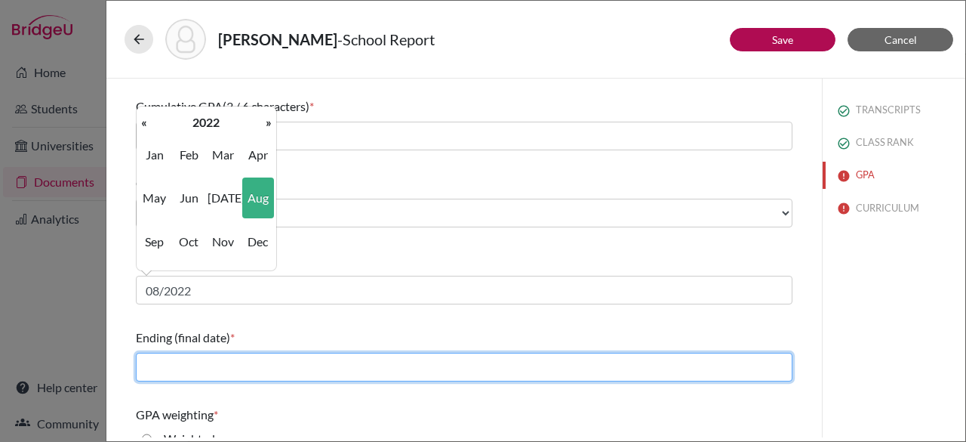
click at [235, 368] on input "text" at bounding box center [464, 366] width 657 height 29
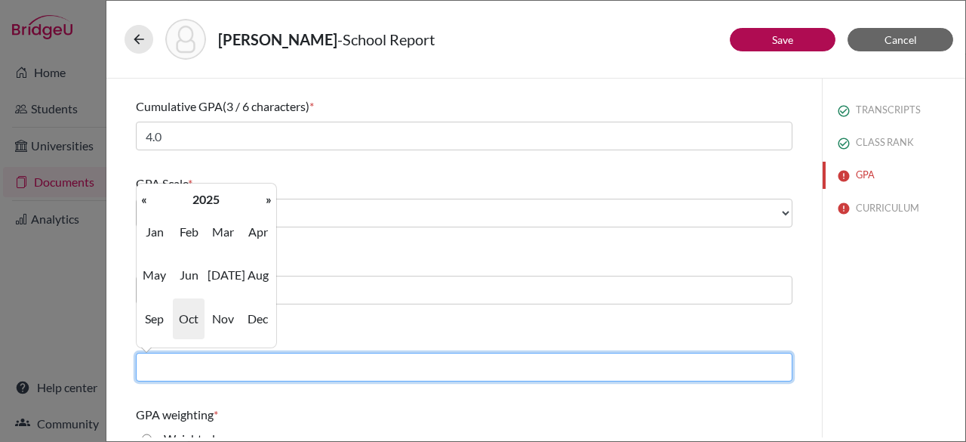
type input "06/2026"
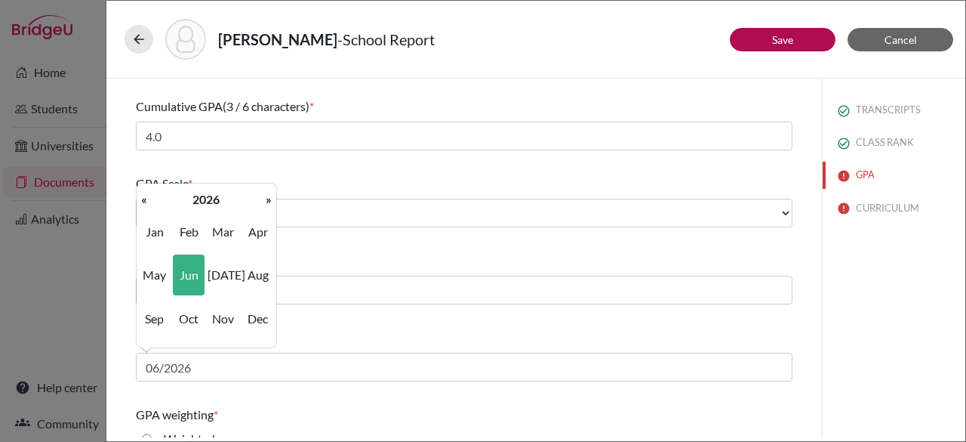
click at [896, 331] on div "TRANSCRIPTS CLASS RANK GPA CURRICULUM" at bounding box center [893, 257] width 143 height 359
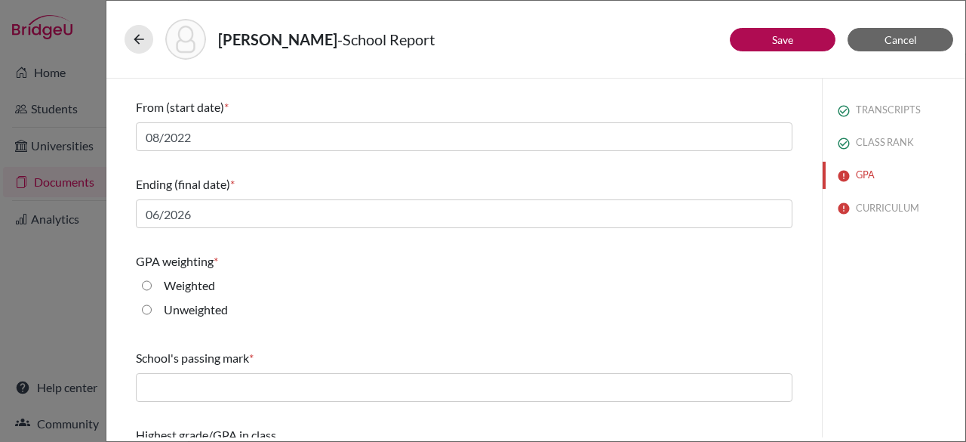
scroll to position [238, 0]
click at [143, 285] on input "Weighted" at bounding box center [147, 284] width 10 height 18
radio input "true"
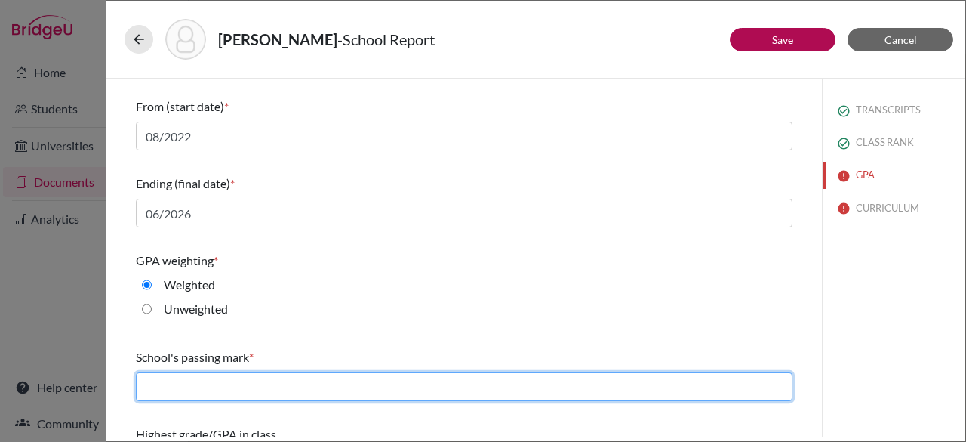
click at [214, 380] on input "text" at bounding box center [464, 386] width 657 height 29
type input "60"
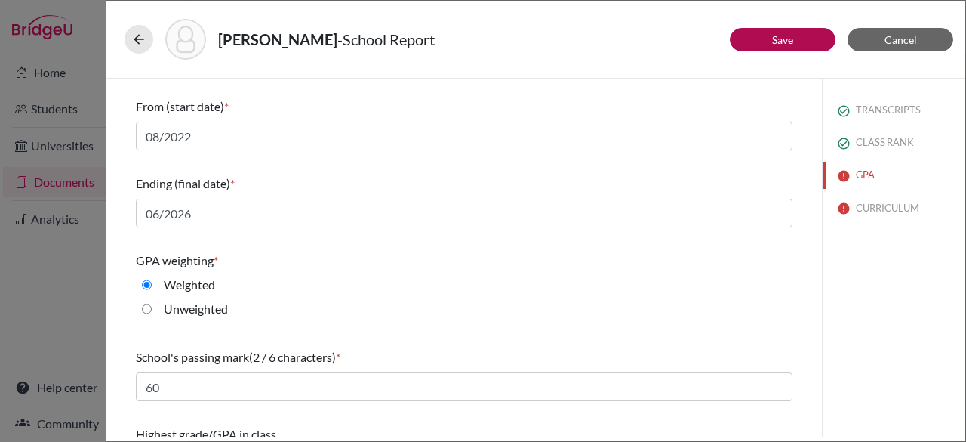
scroll to position [284, 0]
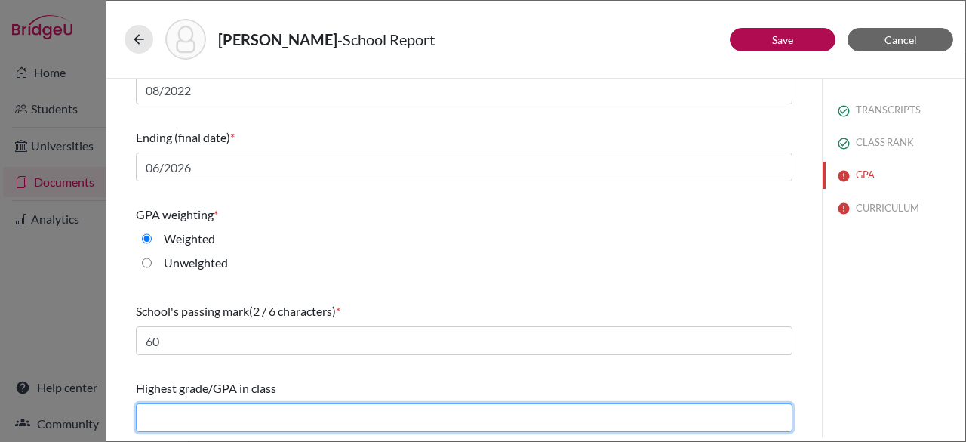
click at [289, 419] on input "text" at bounding box center [464, 417] width 657 height 29
type input "4.19"
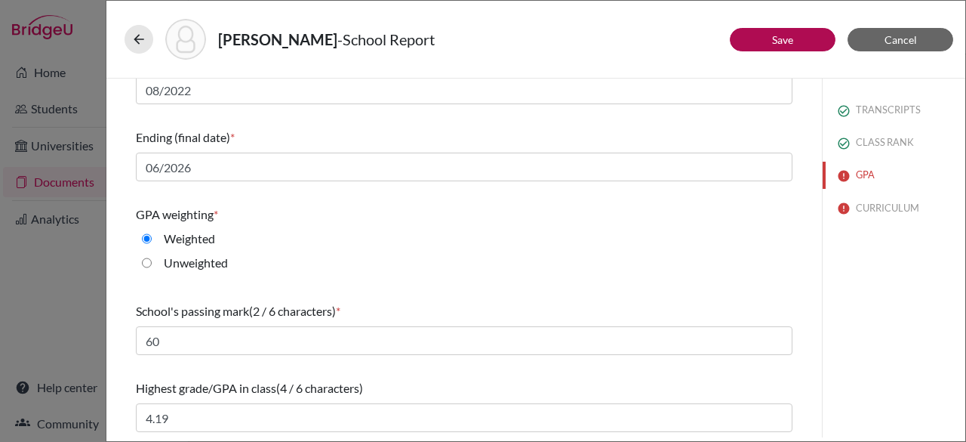
click at [794, 271] on div "Do you report GPA (Grade Point Average)? * Yes No Cumulative GPA (3 / 6 charact…" at bounding box center [464, 116] width 693 height 643
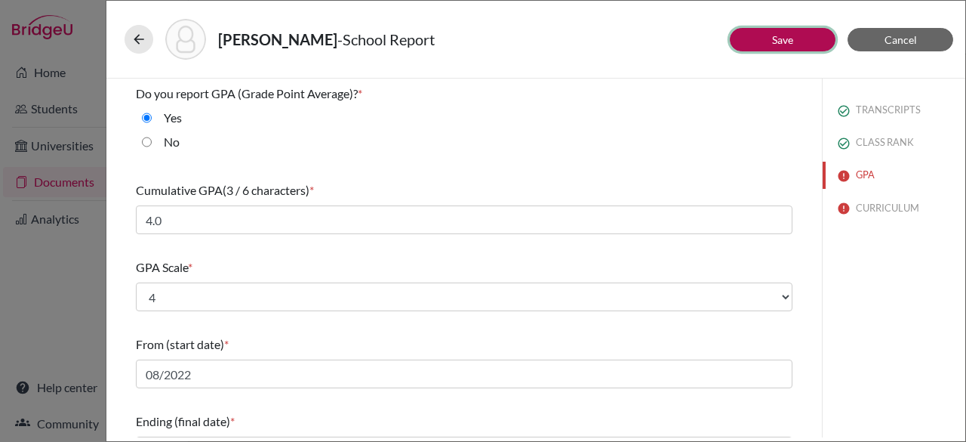
click at [794, 38] on button "Save" at bounding box center [783, 39] width 106 height 23
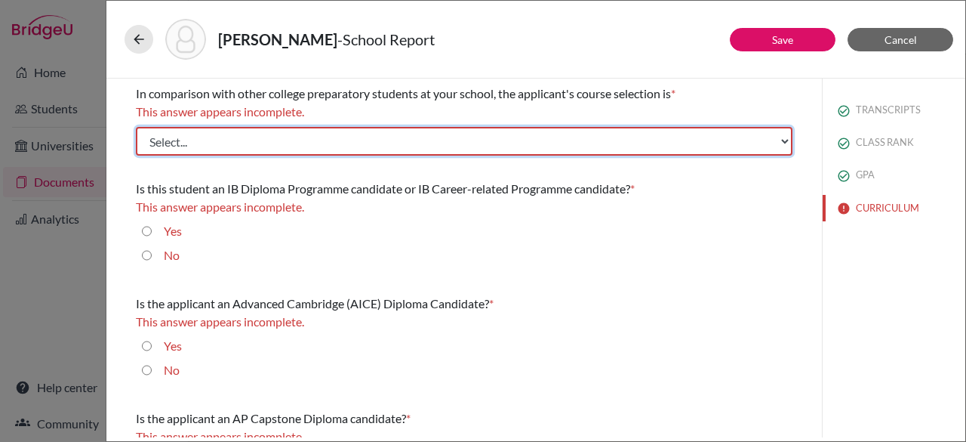
click at [319, 132] on select "Select... Less than demanding Average Demanding Very demanding Most demanding P…" at bounding box center [464, 141] width 657 height 29
click at [136, 127] on select "Select... Less than demanding Average Demanding Very demanding Most demanding P…" at bounding box center [464, 141] width 657 height 29
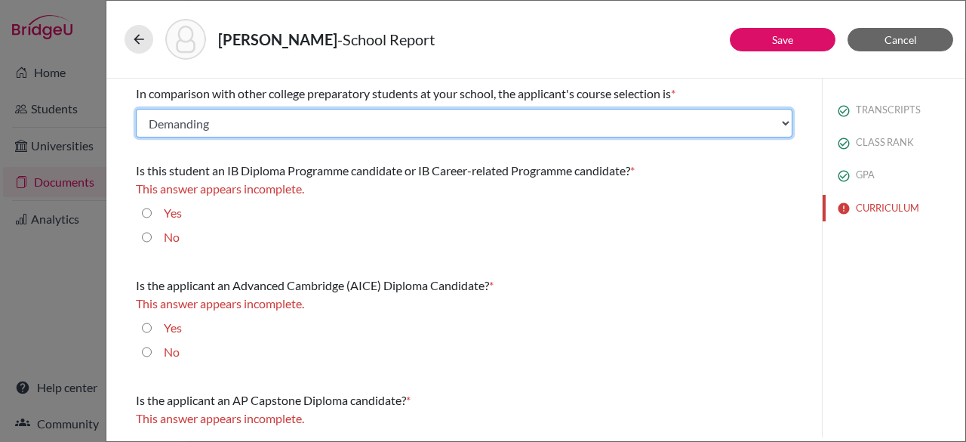
click at [211, 119] on select "Select... Less than demanding Average Demanding Very demanding Most demanding P…" at bounding box center [464, 123] width 657 height 29
select select "3"
click at [136, 109] on select "Select... Less than demanding Average Demanding Very demanding Most demanding P…" at bounding box center [464, 123] width 657 height 29
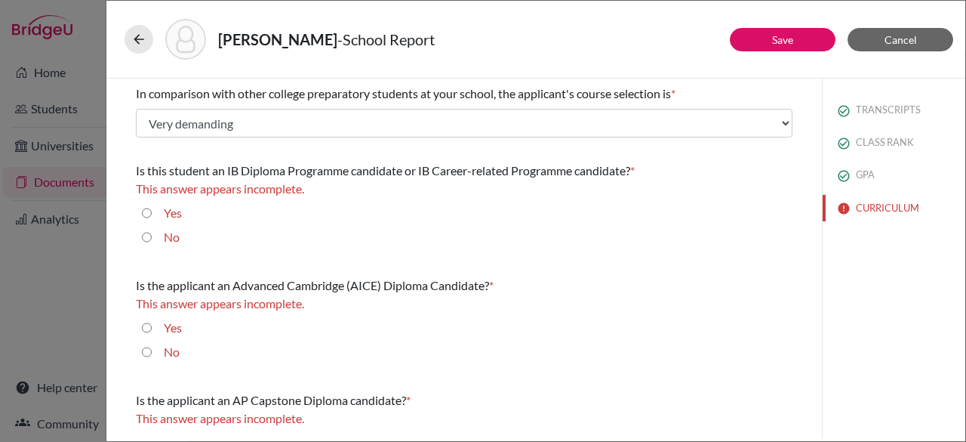
click at [148, 238] on input "No" at bounding box center [147, 237] width 10 height 18
radio input "true"
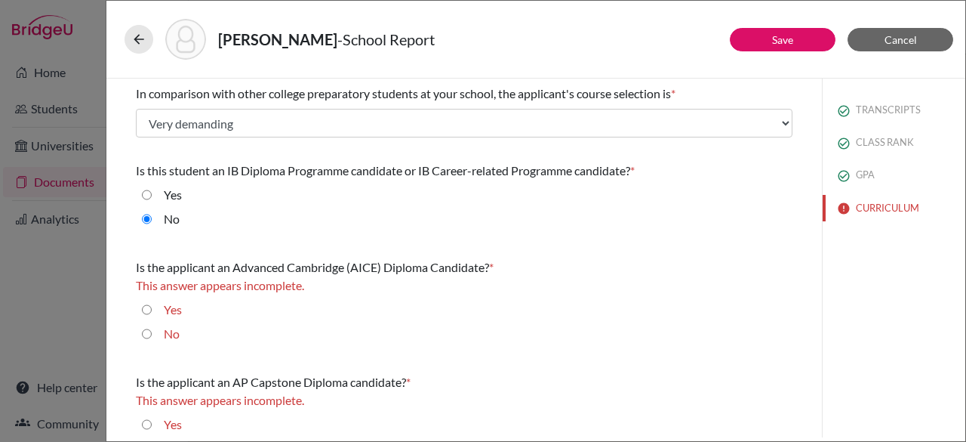
click at [144, 333] on input "No" at bounding box center [147, 334] width 10 height 18
radio input "true"
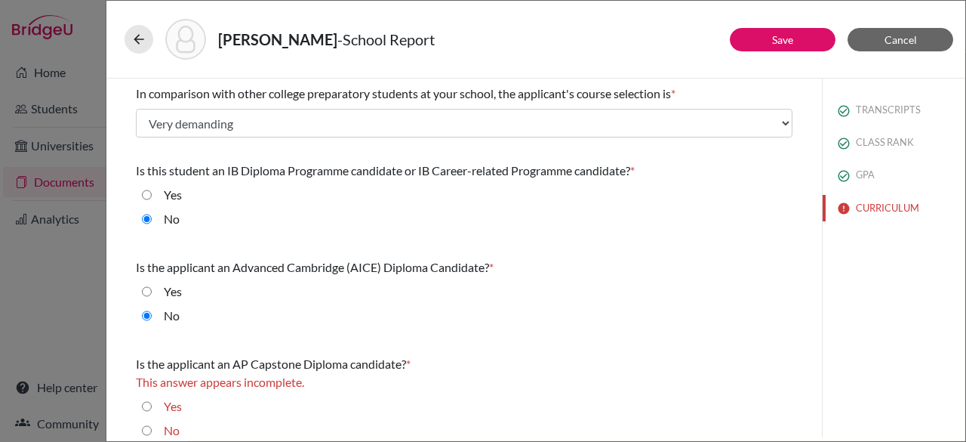
click at [146, 426] on input "No" at bounding box center [147, 430] width 10 height 18
radio input "true"
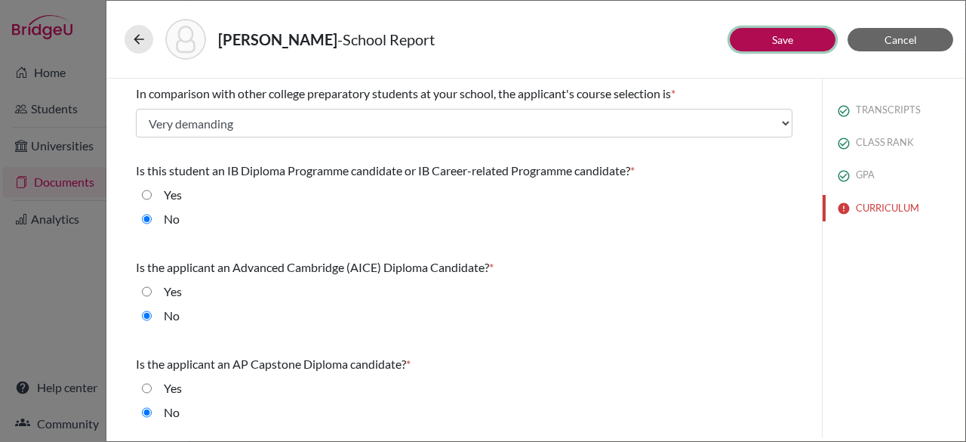
click at [795, 47] on button "Save" at bounding box center [783, 39] width 106 height 23
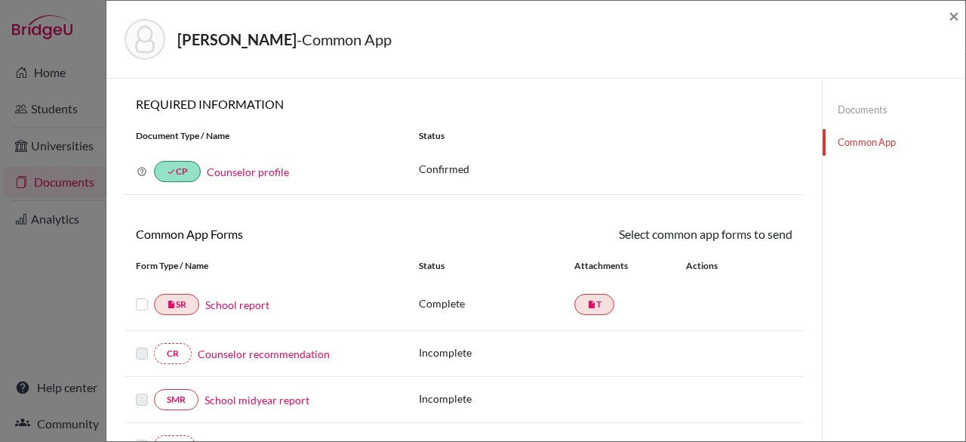
click at [143, 295] on label at bounding box center [142, 295] width 12 height 0
click at [0, 0] on input "checkbox" at bounding box center [0, 0] width 0 height 0
click at [770, 232] on link "Send" at bounding box center [761, 236] width 63 height 23
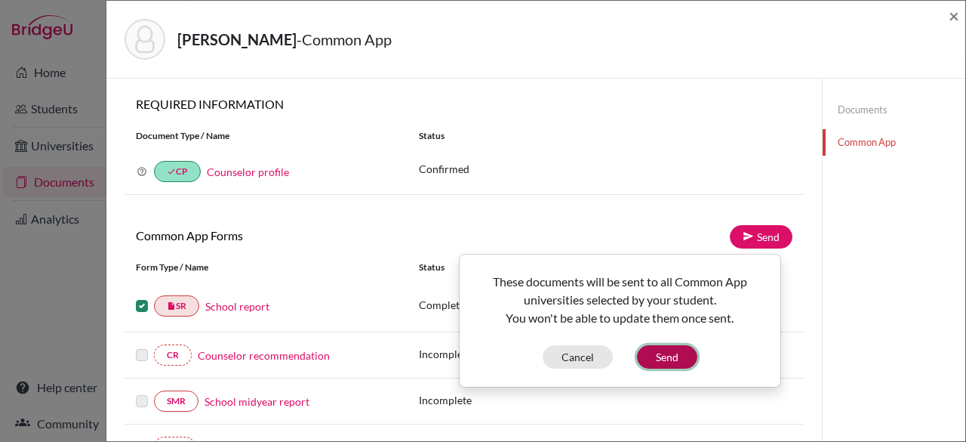
click at [667, 359] on button "Send" at bounding box center [667, 356] width 60 height 23
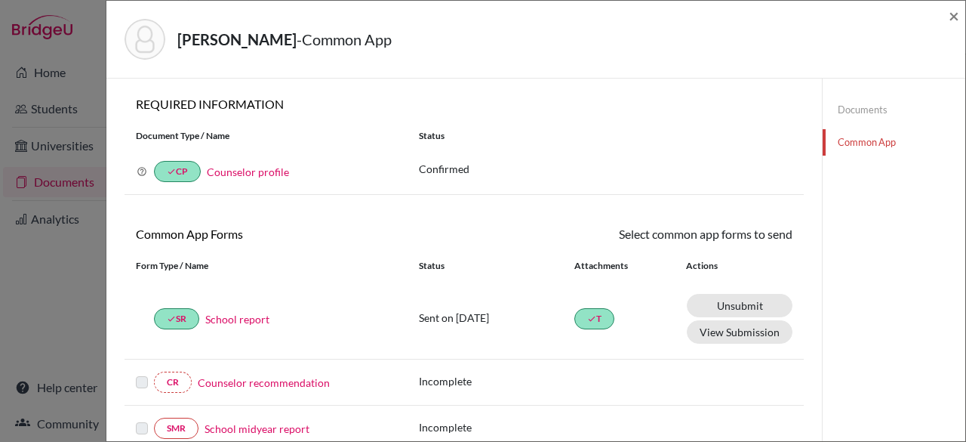
drag, startPoint x: 965, startPoint y: 214, endPoint x: 965, endPoint y: 391, distance: 177.4
click at [965, 391] on div "[PERSON_NAME] - Common App × × REQUIRED INFORMATION Document Type / Name Status…" at bounding box center [536, 221] width 860 height 442
click at [950, 11] on span "×" at bounding box center [954, 16] width 11 height 22
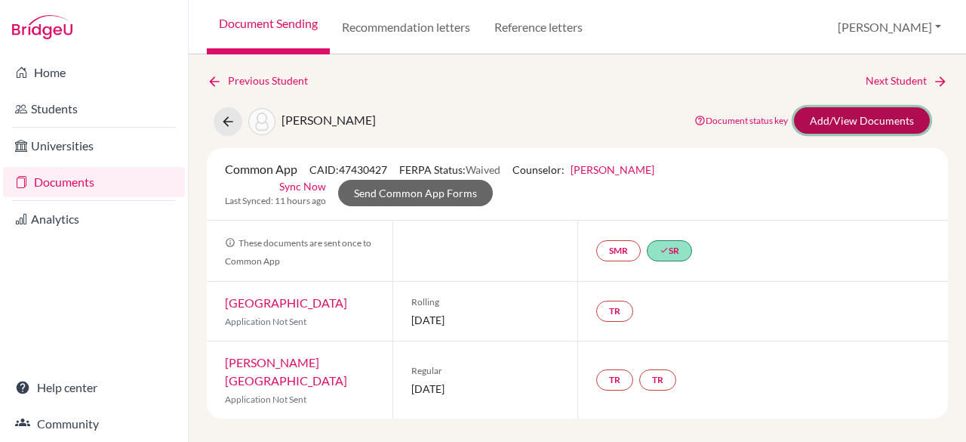
click at [870, 122] on link "Add/View Documents" at bounding box center [862, 120] width 136 height 26
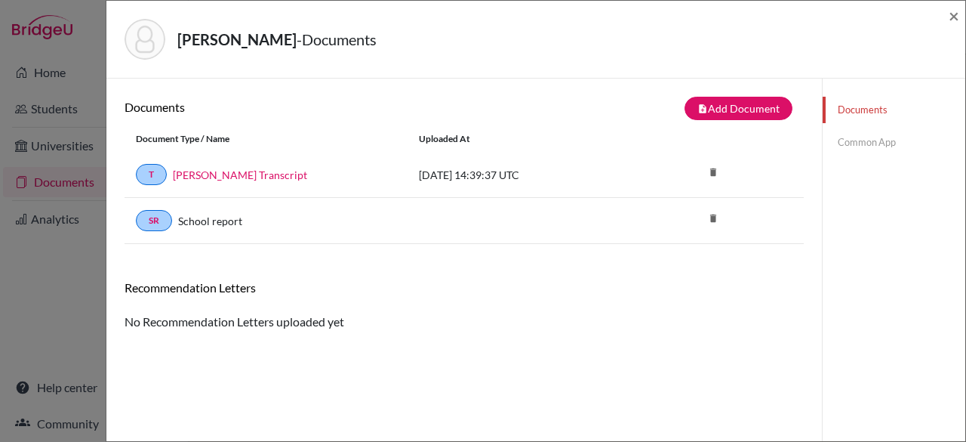
click at [867, 143] on link "Common App" at bounding box center [894, 142] width 143 height 26
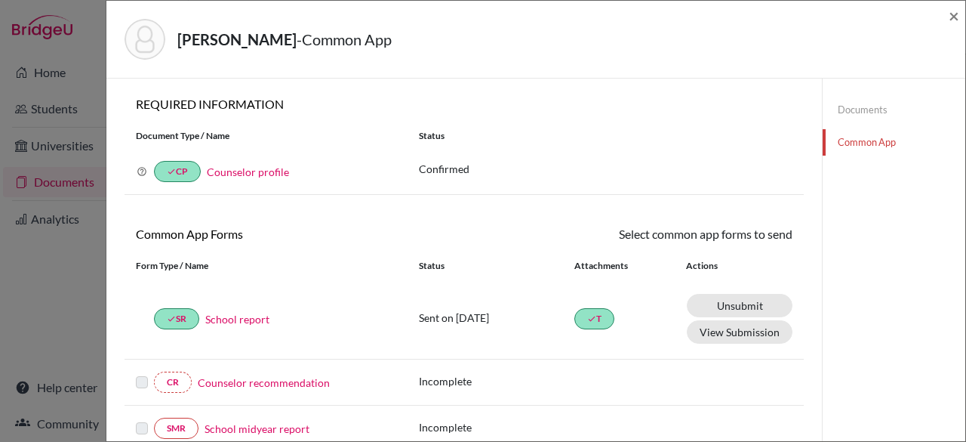
click at [960, 18] on div "[PERSON_NAME] - Common App ×" at bounding box center [535, 40] width 859 height 78
click at [953, 15] on span "×" at bounding box center [954, 16] width 11 height 22
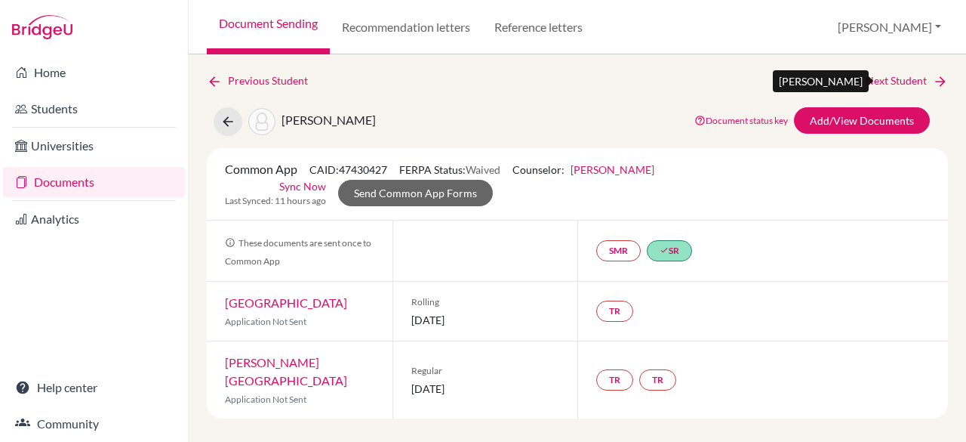
click at [906, 78] on link "Next Student" at bounding box center [907, 80] width 82 height 17
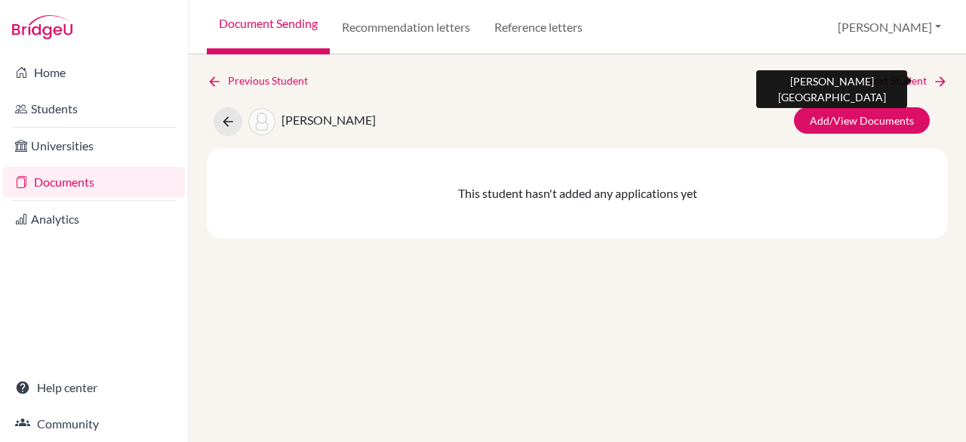
click at [906, 78] on link "Next Student" at bounding box center [907, 80] width 82 height 17
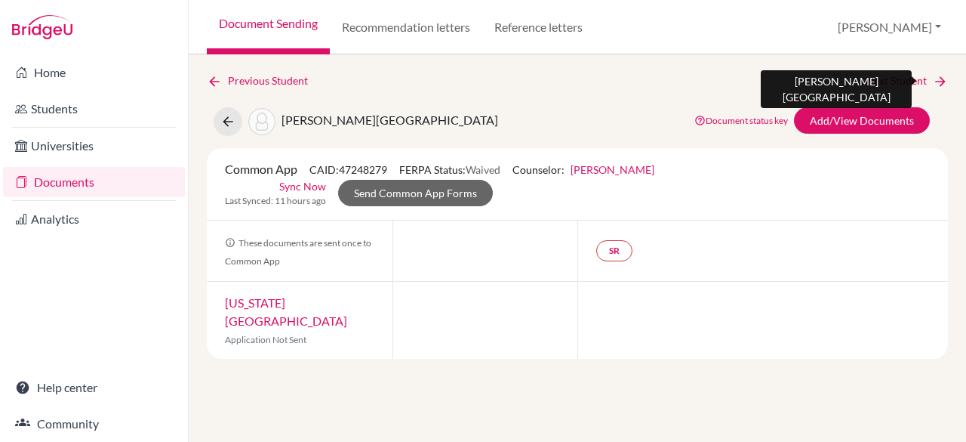
click at [906, 78] on link "Next Student" at bounding box center [907, 80] width 82 height 17
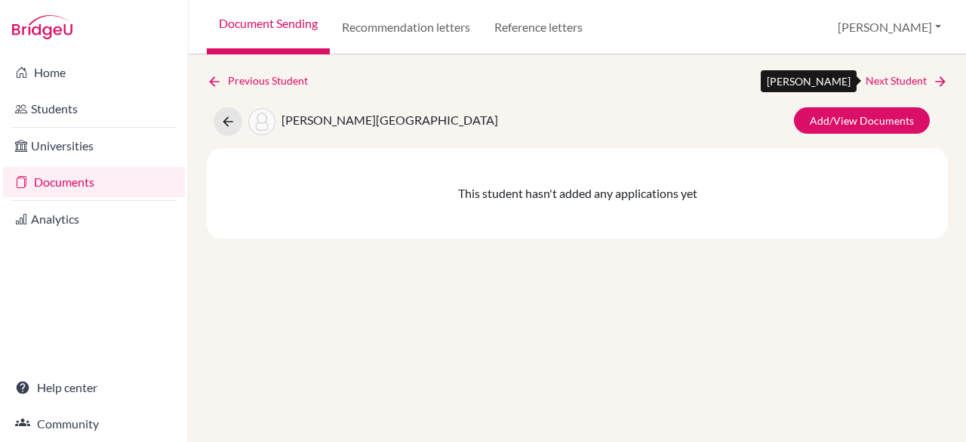
click at [906, 78] on link "Next Student" at bounding box center [907, 80] width 82 height 17
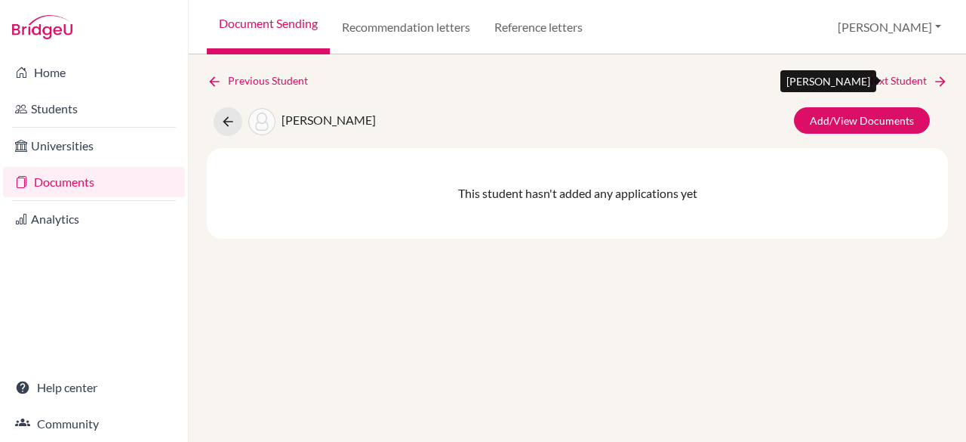
click at [906, 78] on link "Next Student" at bounding box center [907, 80] width 82 height 17
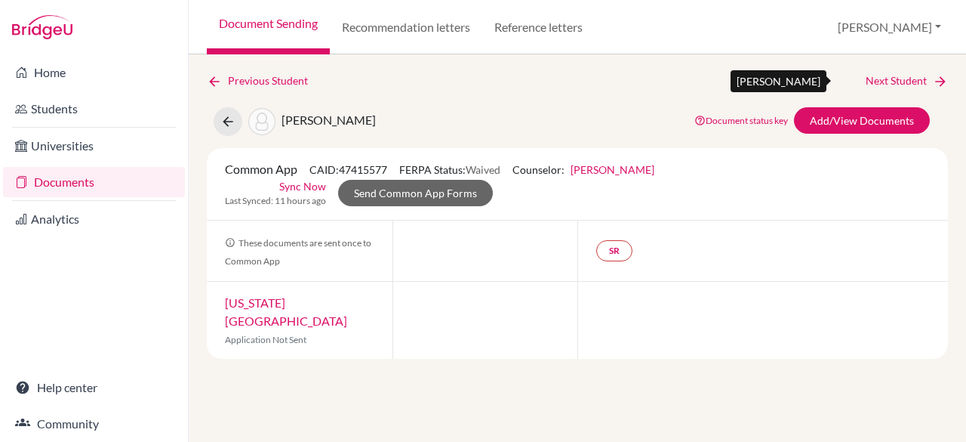
click at [906, 78] on link "Next Student" at bounding box center [907, 80] width 82 height 17
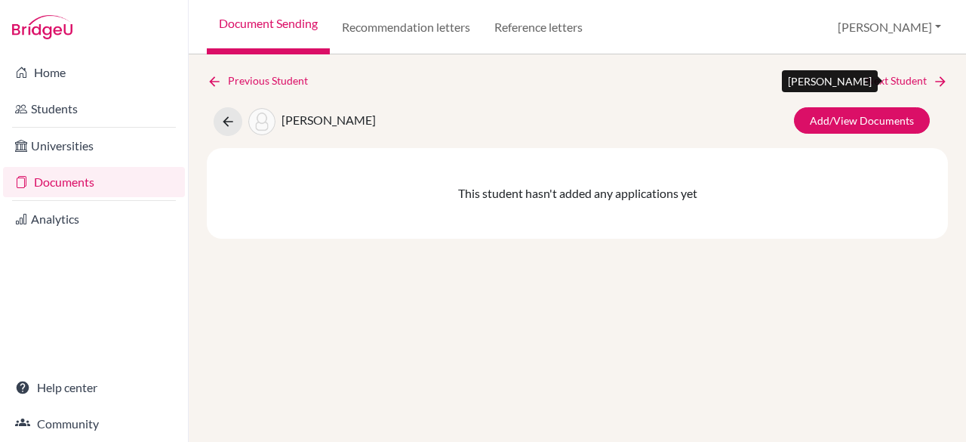
click at [906, 78] on link "Next Student" at bounding box center [907, 80] width 82 height 17
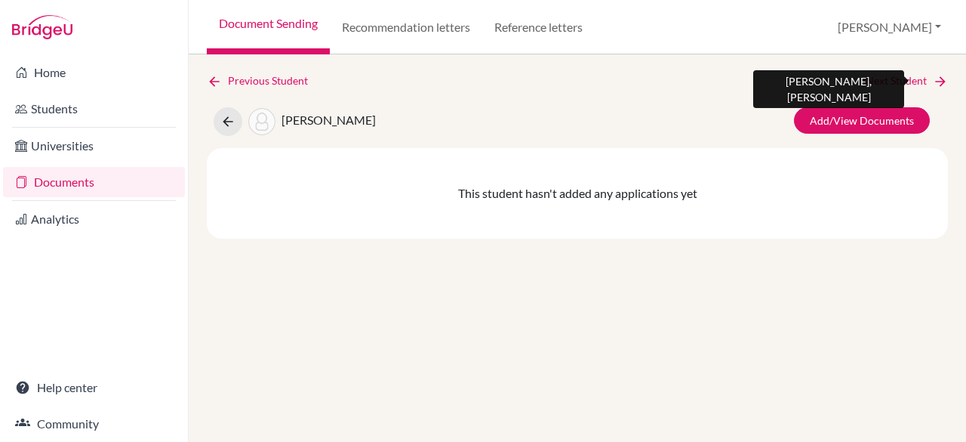
click at [906, 78] on link "Next Student" at bounding box center [907, 80] width 82 height 17
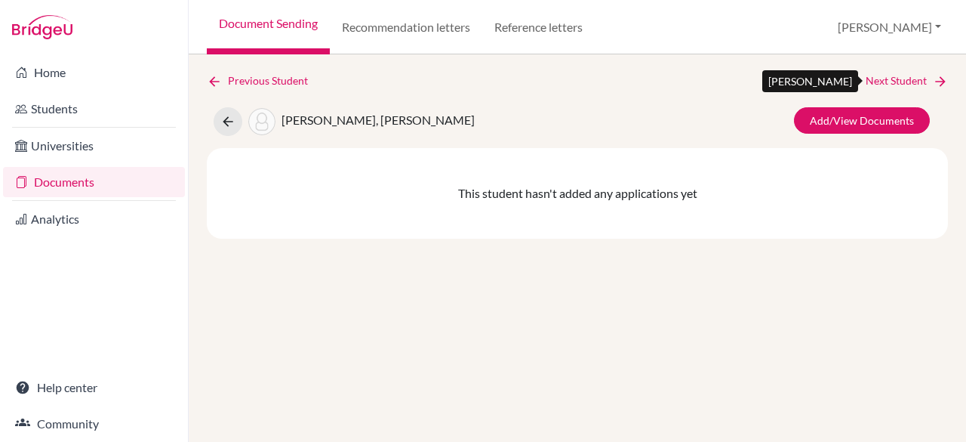
click at [906, 78] on link "Next Student" at bounding box center [907, 80] width 82 height 17
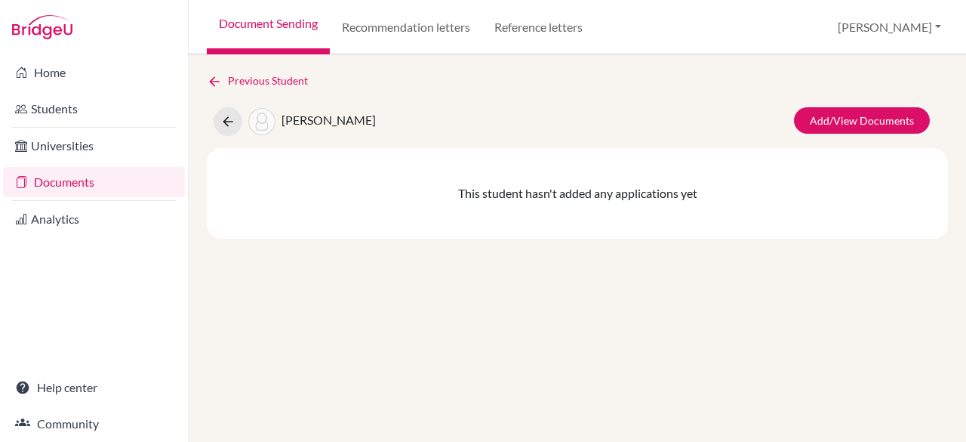
click at [56, 189] on link "Documents" at bounding box center [94, 182] width 182 height 30
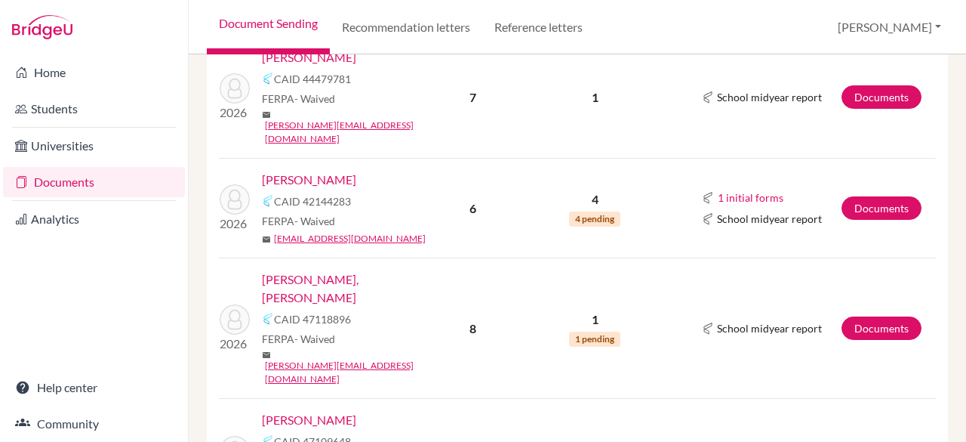
scroll to position [826, 0]
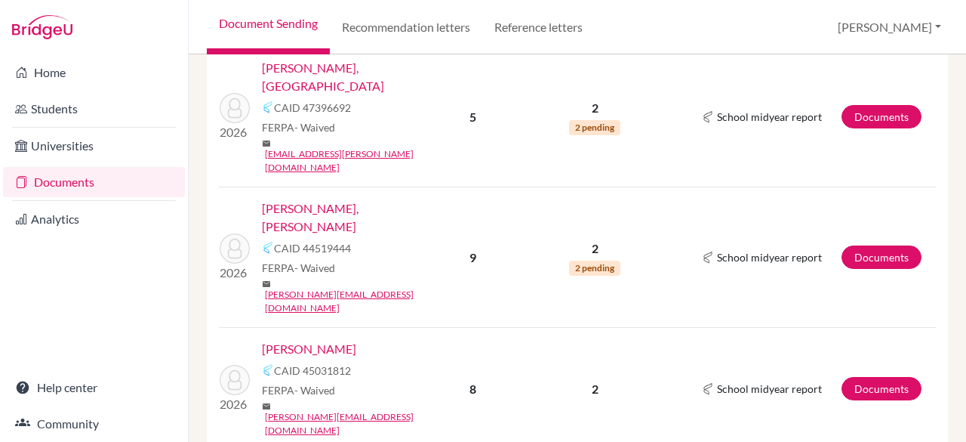
scroll to position [1320, 0]
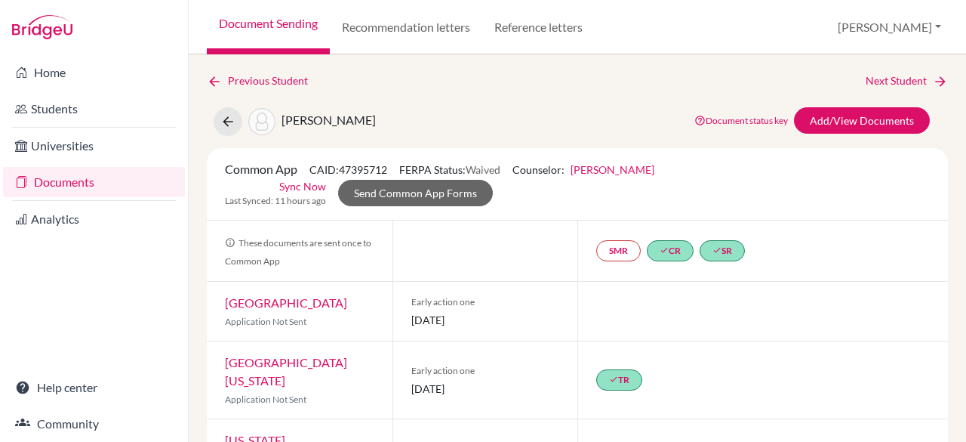
scroll to position [71, 0]
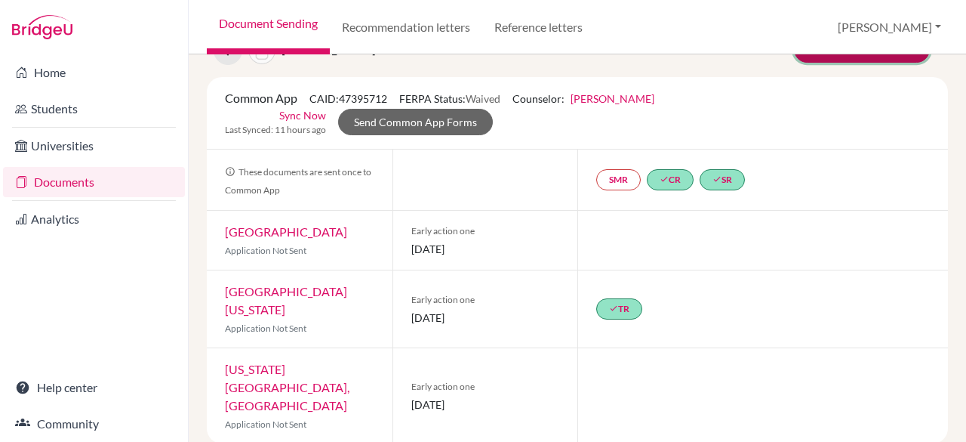
click at [885, 60] on link "Add/View Documents" at bounding box center [862, 49] width 136 height 26
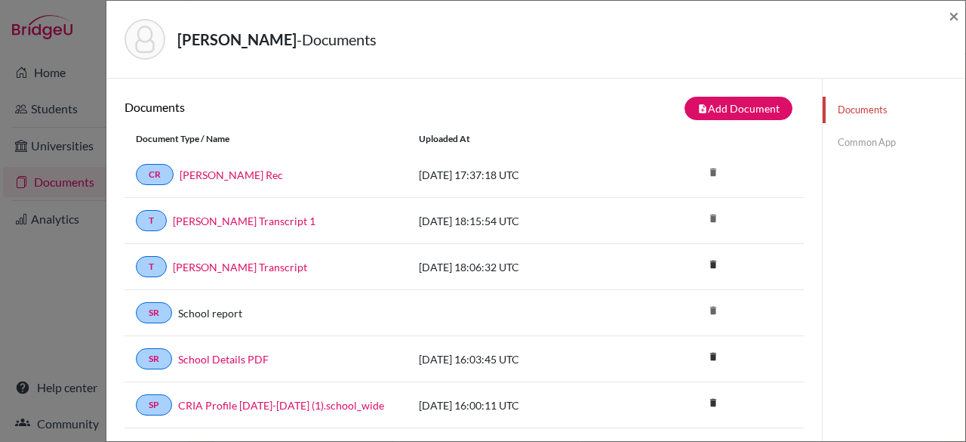
scroll to position [266, 0]
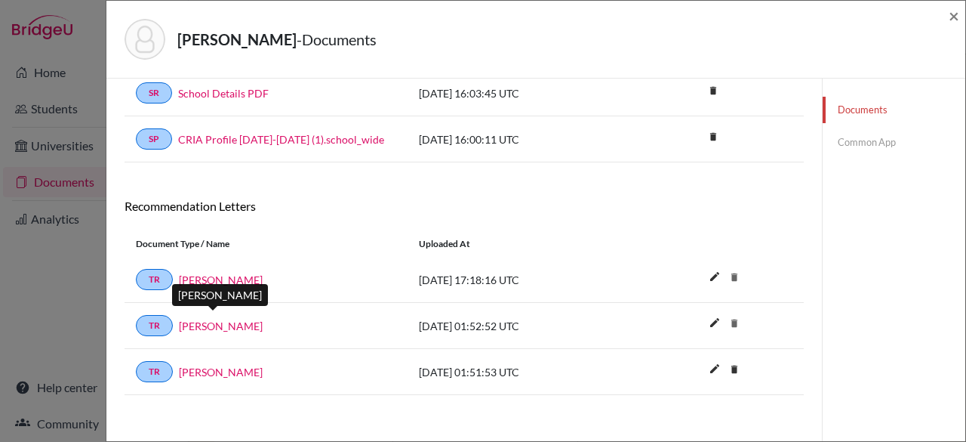
click at [226, 319] on link "[PERSON_NAME]" at bounding box center [221, 326] width 84 height 16
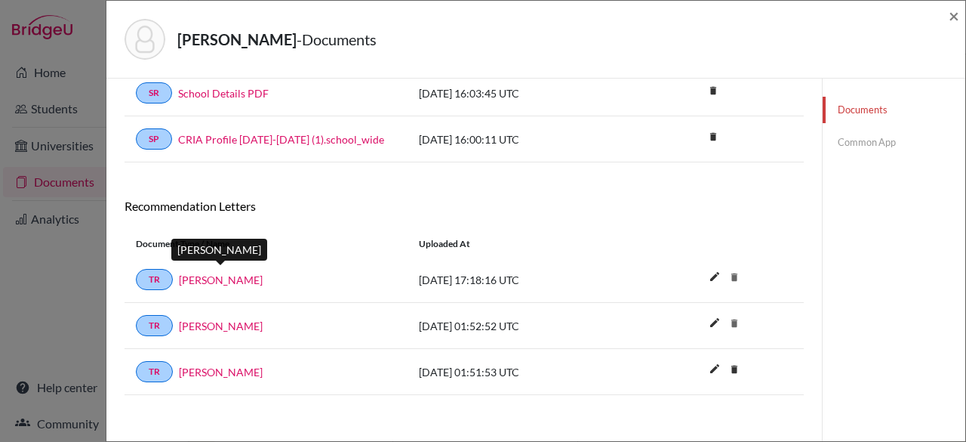
click at [239, 279] on link "[PERSON_NAME]" at bounding box center [221, 280] width 84 height 16
